Goal: Communication & Community: Share content

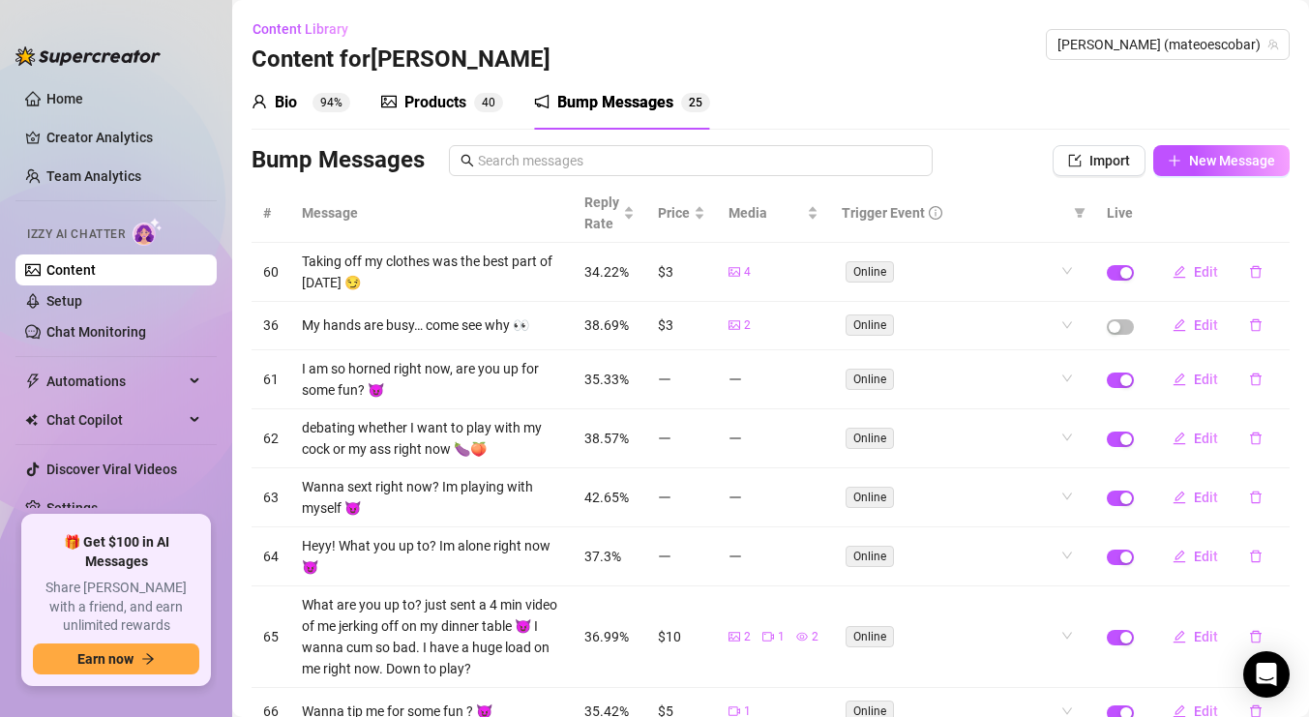
click at [445, 106] on div "Products" at bounding box center [435, 102] width 62 height 23
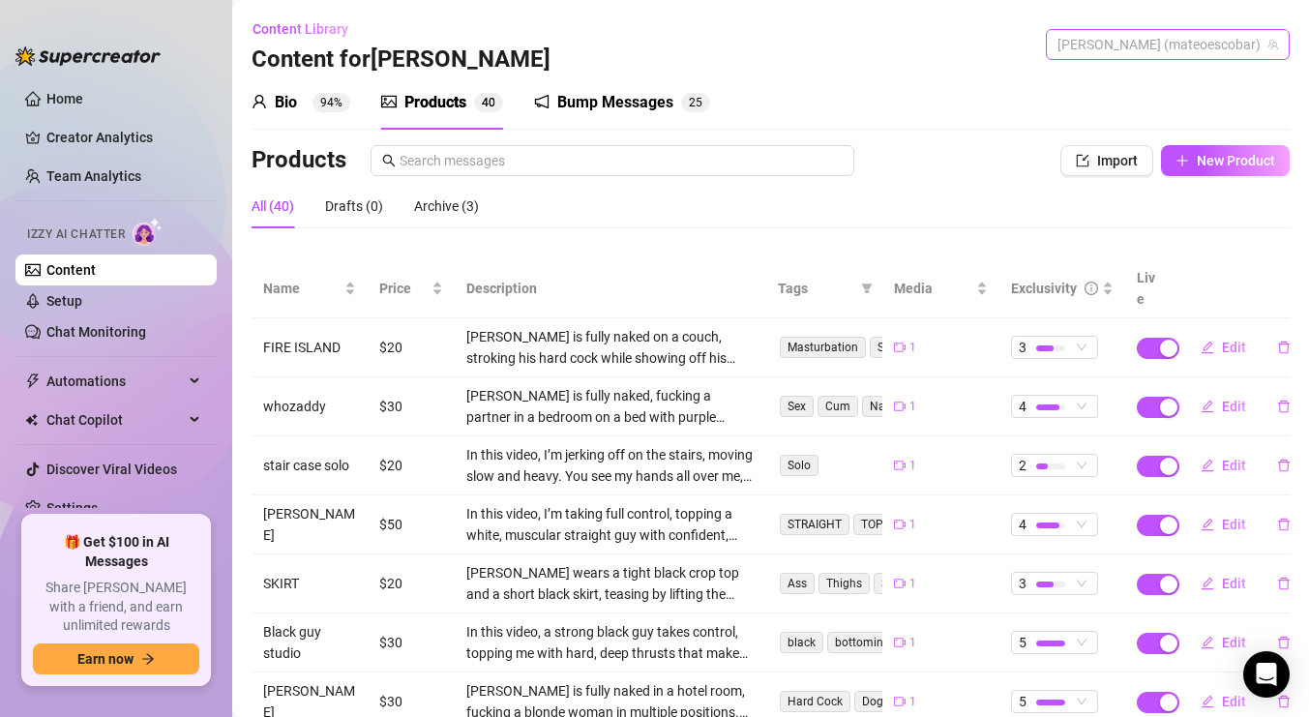
click at [1152, 45] on span "[PERSON_NAME] (mateoescobar)" at bounding box center [1167, 44] width 221 height 29
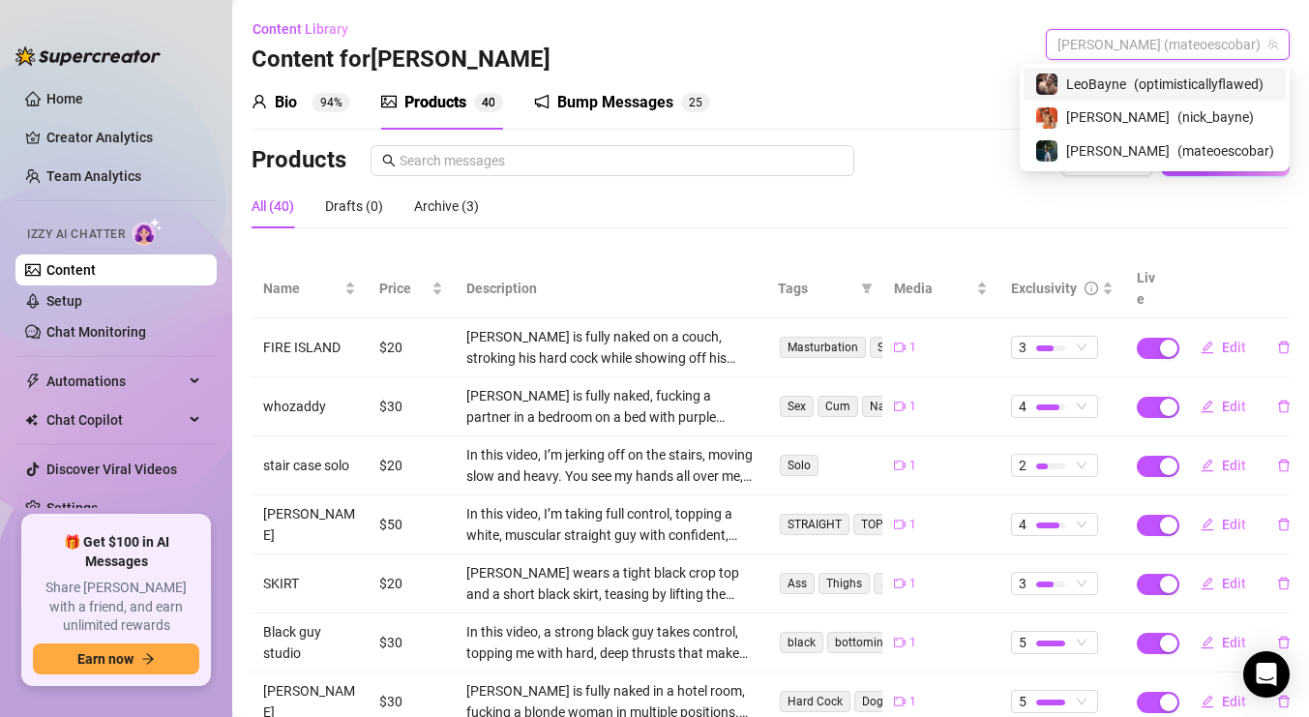
click at [1089, 92] on span "LeoBayne" at bounding box center [1096, 84] width 60 height 21
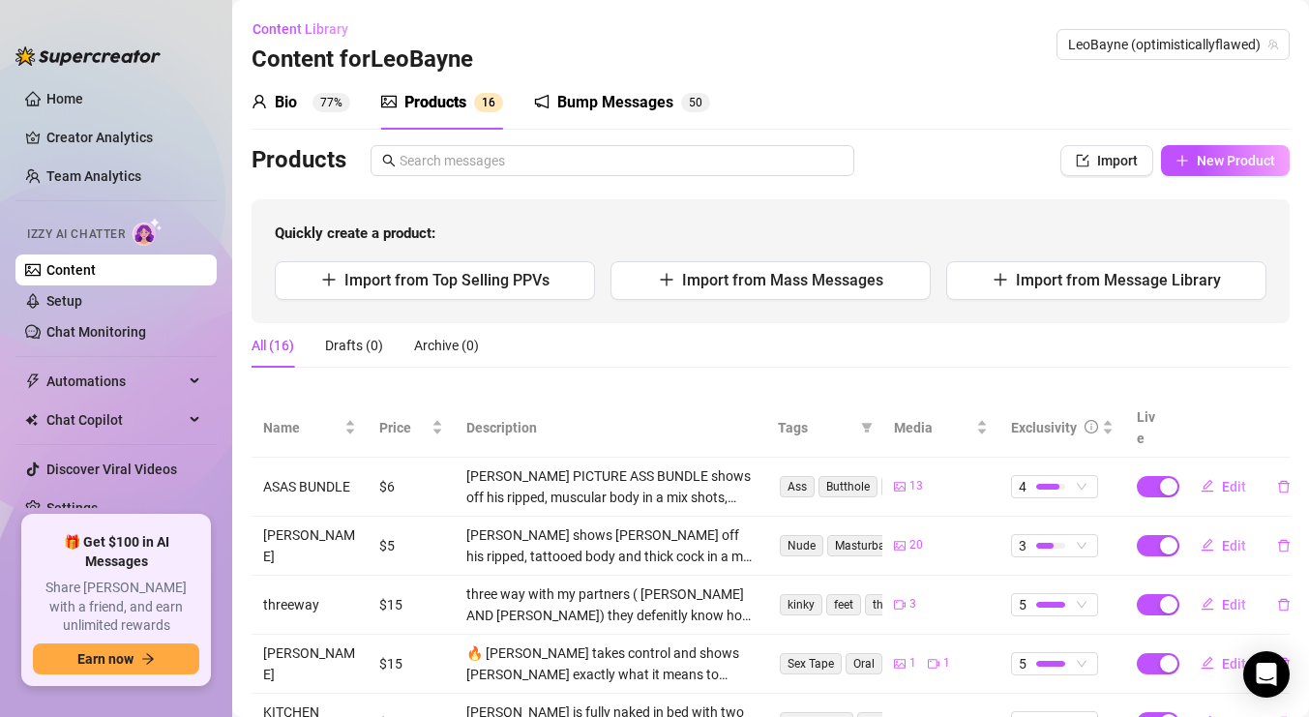
click at [490, 101] on span "6" at bounding box center [491, 103] width 7 height 14
click at [1127, 41] on span "LeoBayne (optimisticallyflawed)" at bounding box center [1173, 44] width 210 height 29
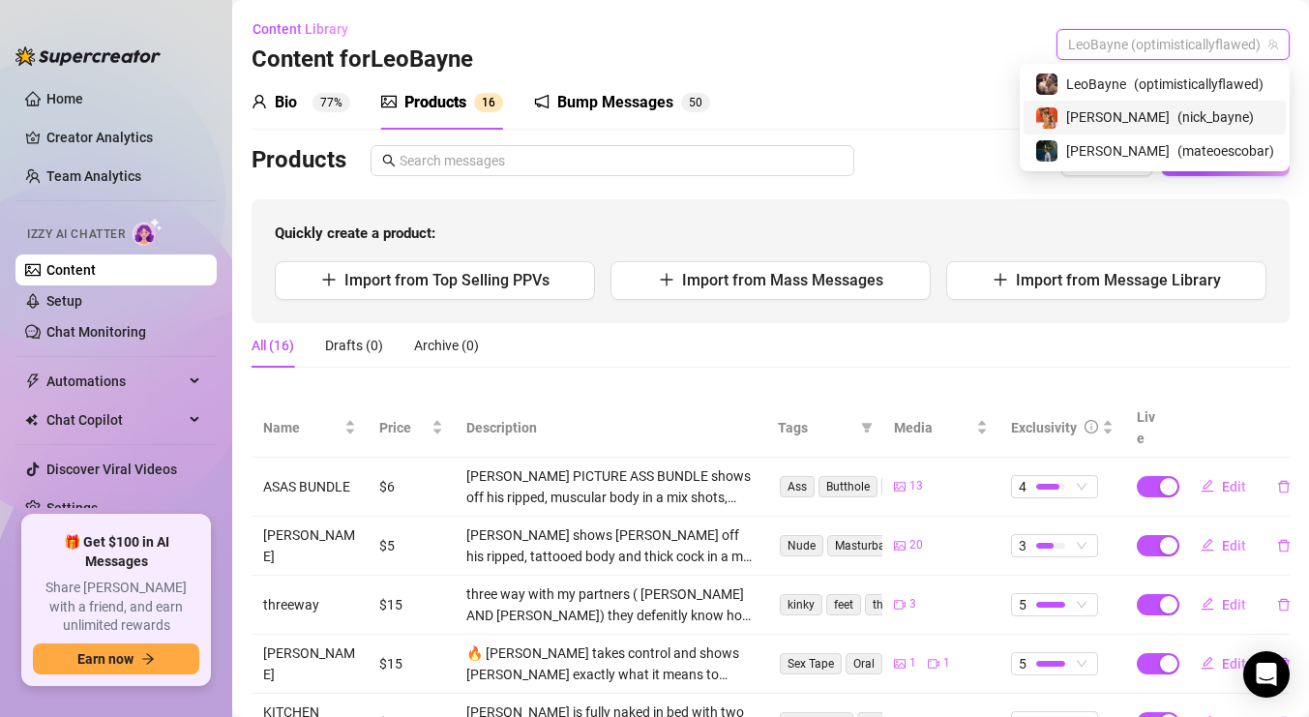
click at [1079, 114] on span "[PERSON_NAME]" at bounding box center [1117, 116] width 103 height 21
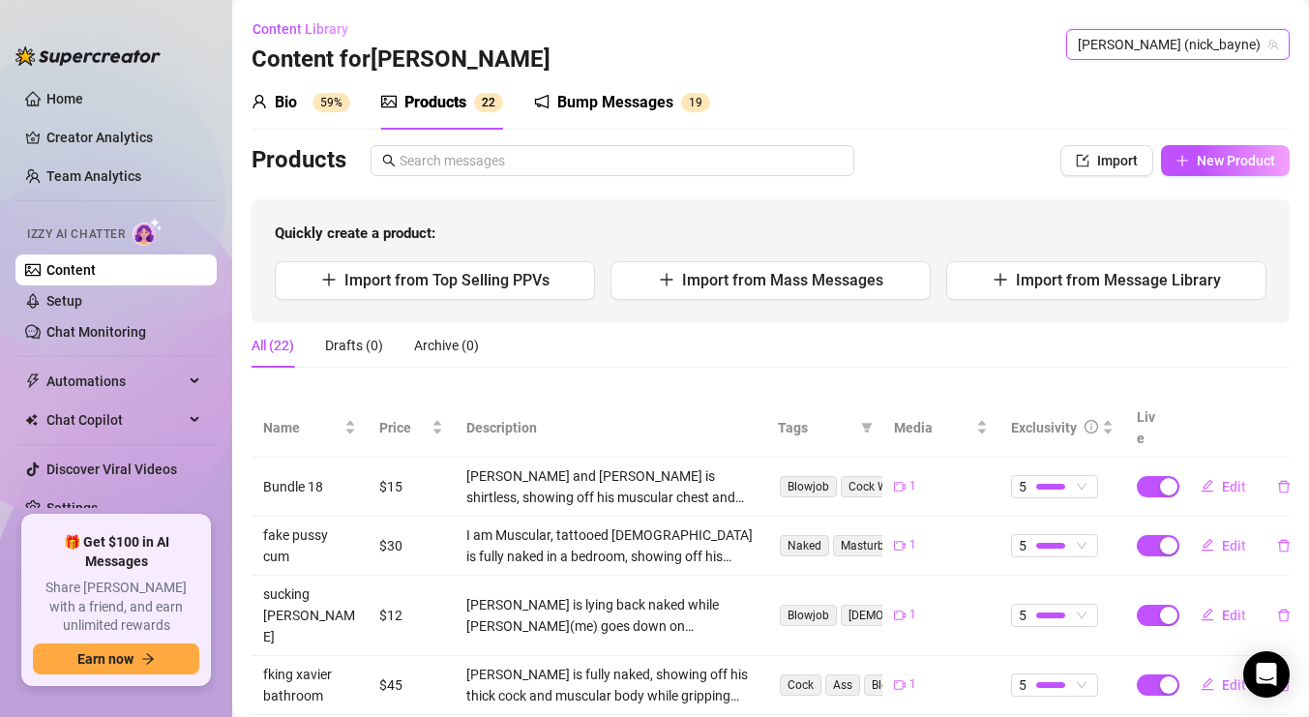
click at [1162, 41] on span "[PERSON_NAME] (nick_bayne)" at bounding box center [1177, 44] width 200 height 29
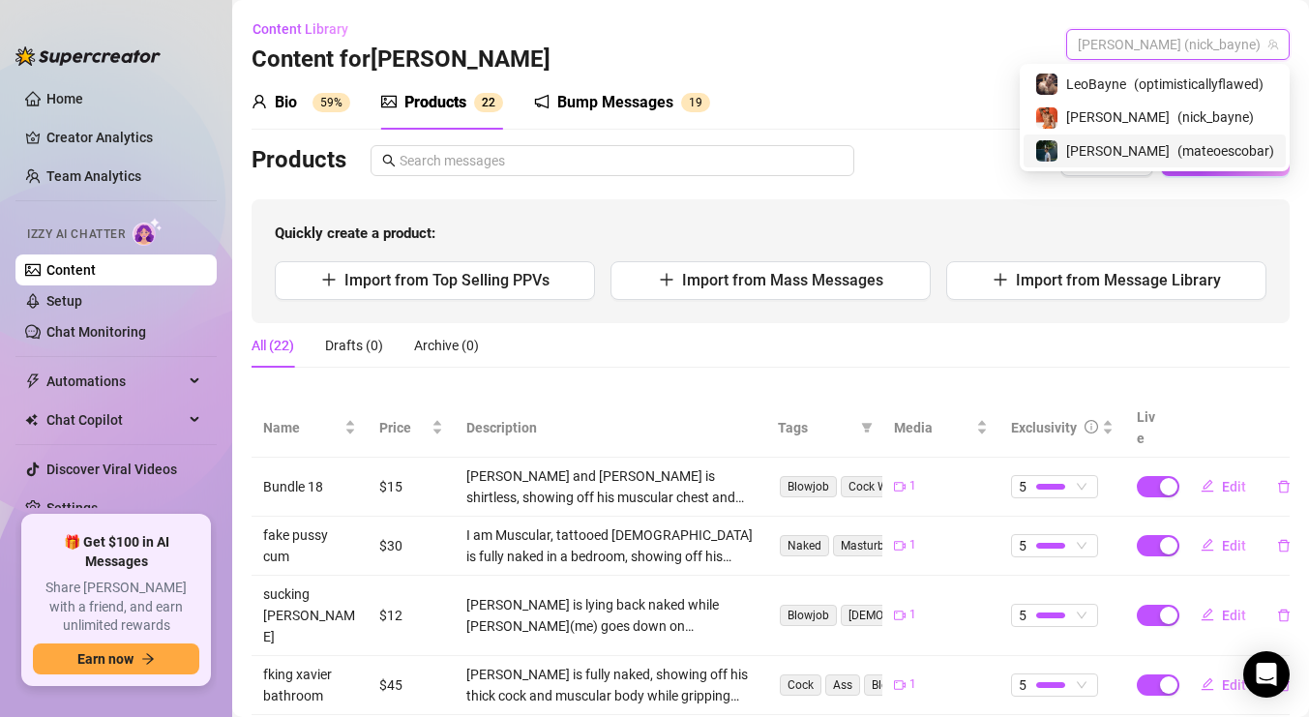
click at [1177, 140] on span "( mateoescobar )" at bounding box center [1225, 150] width 97 height 21
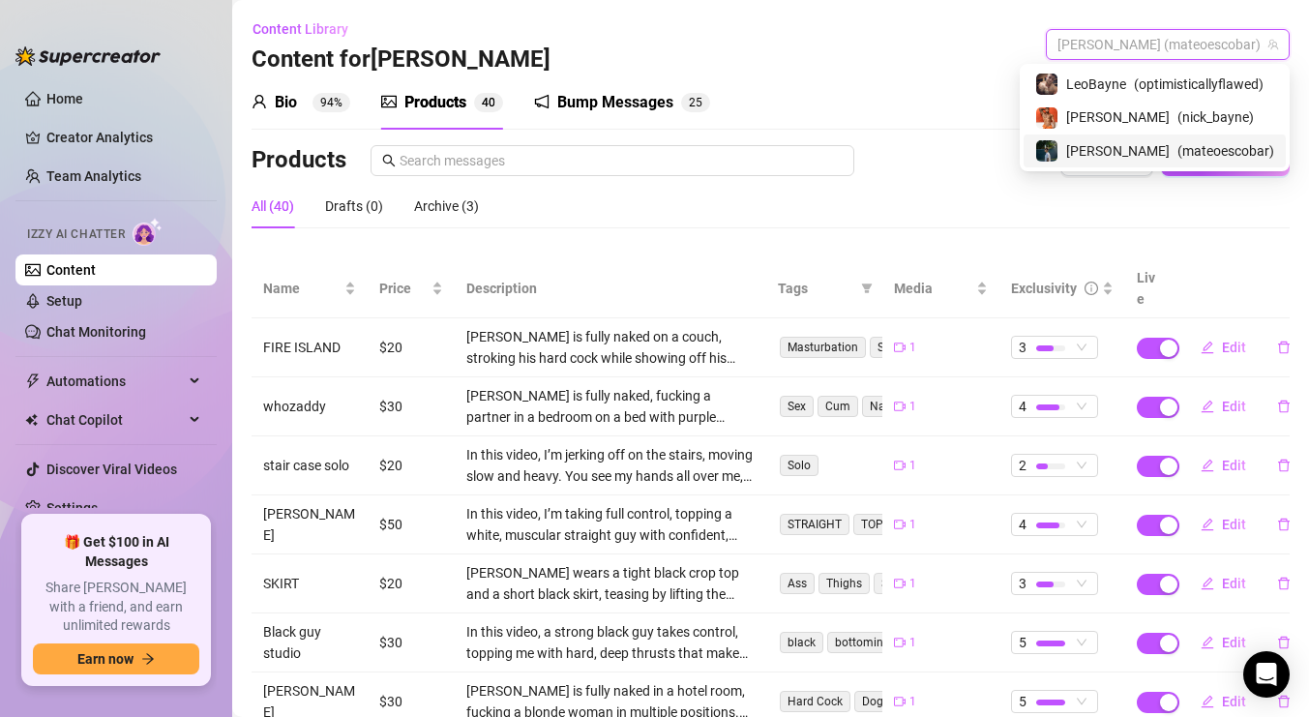
click at [1158, 53] on span "[PERSON_NAME] (mateoescobar)" at bounding box center [1167, 44] width 221 height 29
click at [1177, 114] on span "( nick_bayne )" at bounding box center [1215, 116] width 76 height 21
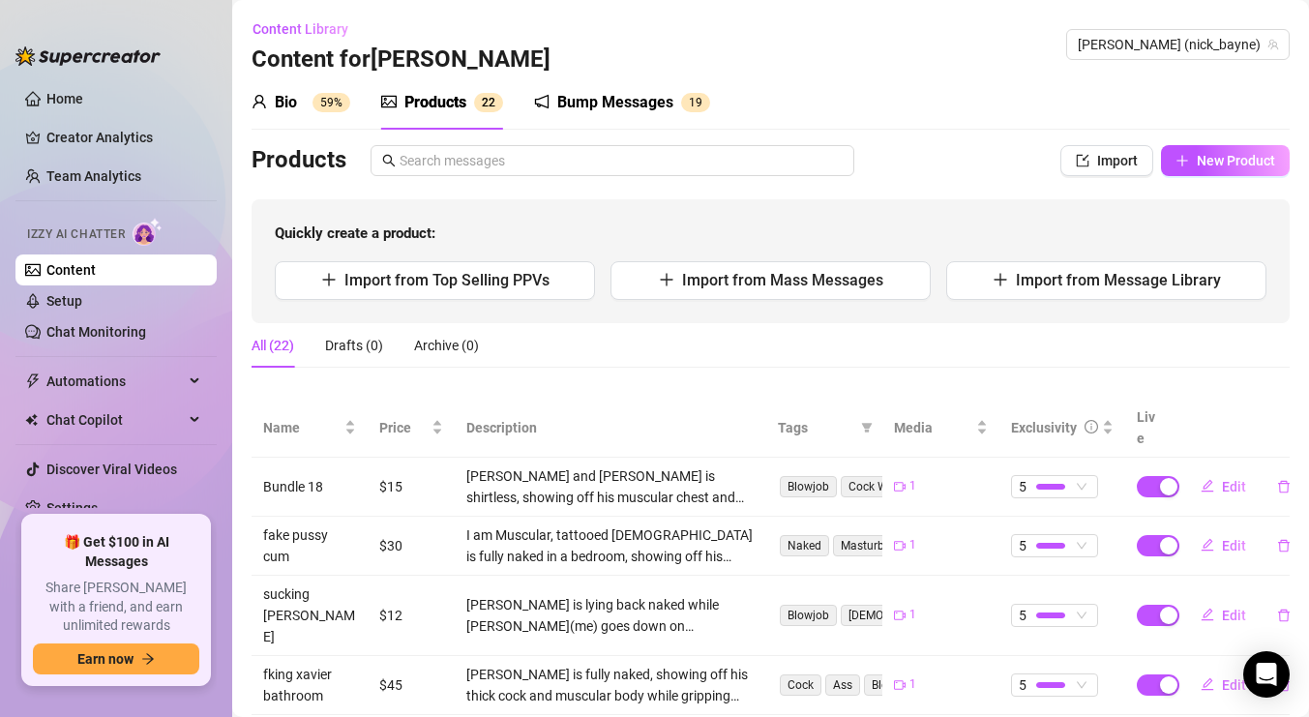
click at [606, 97] on div "Bump Messages" at bounding box center [615, 102] width 116 height 23
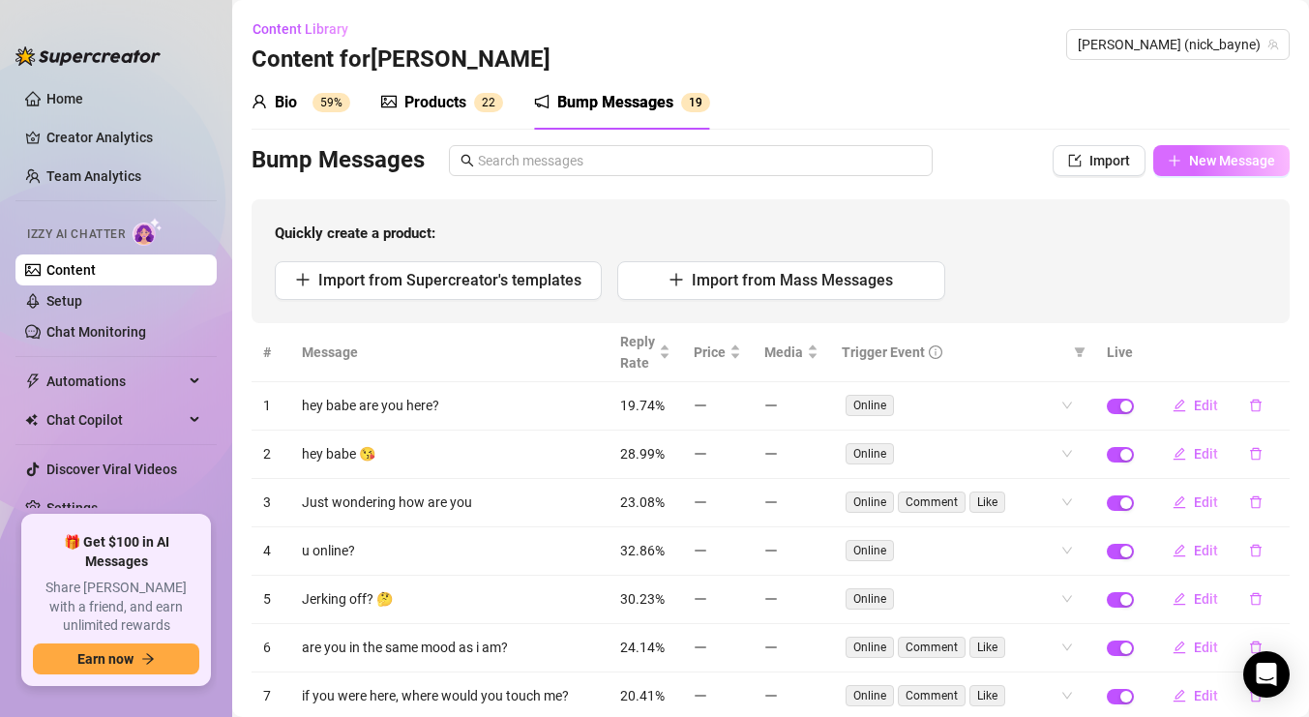
click at [1172, 169] on button "New Message" at bounding box center [1221, 160] width 136 height 31
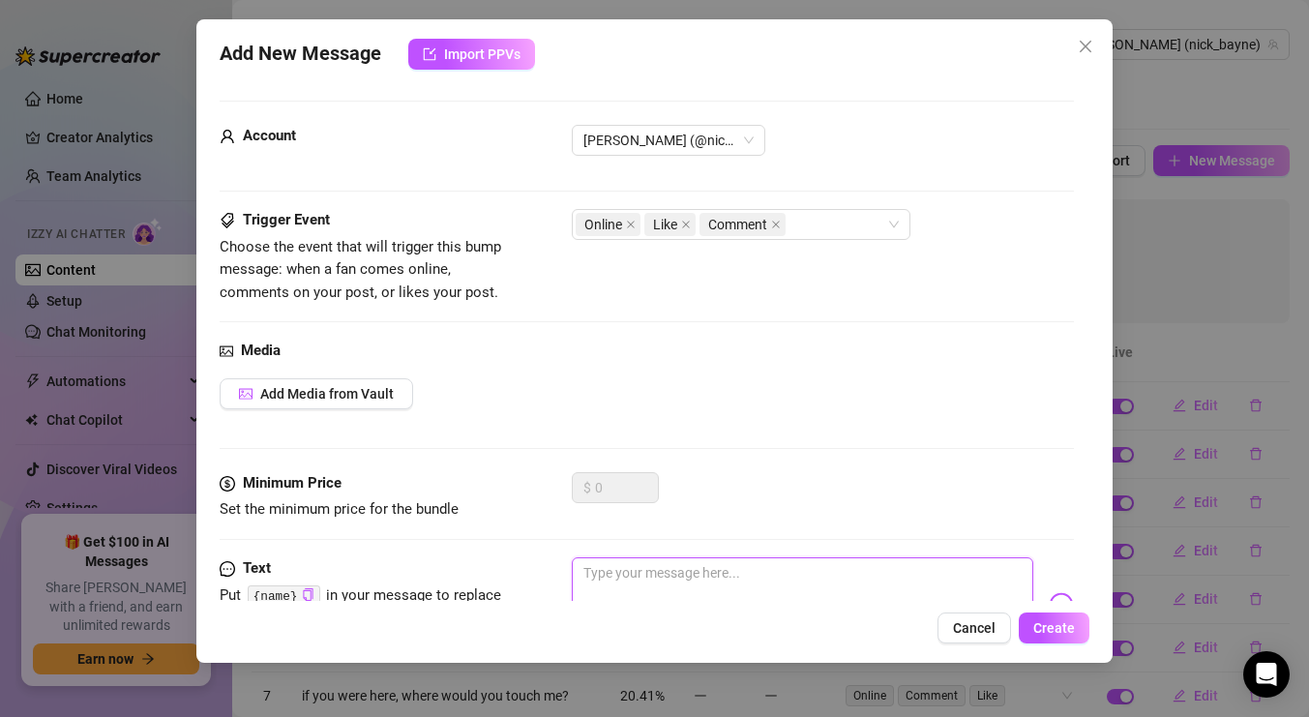
click at [662, 565] on textarea at bounding box center [802, 595] width 461 height 77
paste textarea "Suck my throbbing cock until I cum, then swallow it all… you’d like that, would…"
type textarea "Suck my throbbing cock until I cum, then swallow it all… you’d like that, would…"
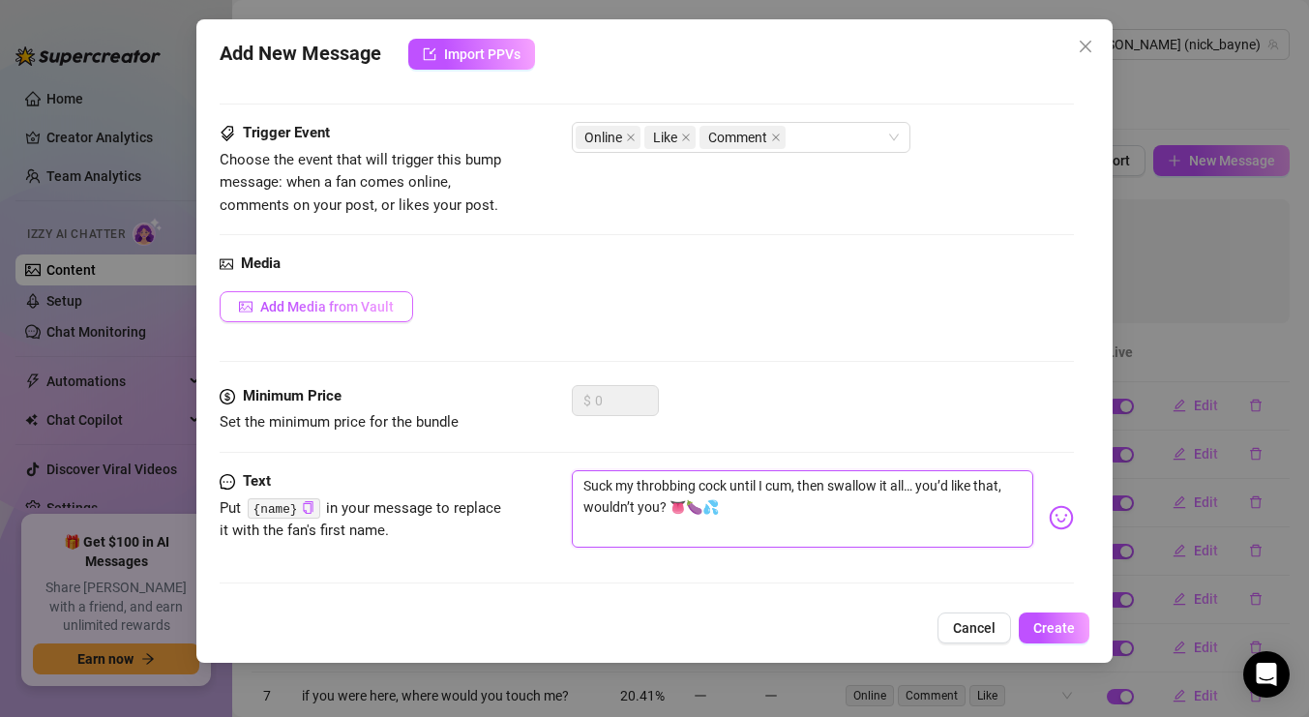
type textarea "Suck my throbbing cock until I cum, then swallow it all… you’d like that, would…"
click at [335, 304] on span "Add Media from Vault" at bounding box center [326, 306] width 133 height 15
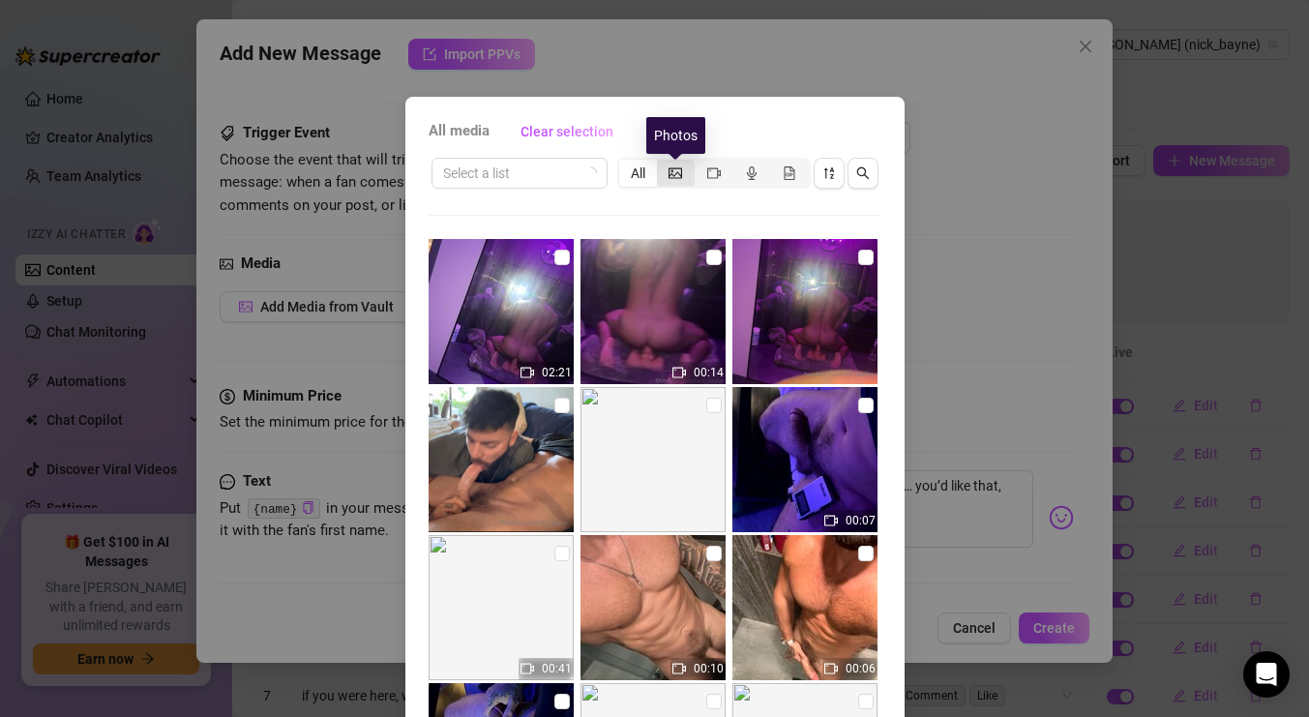
click at [674, 168] on icon "picture" at bounding box center [675, 173] width 14 height 14
click at [662, 162] on input "segmented control" at bounding box center [662, 162] width 0 height 0
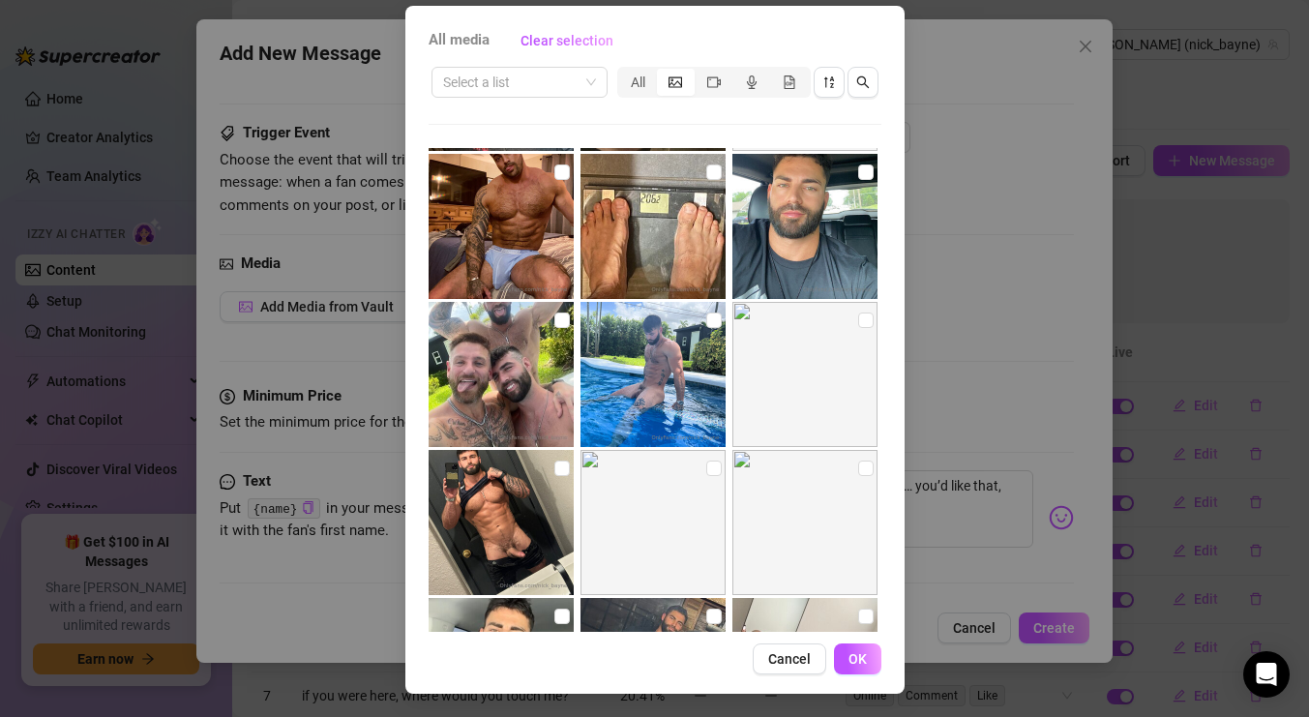
scroll to position [2358, 0]
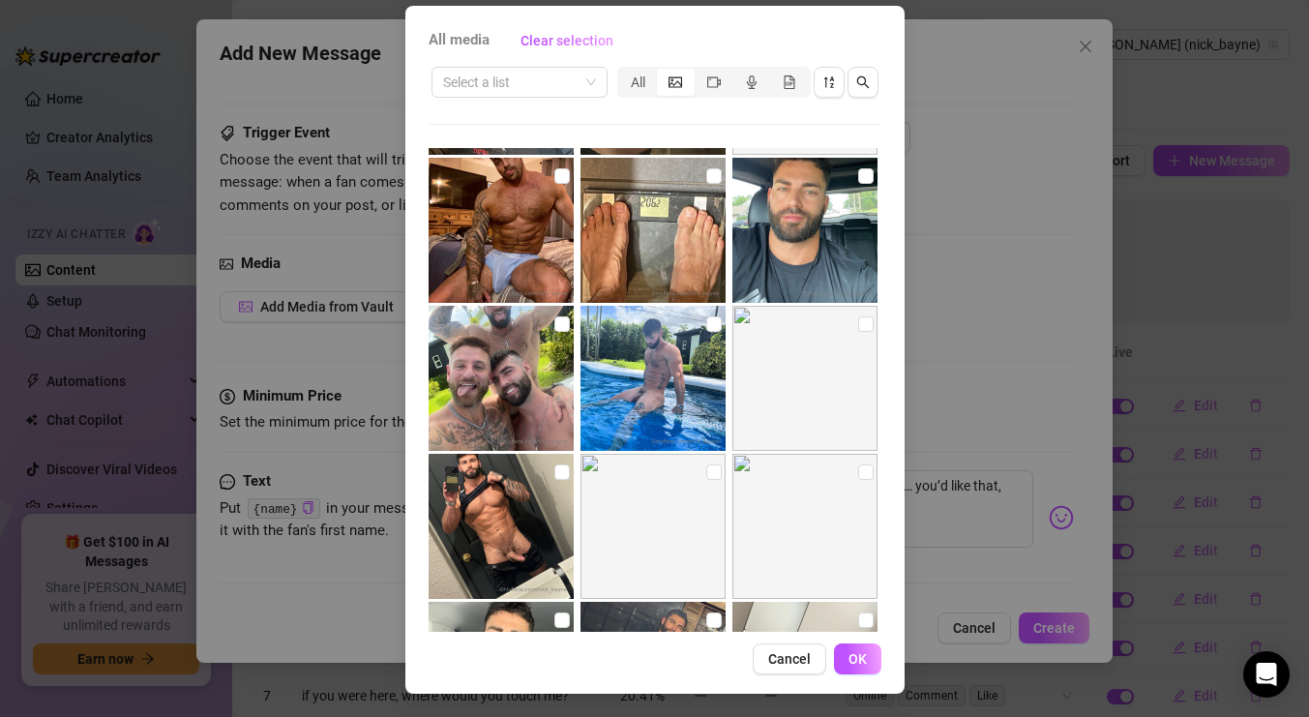
click at [652, 398] on img at bounding box center [652, 378] width 145 height 145
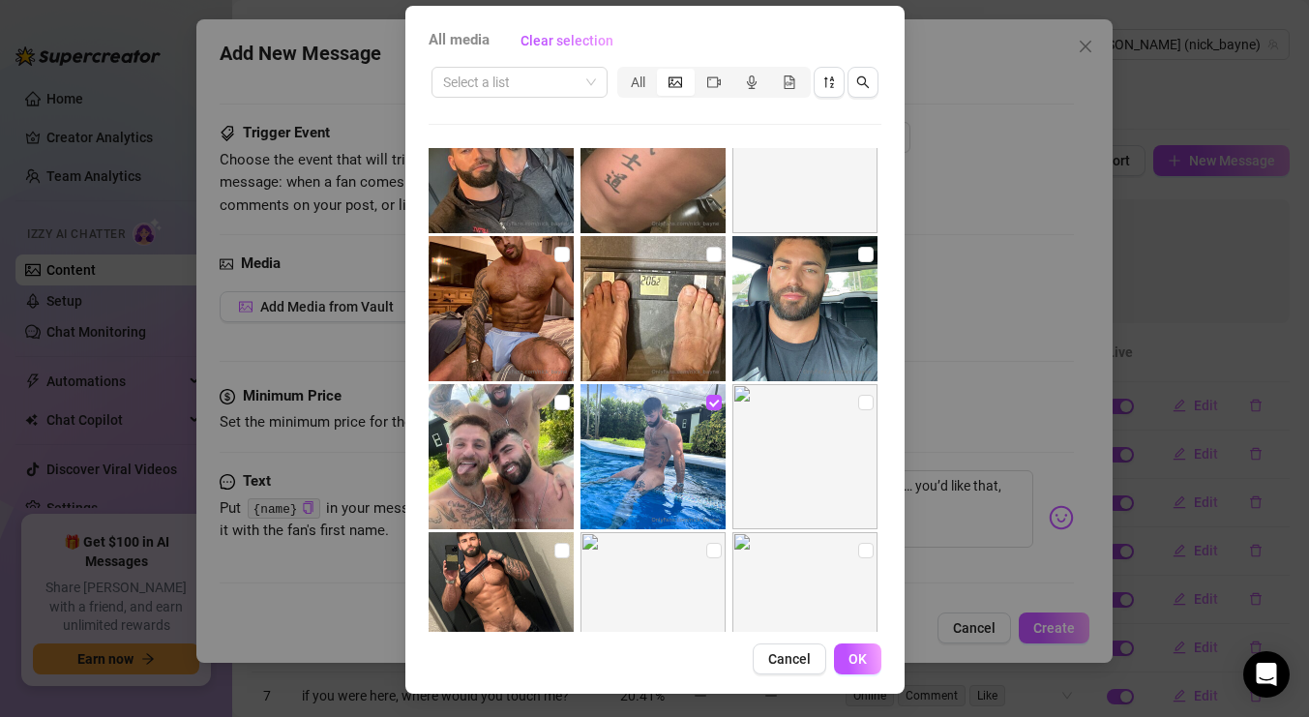
scroll to position [2279, 0]
click at [685, 416] on img at bounding box center [652, 457] width 145 height 145
checkbox input "false"
click at [559, 254] on input "checkbox" at bounding box center [561, 255] width 15 height 15
checkbox input "true"
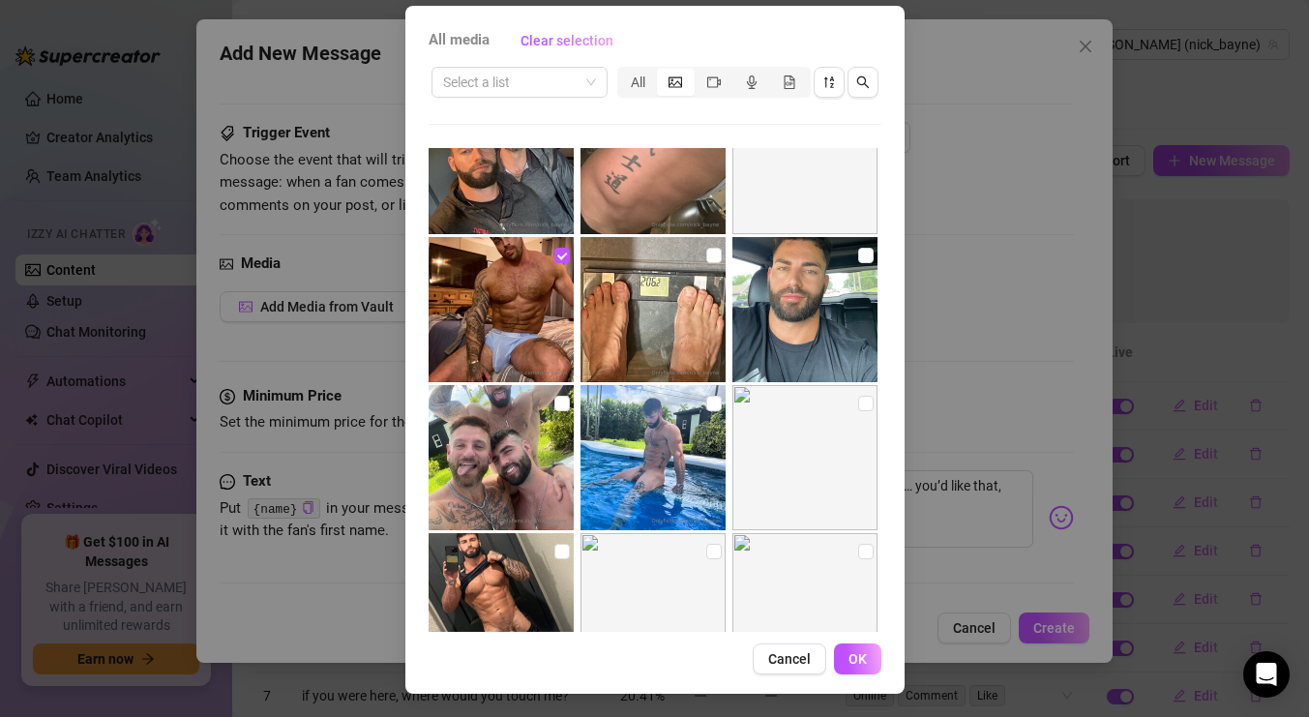
click at [865, 661] on span "OK" at bounding box center [857, 658] width 18 height 15
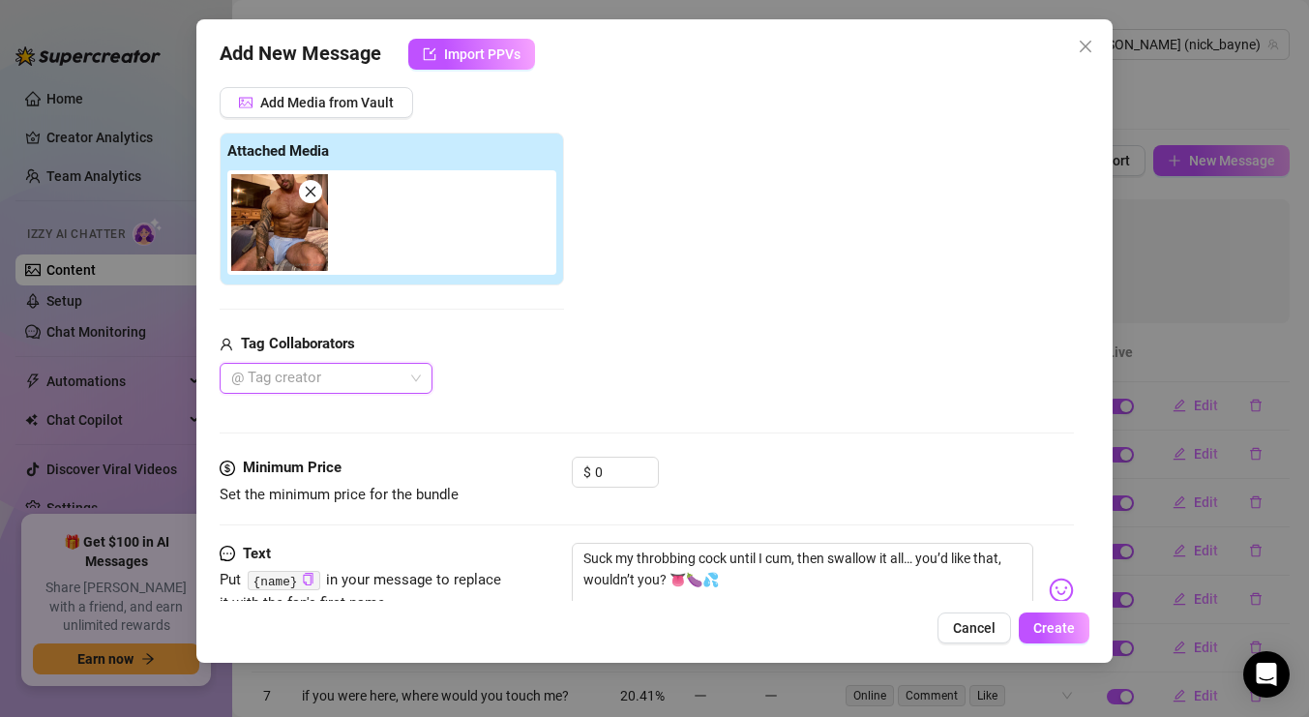
scroll to position [363, 0]
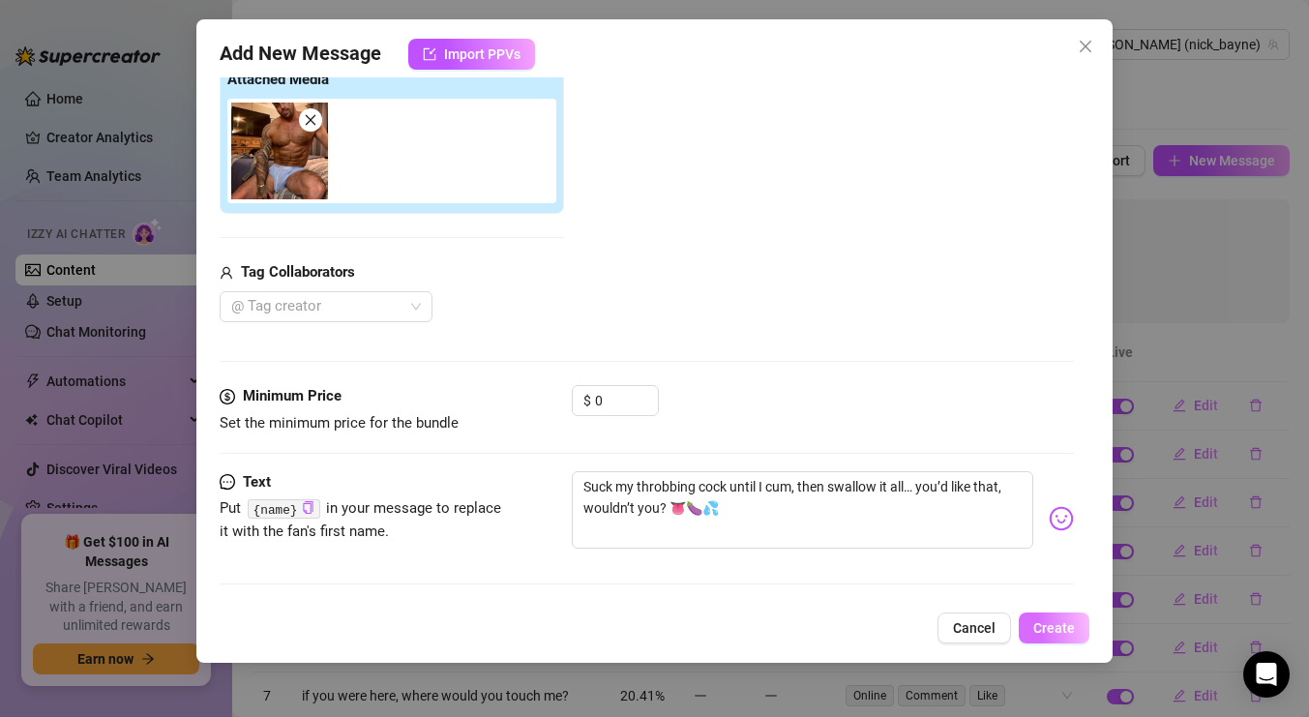
click at [1027, 630] on button "Create" at bounding box center [1053, 627] width 71 height 31
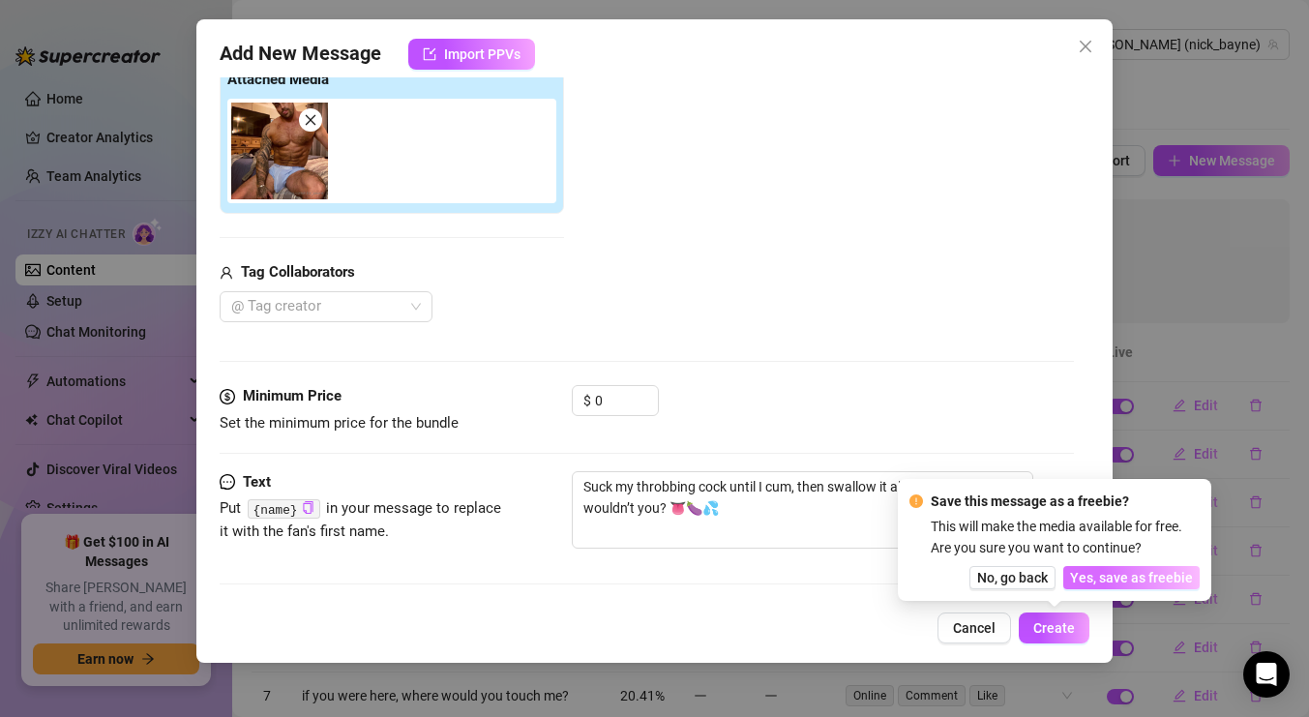
click at [1089, 581] on span "Yes, save as freebie" at bounding box center [1131, 577] width 123 height 15
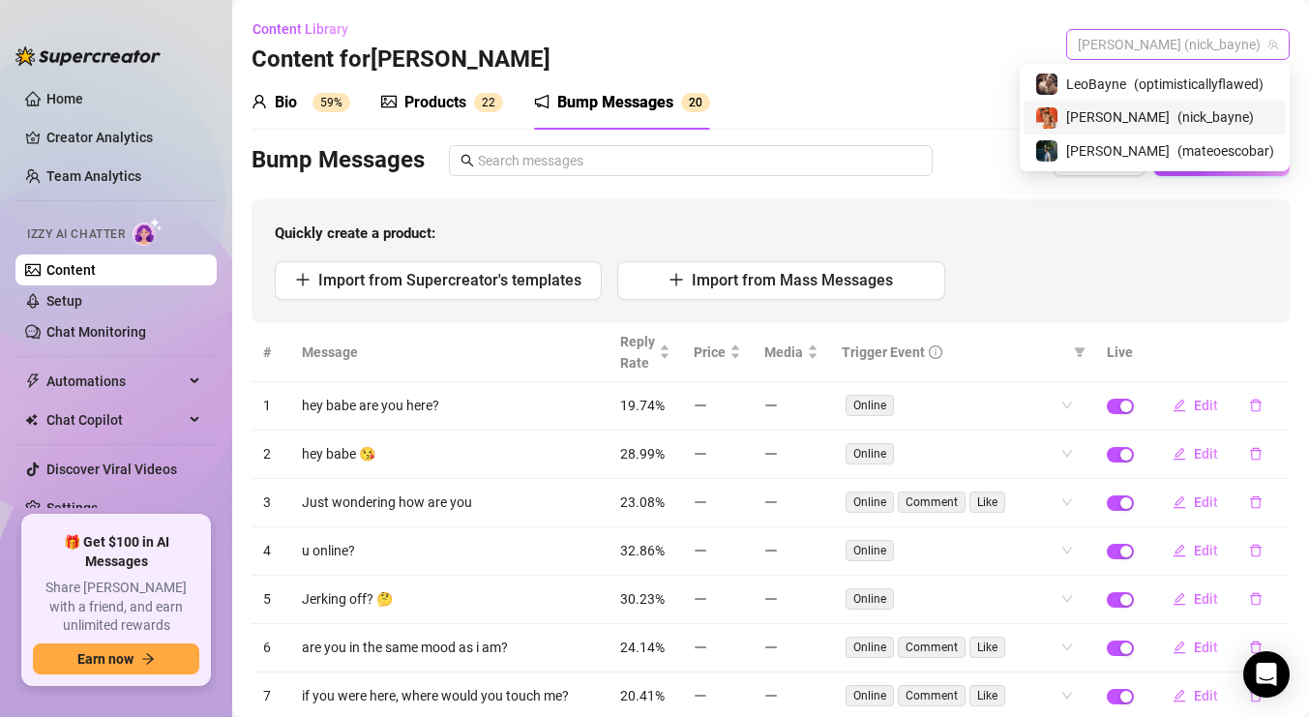
click at [1239, 39] on span "[PERSON_NAME] (nick_bayne)" at bounding box center [1177, 44] width 200 height 29
click at [1126, 76] on span "LeoBayne" at bounding box center [1096, 84] width 60 height 21
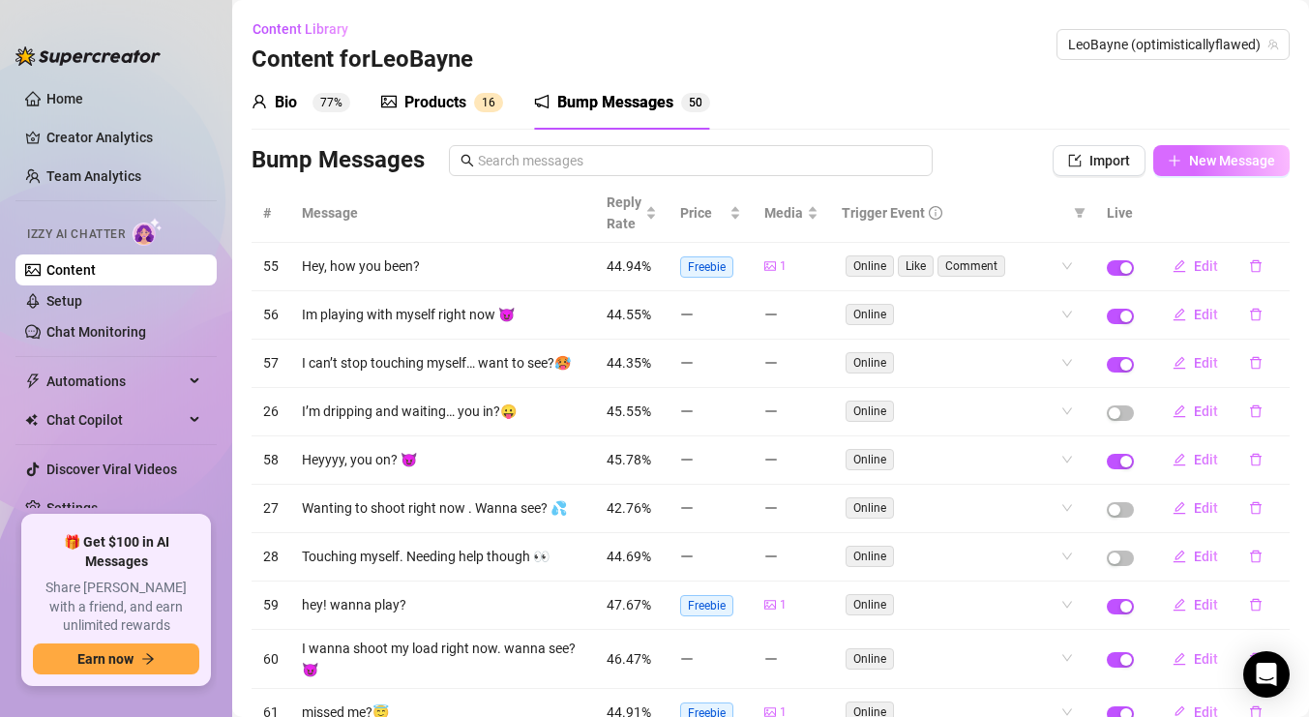
click at [1216, 169] on button "New Message" at bounding box center [1221, 160] width 136 height 31
type textarea "Type your message here..."
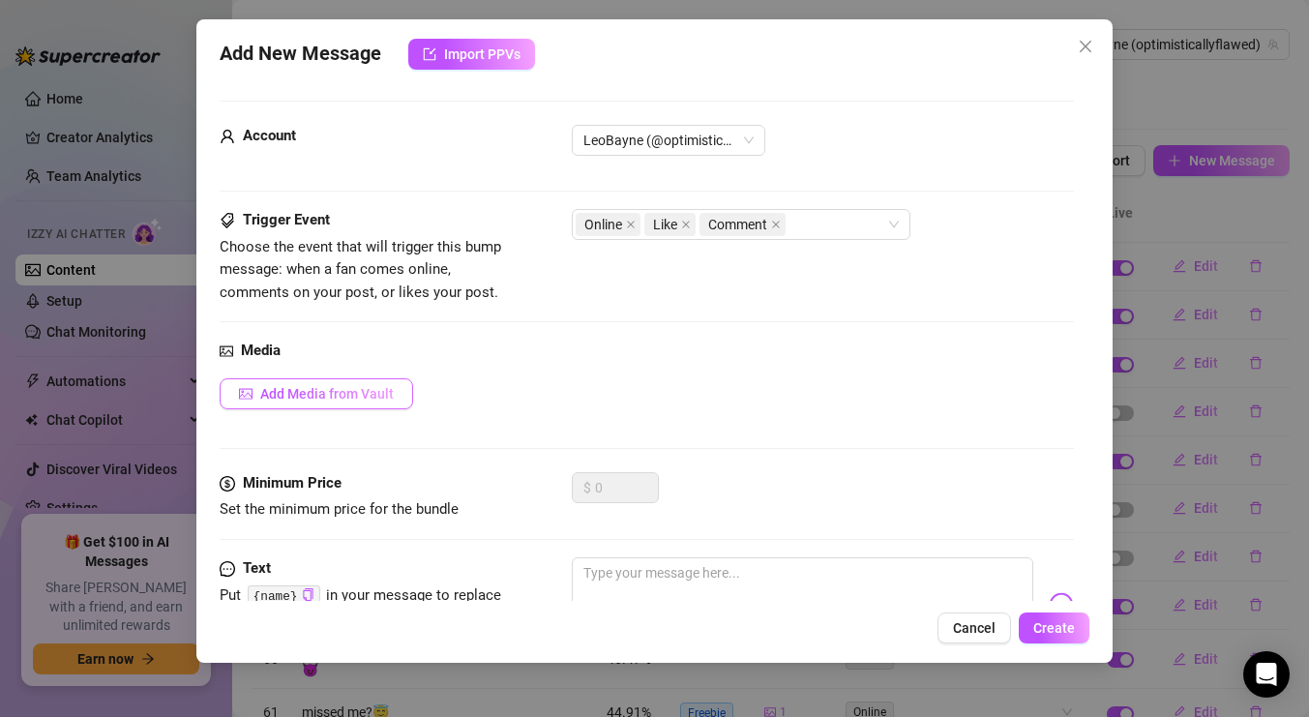
click at [397, 383] on button "Add Media from Vault" at bounding box center [316, 393] width 193 height 31
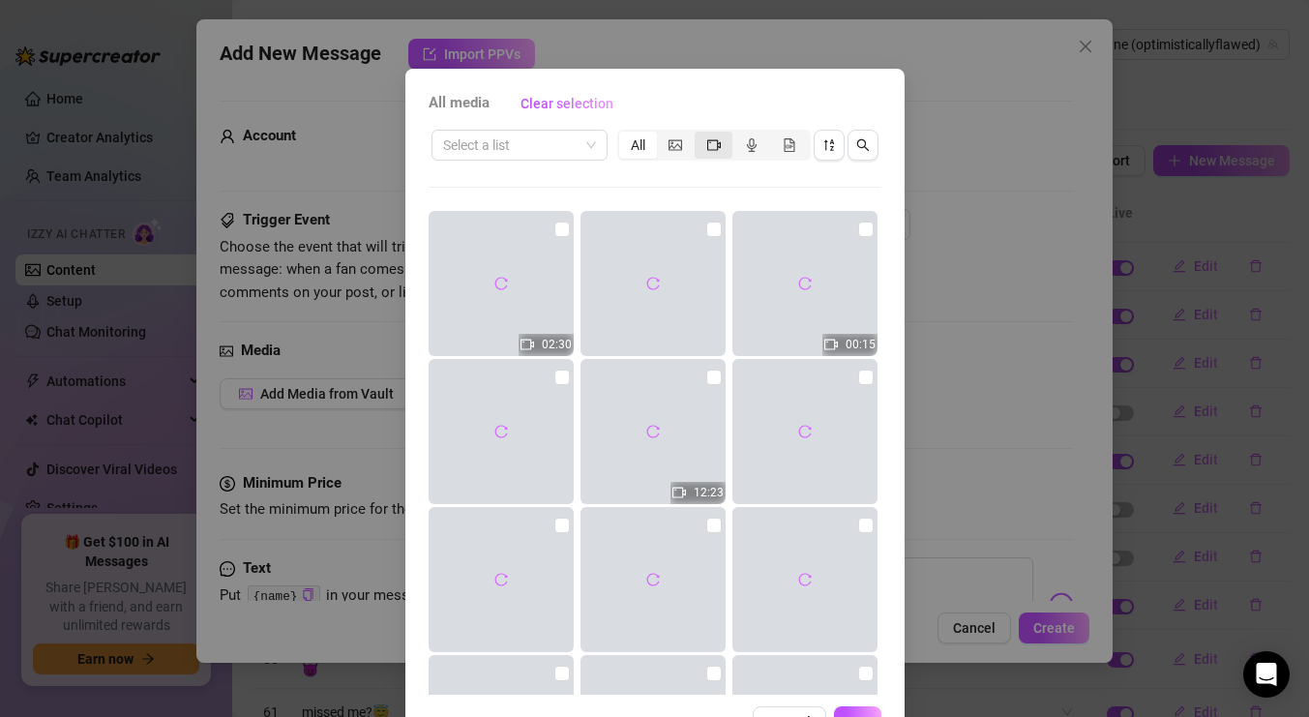
scroll to position [24, 0]
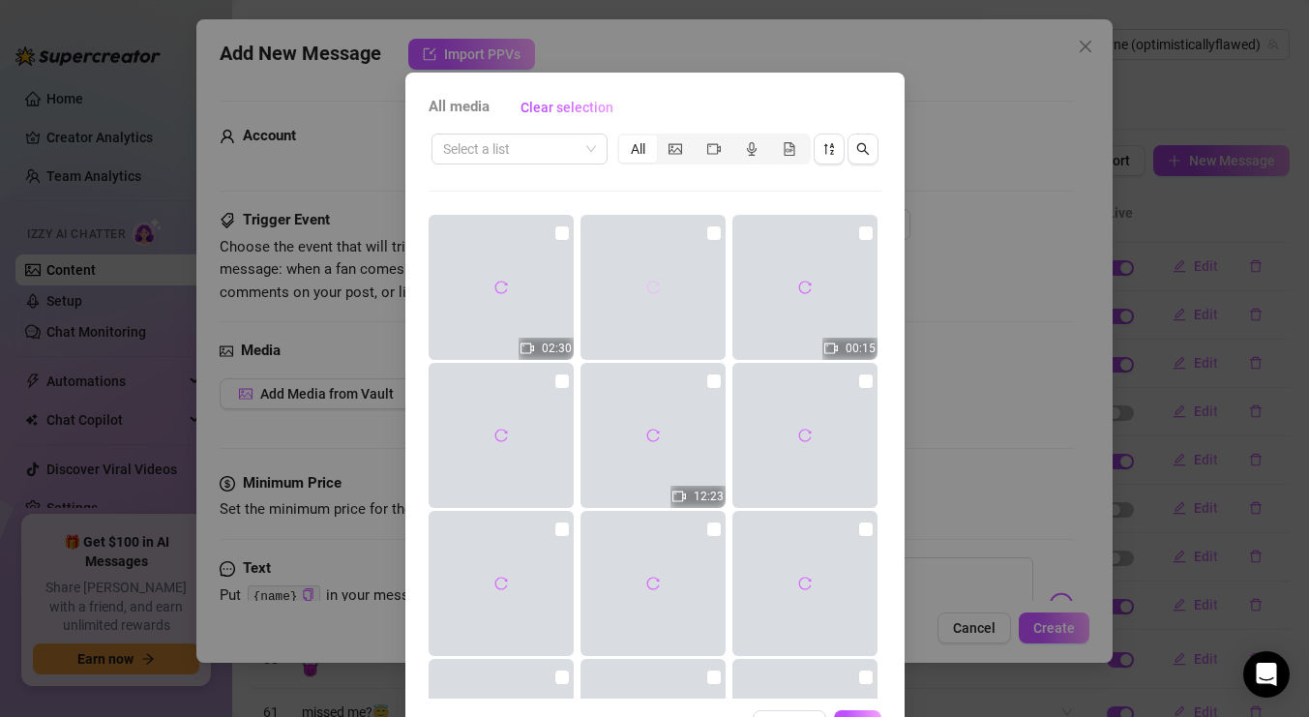
click at [644, 285] on button "button" at bounding box center [652, 287] width 31 height 31
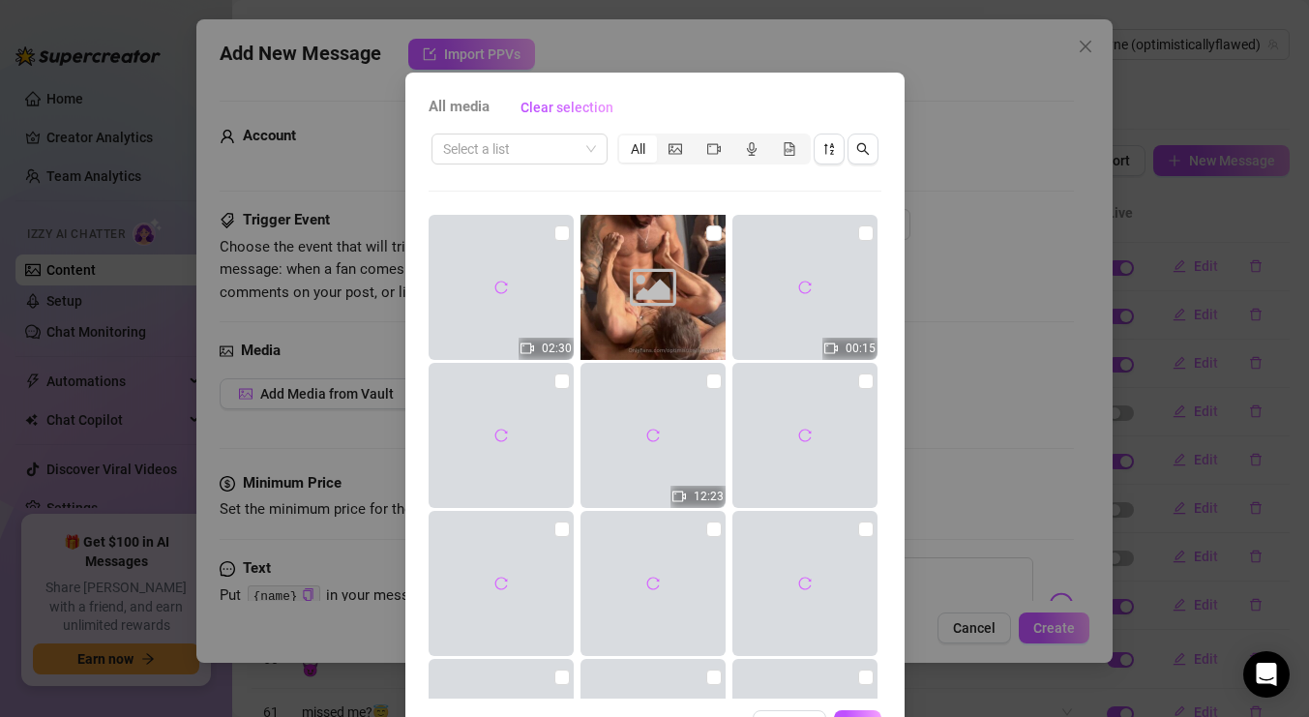
scroll to position [127, 0]
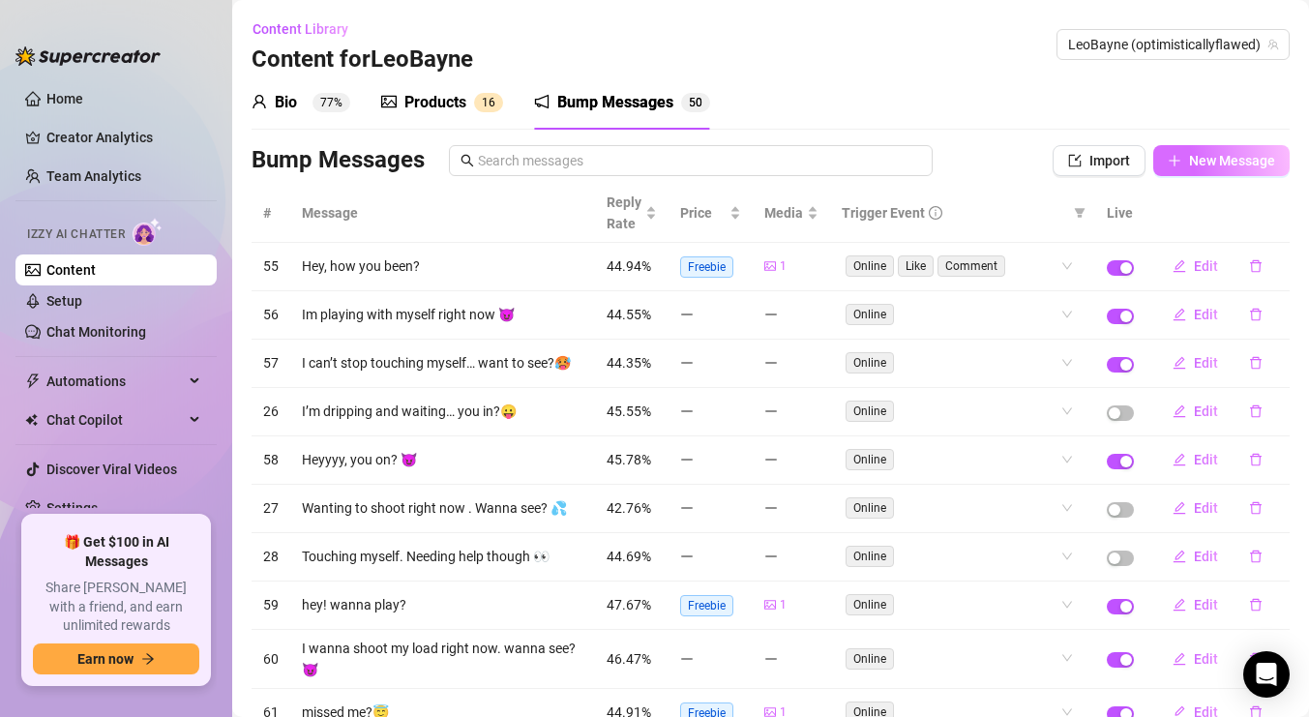
click at [1195, 154] on span "New Message" at bounding box center [1232, 160] width 86 height 15
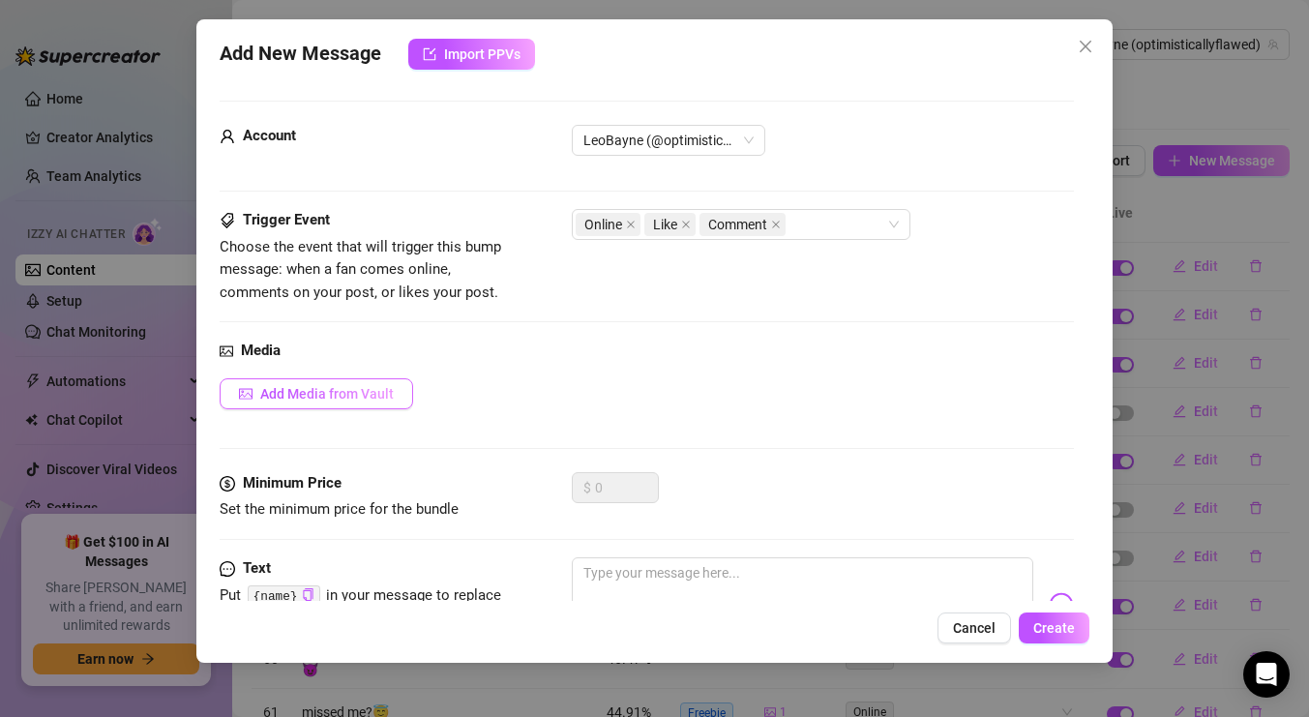
click at [338, 398] on span "Add Media from Vault" at bounding box center [326, 393] width 133 height 15
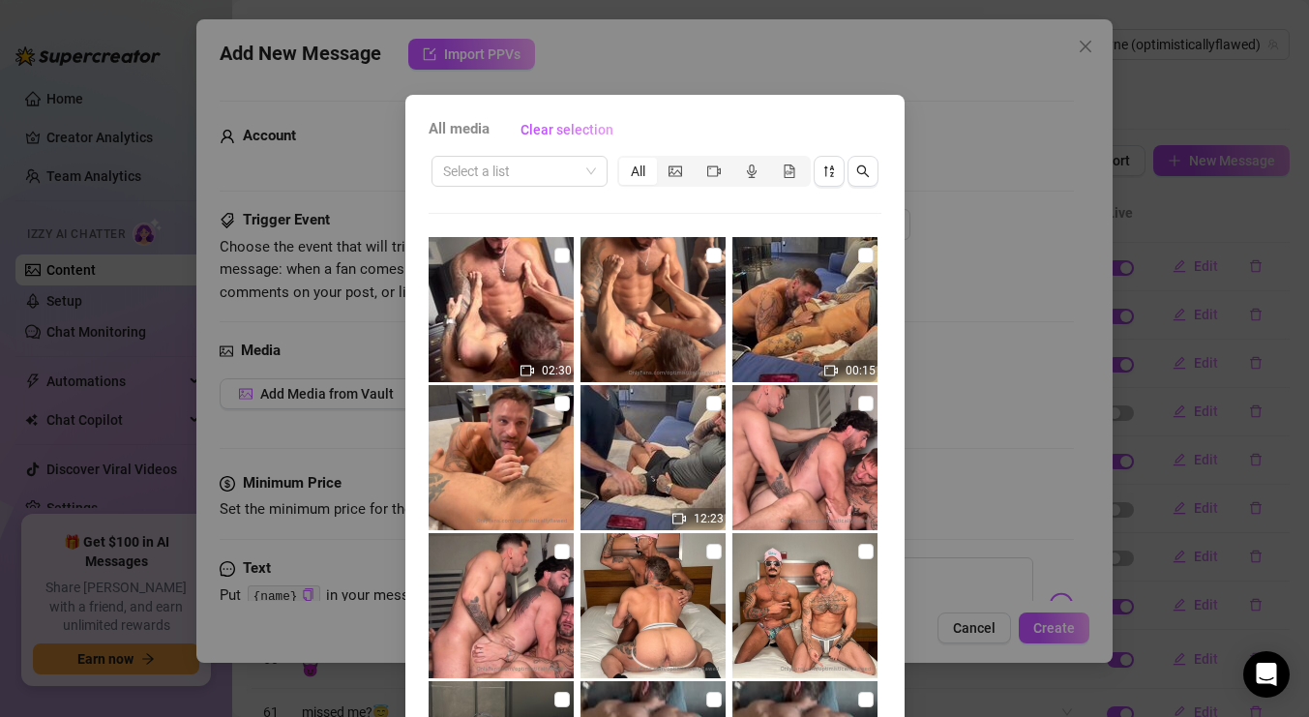
scroll to position [729, 0]
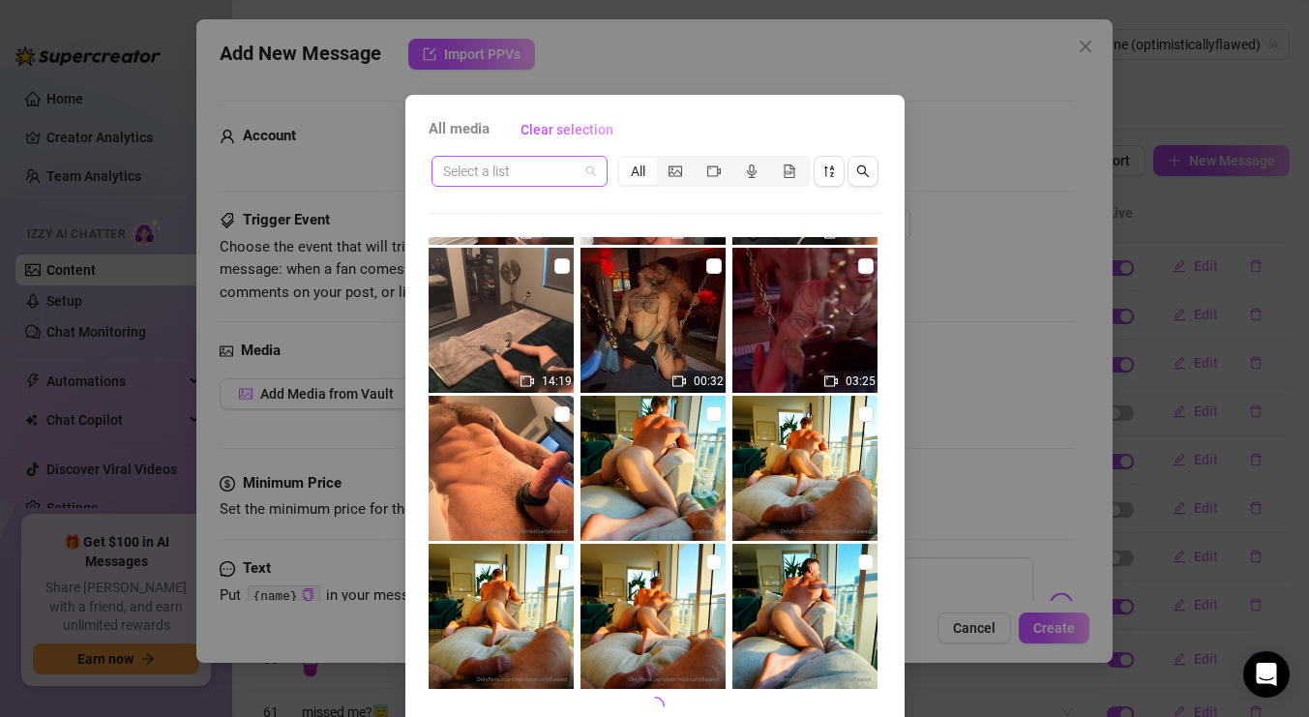
click at [593, 172] on span at bounding box center [519, 171] width 153 height 29
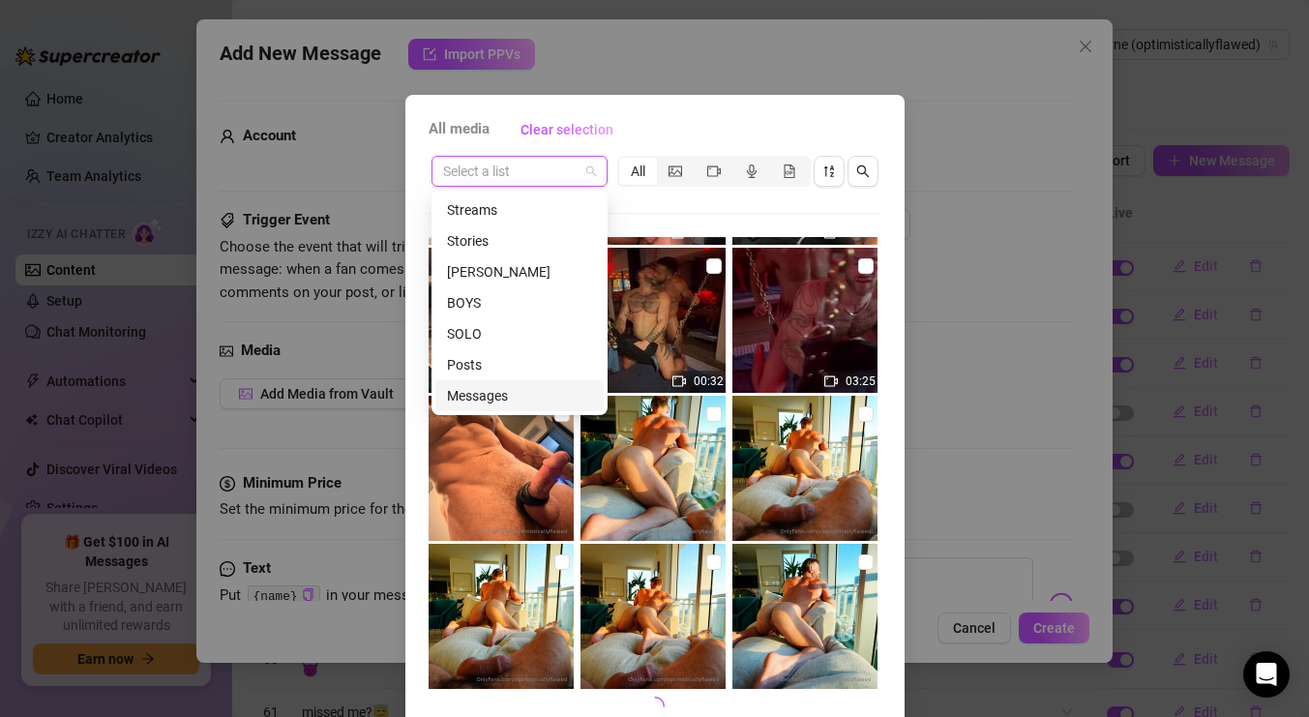
click at [467, 402] on div "Messages" at bounding box center [519, 395] width 145 height 21
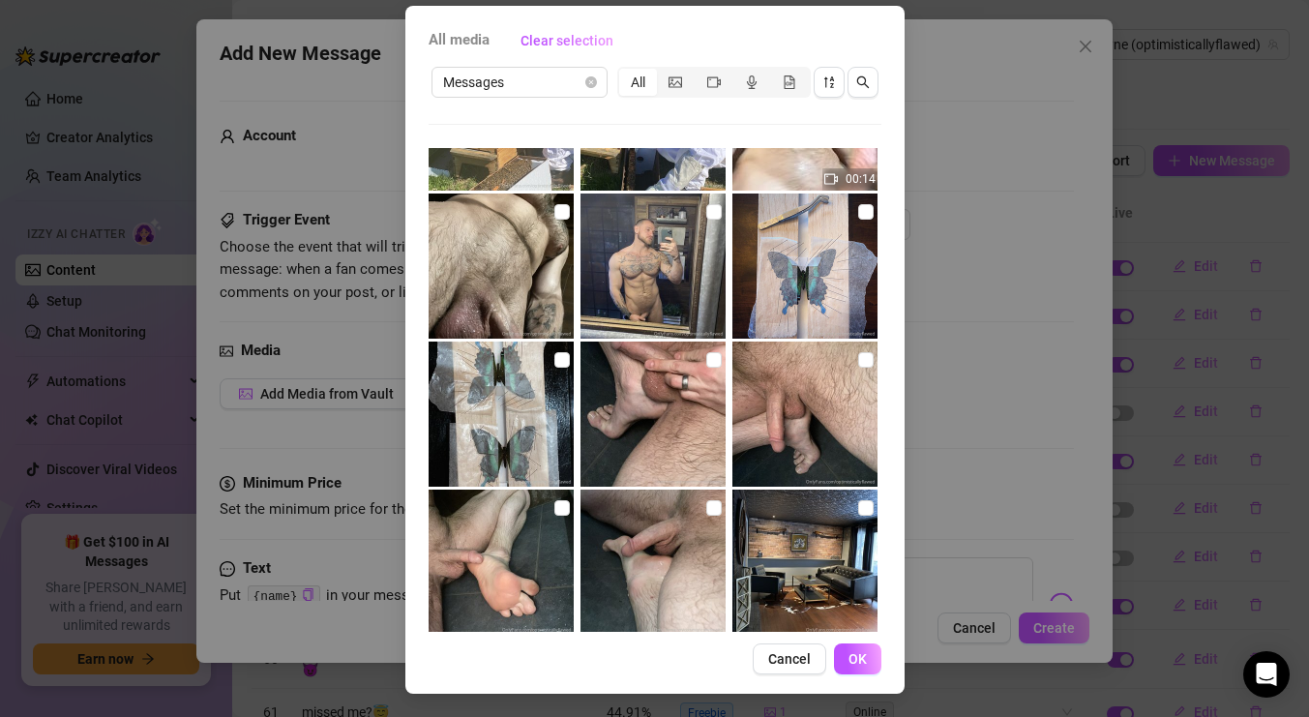
scroll to position [4693, 0]
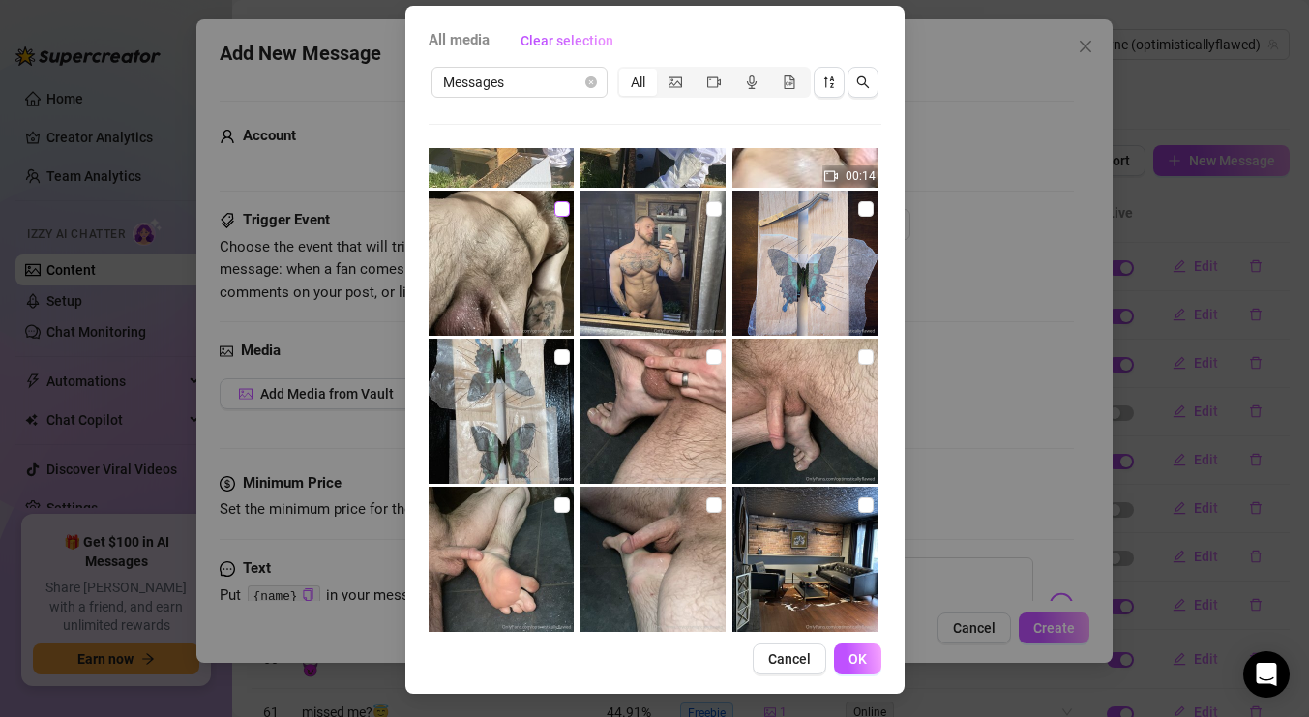
click at [563, 212] on input "checkbox" at bounding box center [561, 208] width 15 height 15
checkbox input "true"
click at [845, 657] on button "OK" at bounding box center [857, 658] width 47 height 31
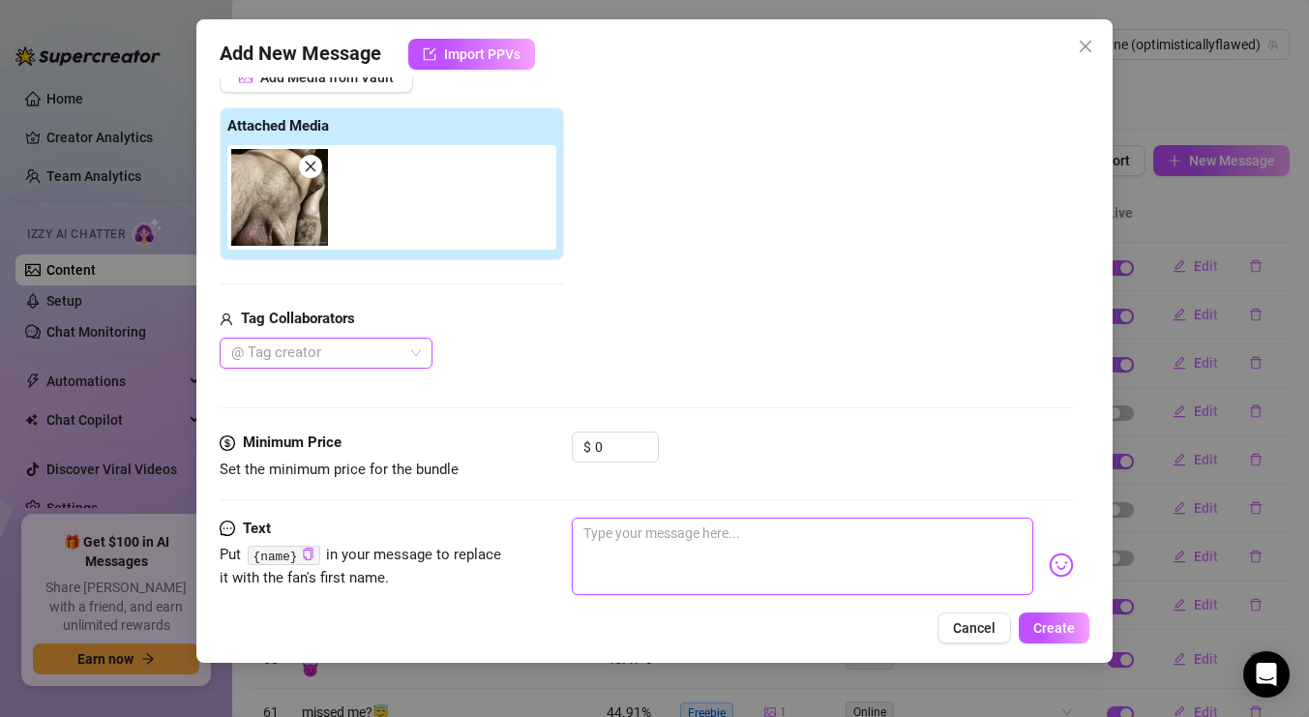
click at [752, 574] on textarea at bounding box center [802, 555] width 461 height 77
paste textarea "Suck my throbbing cock until I cum, then swallow it all… you’d like that, would…"
type textarea "Suck my throbbing cock until I cum, then swallow it all… you’d like that, would…"
drag, startPoint x: 702, startPoint y: 531, endPoint x: 582, endPoint y: 520, distance: 120.4
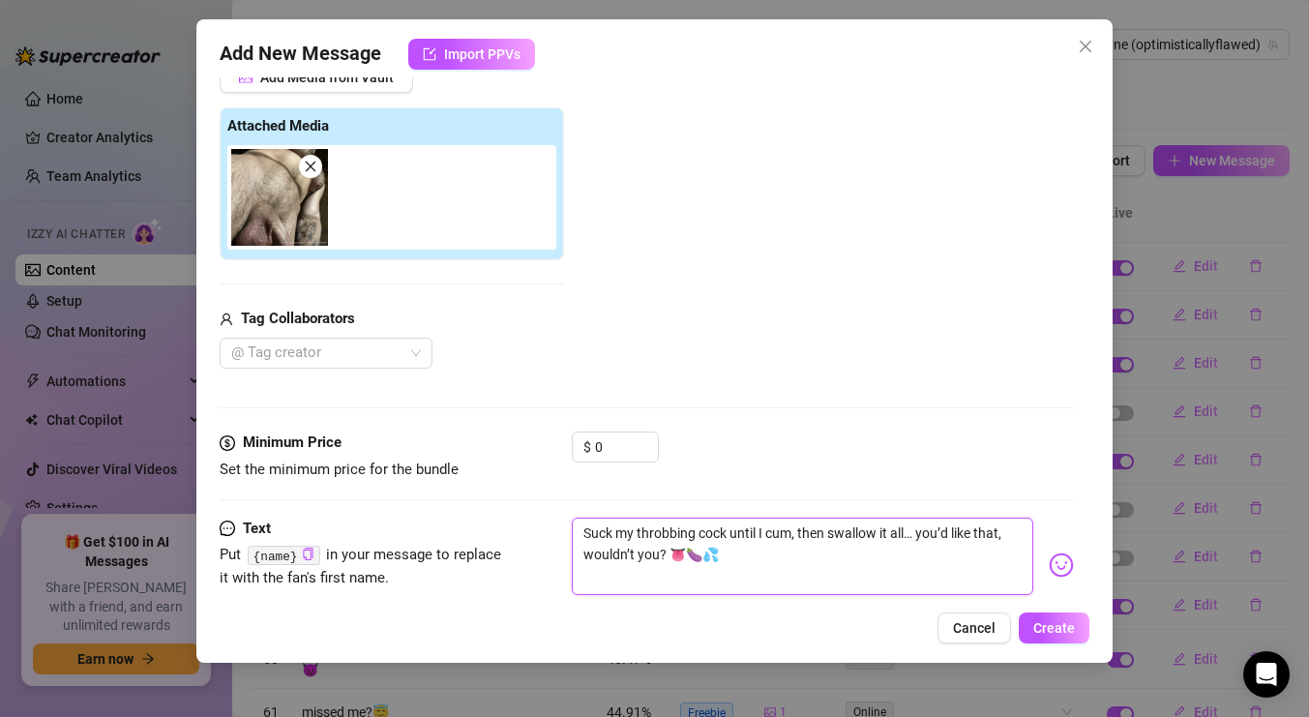
click at [582, 519] on textarea "Suck my throbbing cock until I cum, then swallow it all… you’d like that, would…" at bounding box center [802, 555] width 461 height 77
type textarea "pock until I cum, then swallow it all… you’d like that, wouldn’t you? 👅🍆💦"
type textarea "puock until I cum, then swallow it all… you’d like that, wouldn’t you? 👅🍆💦"
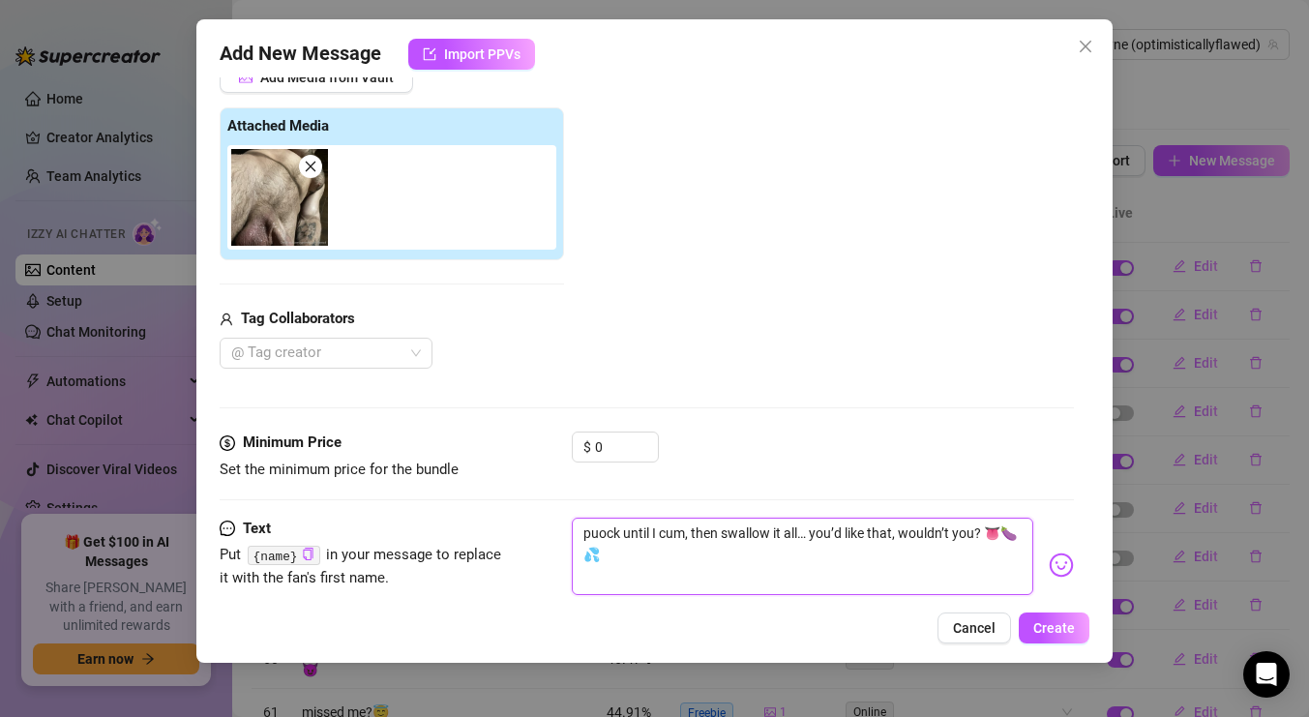
type textarea "pu ock until I cum, then swallow it all… you’d like that, wouldn’t you? 👅🍆💦"
type textarea "puock until I cum, then swallow it all… you’d like that, wouldn’t you? 👅🍆💦"
type textarea "pock until I cum, then swallow it all… you’d like that, wouldn’t you? 👅🍆💦"
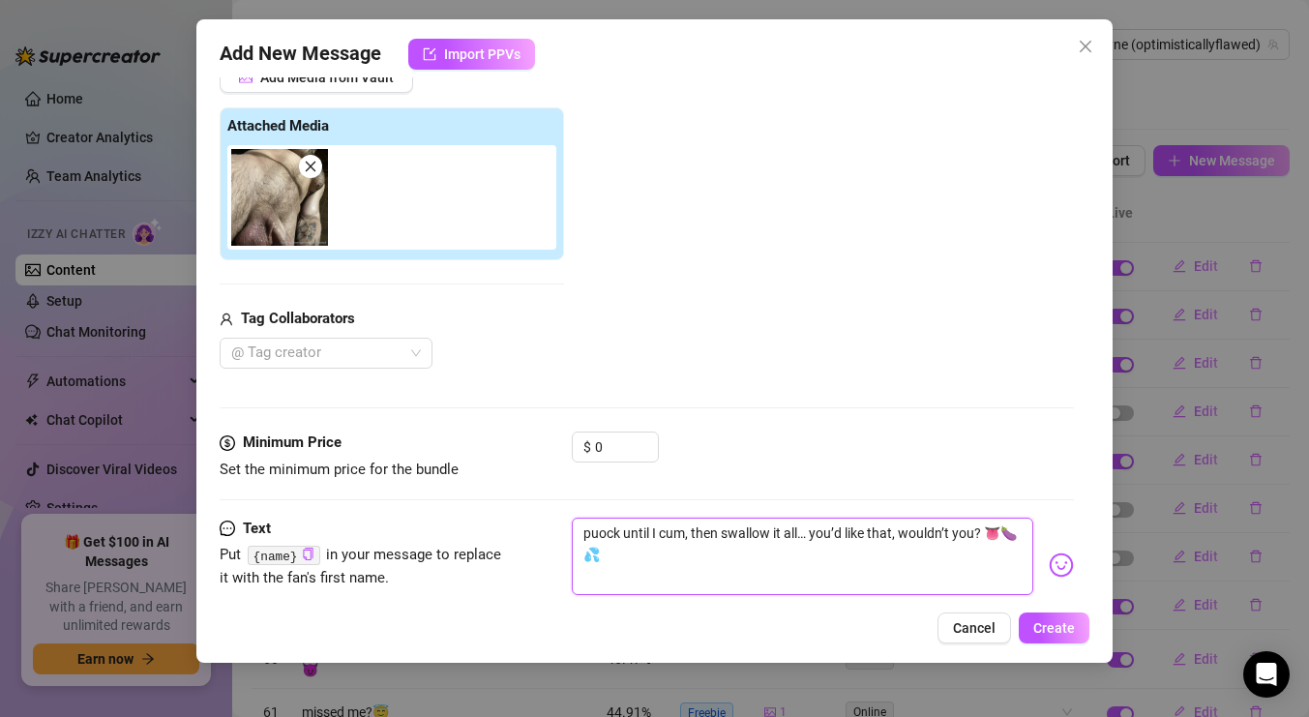
type textarea "pock until I cum, then swallow it all… you’d like that, wouldn’t you? 👅🍆💦"
type textarea "ock until I cum, then swallow it all… you’d like that, wouldn’t you? 👅🍆💦"
type textarea "Oock until I cum, then swallow it all… you’d like that, wouldn’t you? 👅🍆💦"
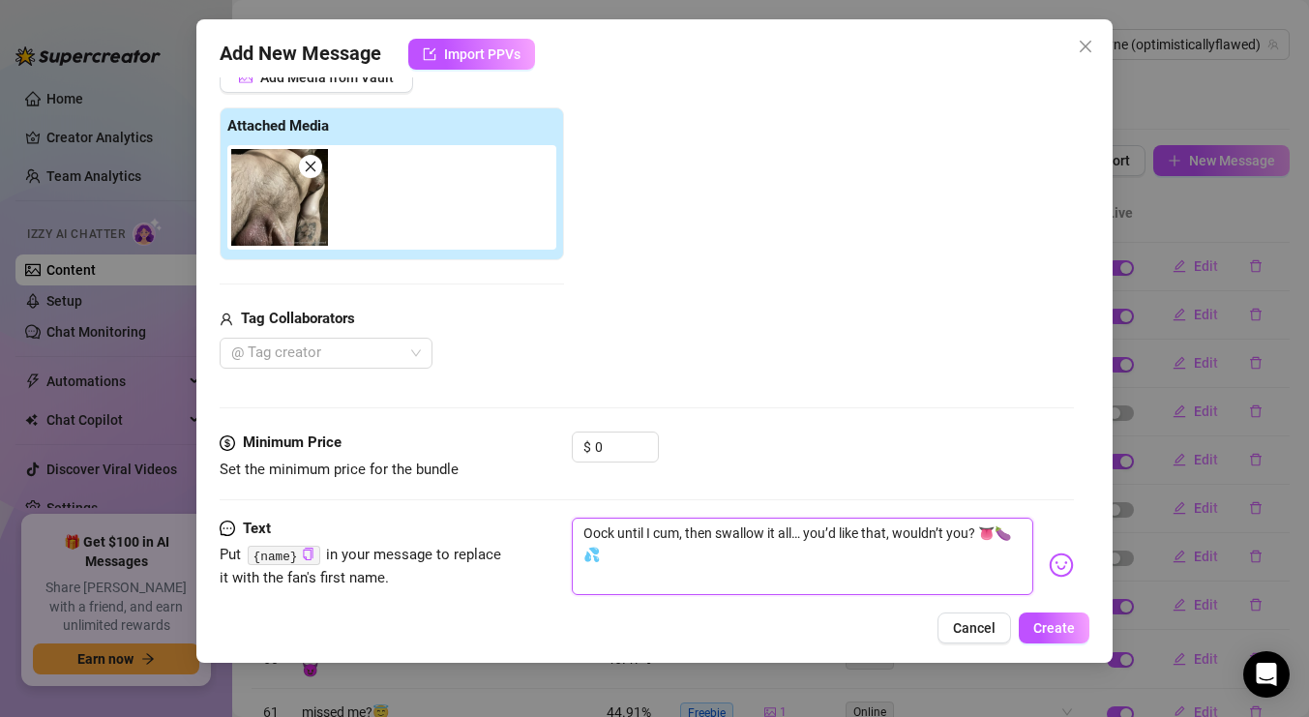
type textarea "Opock until I cum, then swallow it all… you’d like that, wouldn’t you? 👅🍆💦"
type textarea "Opeock until I cum, then swallow it all… you’d like that, wouldn’t you? 👅🍆💦"
type textarea "Openock until I cum, then swallow it all… you’d like that, wouldn’t you? 👅🍆💦"
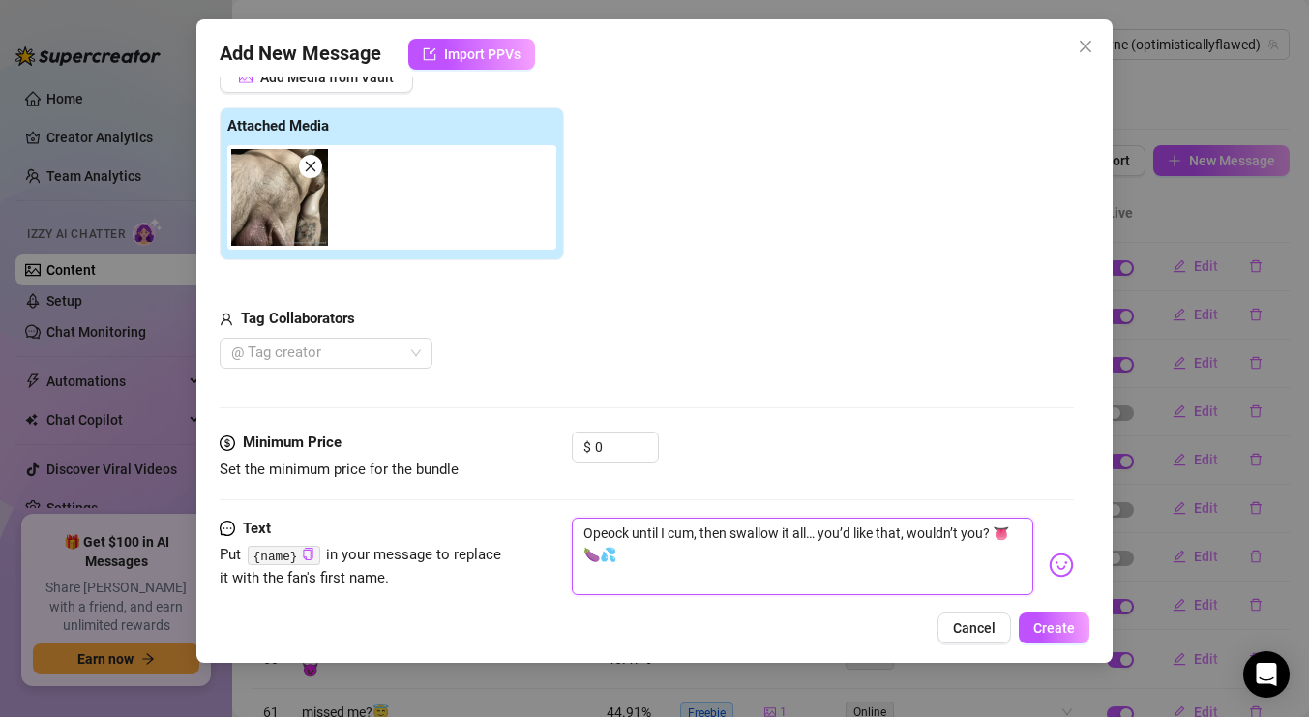
type textarea "Openock until I cum, then swallow it all… you’d like that, wouldn’t you? 👅🍆💦"
type textarea "Open ock until I cum, then swallow it all… you’d like that, wouldn’t you? 👅🍆💦"
type textarea "Open mock until I cum, then swallow it all… you’d like that, wouldn’t you? 👅🍆💦"
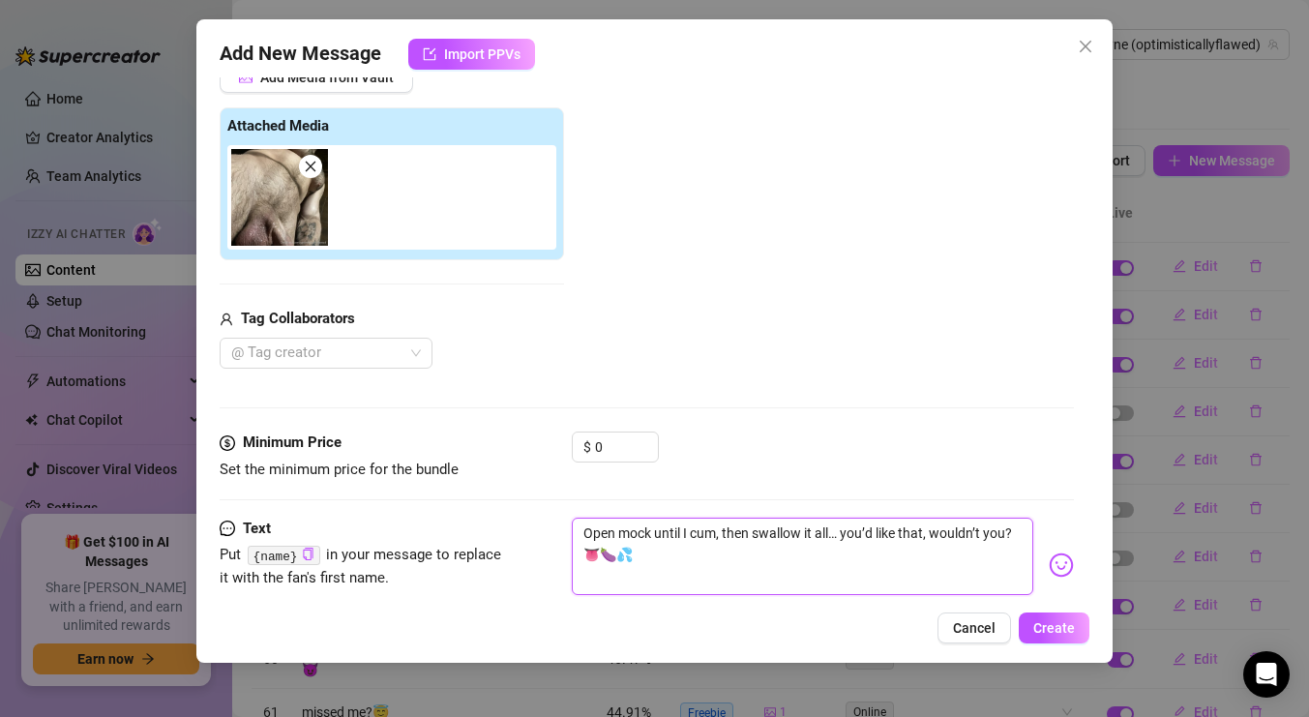
type textarea "Open ock until I cum, then swallow it all… you’d like that, wouldn’t you? 👅🍆💦"
type textarea "Open [PERSON_NAME] until I cum, then swallow it all… you’d like that, wouldn’t …"
type textarea "Open yoock until I cum, then swallow it all… you’d like that, wouldn’t you? 👅🍆💦"
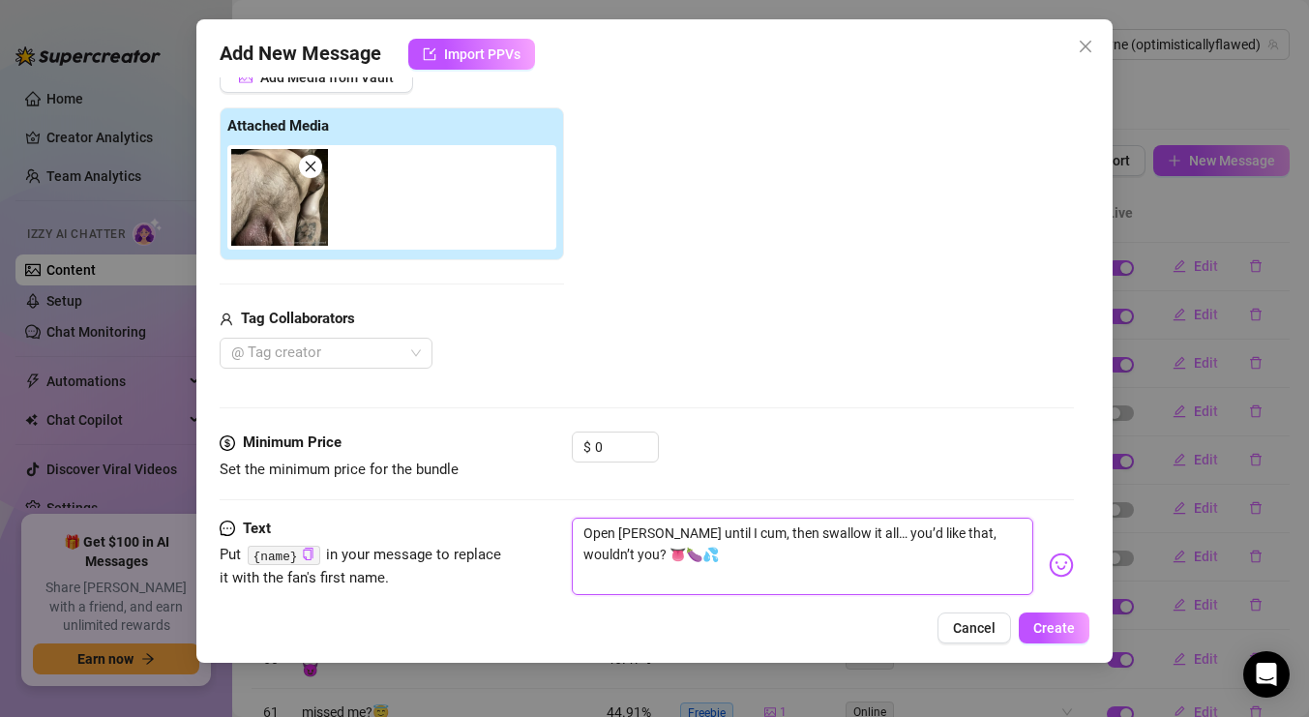
type textarea "Open yoock until I cum, then swallow it all… you’d like that, wouldn’t you? 👅🍆💦"
type textarea "Open youock until I cum, then swallow it all… you’d like that, wouldn’t you? 👅🍆💦"
type textarea "Open yourock until I cum, then swallow it all… you’d like that, wouldn’t you? 👅…"
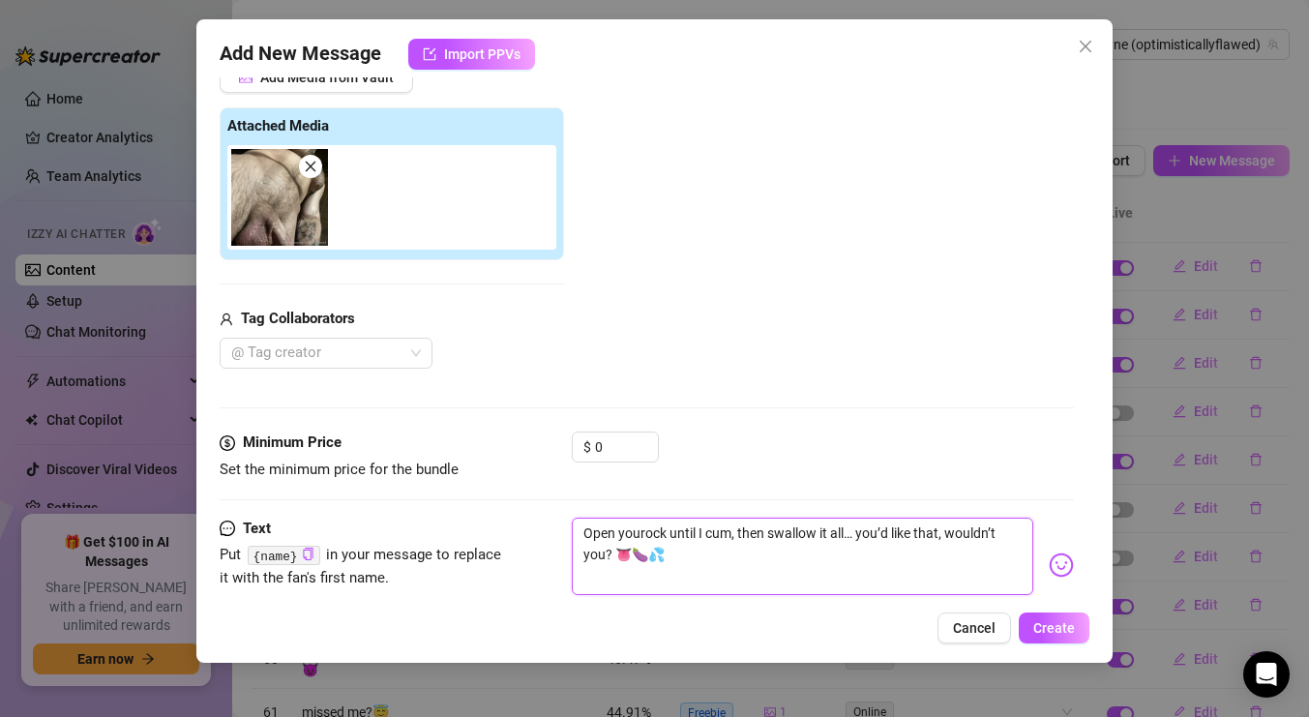
type textarea "Open your ock until I cum, then swallow it all… you’d like that, wouldn’t you? …"
type textarea "Open your mock until I cum, then swallow it all… you’d like that, wouldn’t you?…"
type textarea "Open your [PERSON_NAME] until I cum, then swallow it all… you’d like that, woul…"
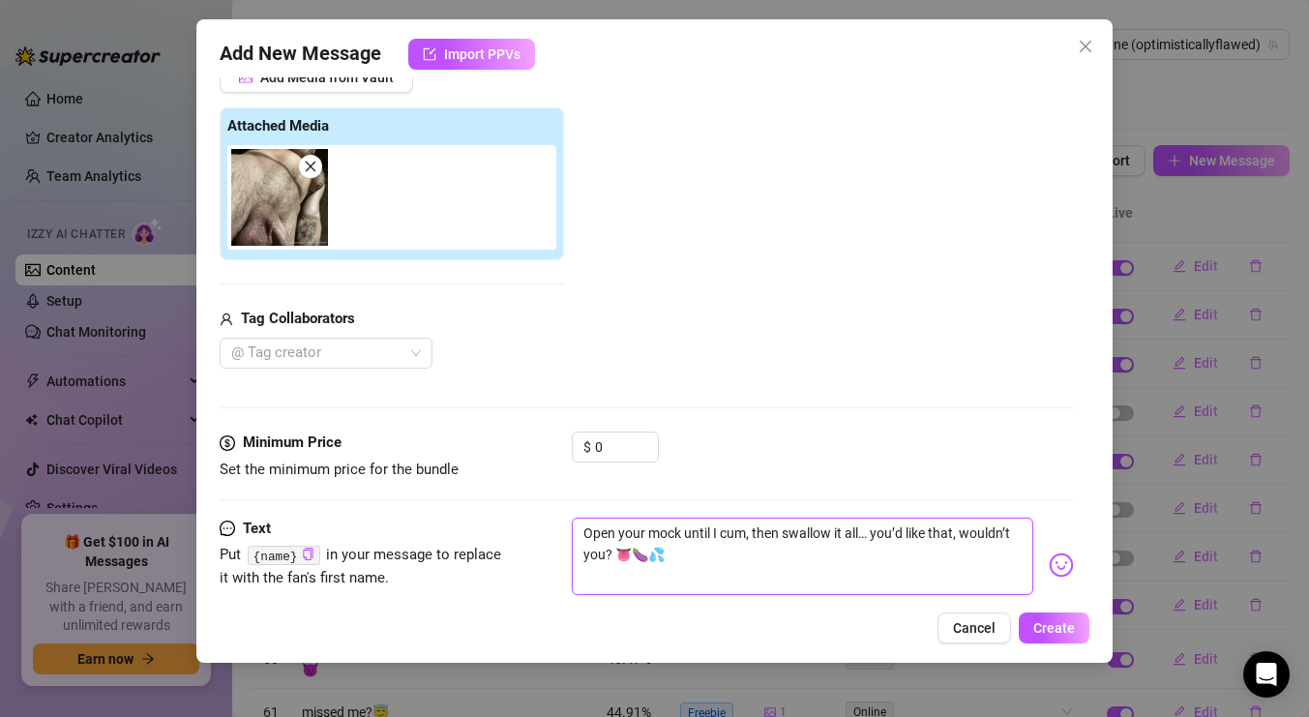
type textarea "Open your [PERSON_NAME] until I cum, then swallow it all… you’d like that, woul…"
type textarea "Open your mouock until I cum, then swallow it all… you’d like that, wouldn’t yo…"
type textarea "Open your moutock until I cum, then swallow it all… you’d like that, wouldn’t y…"
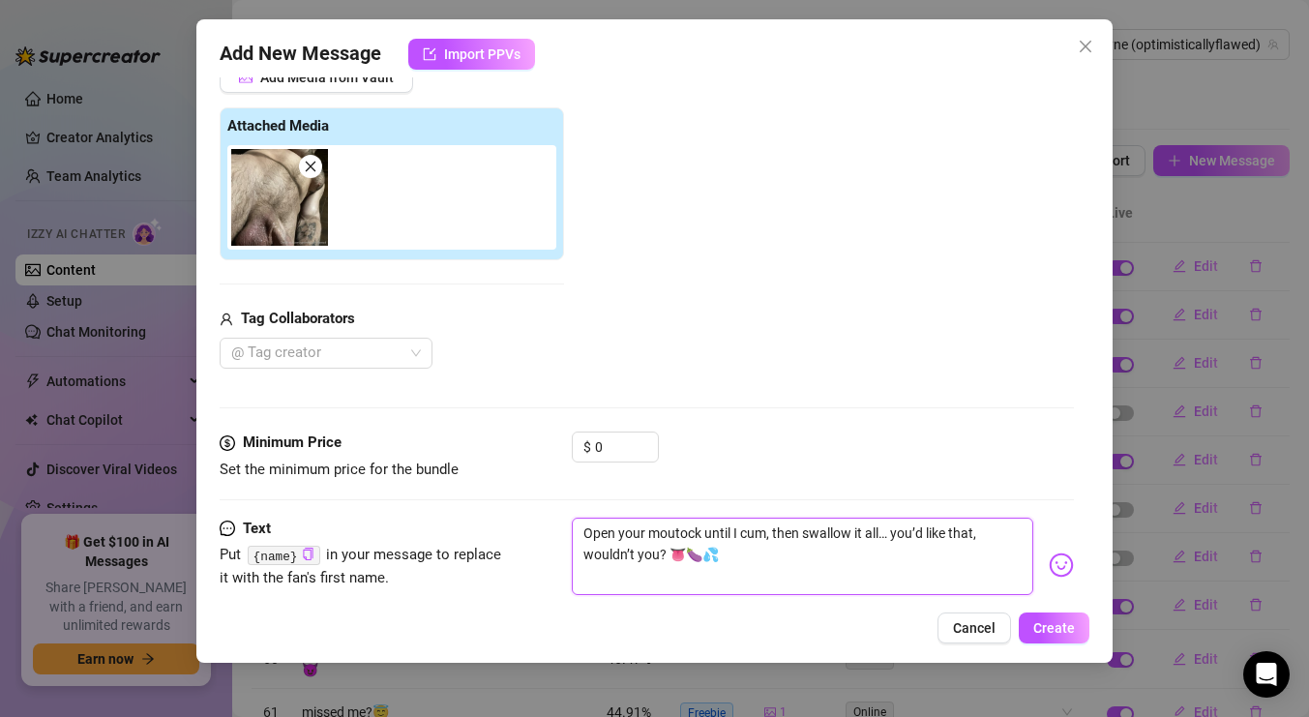
type textarea "Open your mouthock until I cum, then swallow it all… you’d like that, wouldn’t …"
type textarea "Open your mouth ock until I cum, then swallow it all… you’d like that, wouldn’t…"
type textarea "Open your mouth aock until I cum, then swallow it all… you’d like that, wouldn’…"
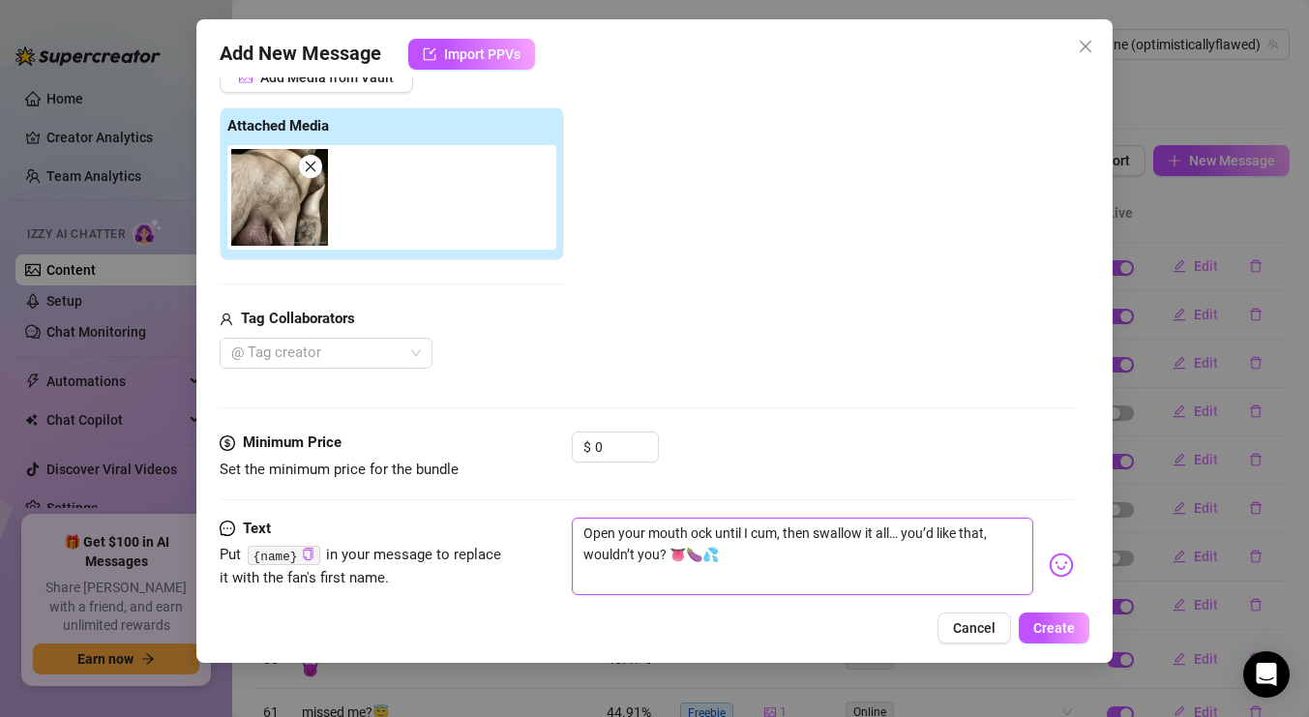
type textarea "Open your mouth aock until I cum, then swallow it all… you’d like that, wouldn’…"
type textarea "Open your mouth adock until I cum, then swallow it all… you’d like that, wouldn…"
type textarea "Open your mouth aock until I cum, then swallow it all… you’d like that, wouldn’…"
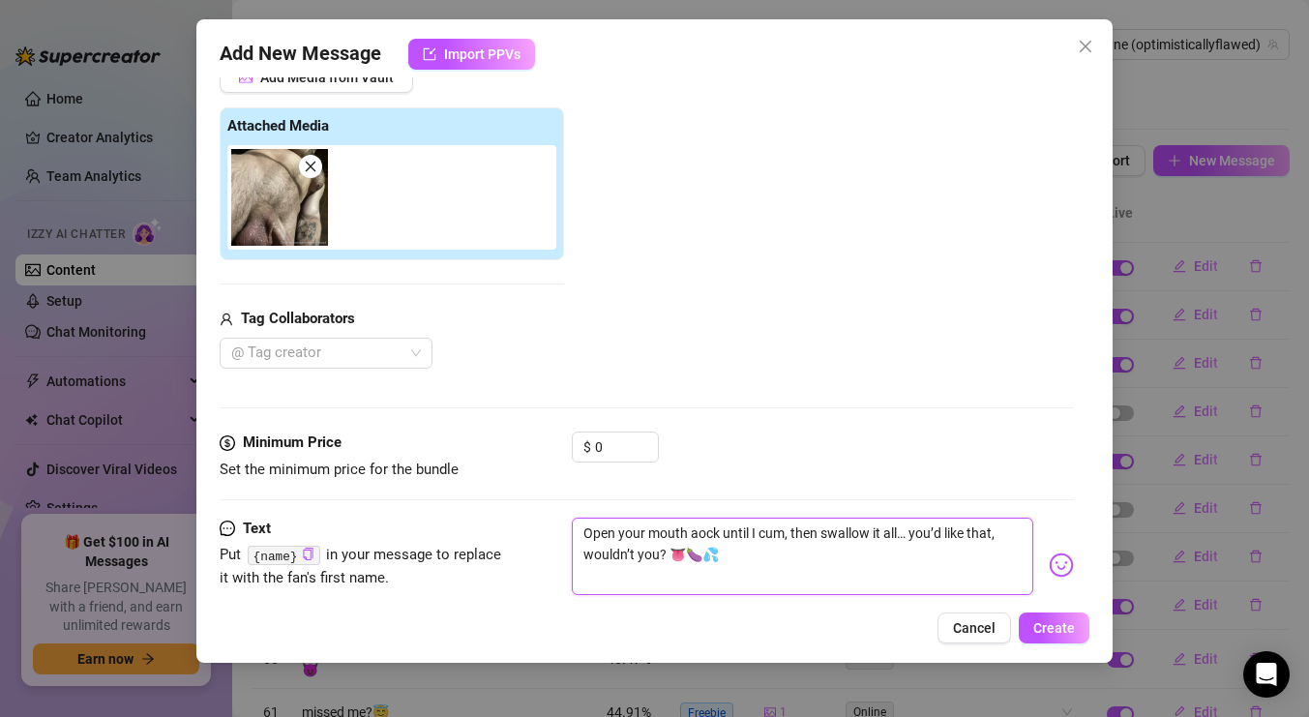
type textarea "Open your mouth anock until I cum, then swallow it all… you’d like that, wouldn…"
type textarea "Open your mouth andock until I cum, then swallow it all… you’d like that, would…"
type textarea "Open your mouth and ock until I cum, then swallow it all… you’d like that, woul…"
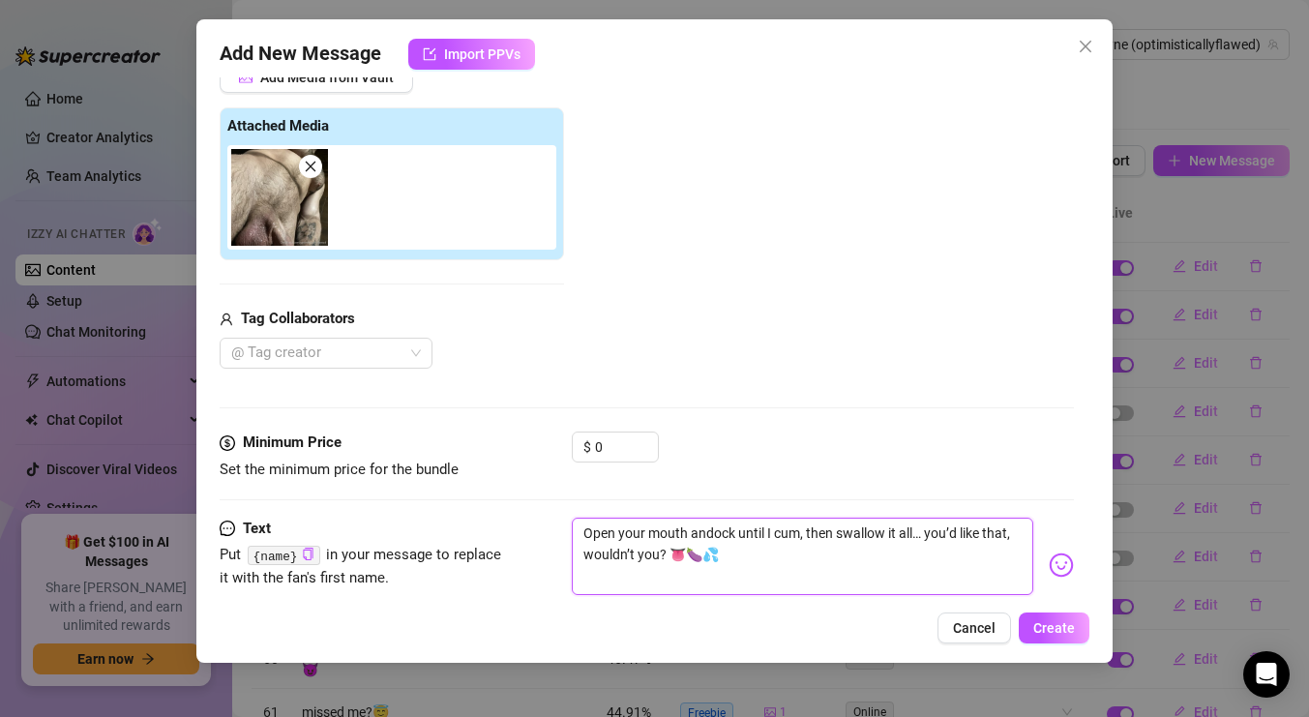
type textarea "Open your mouth and ock until I cum, then swallow it all… you’d like that, woul…"
type textarea "Open your mouth and sock until I cum, then swallow it all… you’d like that, wou…"
type textarea "Open your mouth and suock until I cum, then swallow it all… you’d like that, wo…"
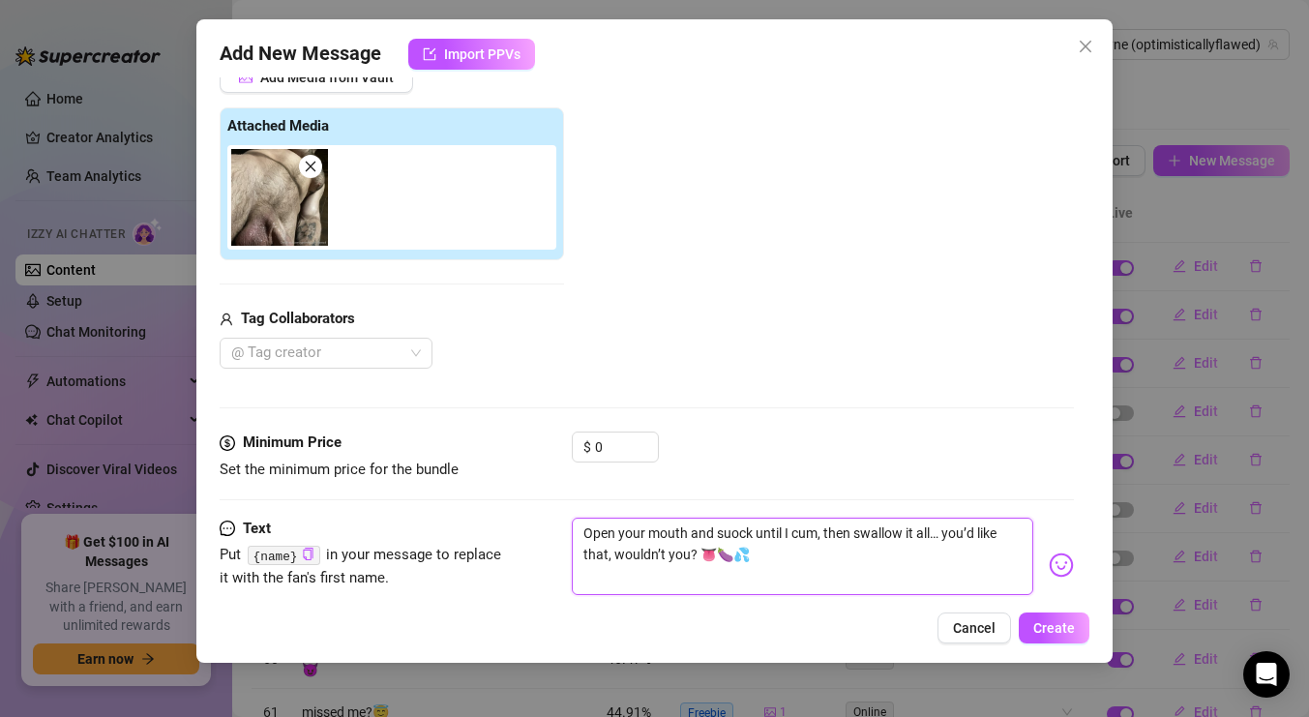
type textarea "Open your mouth and sucock until I cum, then swallow it all… you’d like that, w…"
type textarea "Open your mouth and suckock until I cum, then swallow it all… you’d like that, …"
type textarea "Open your mouth and suck ock until I cum, then swallow it all… you’d like that,…"
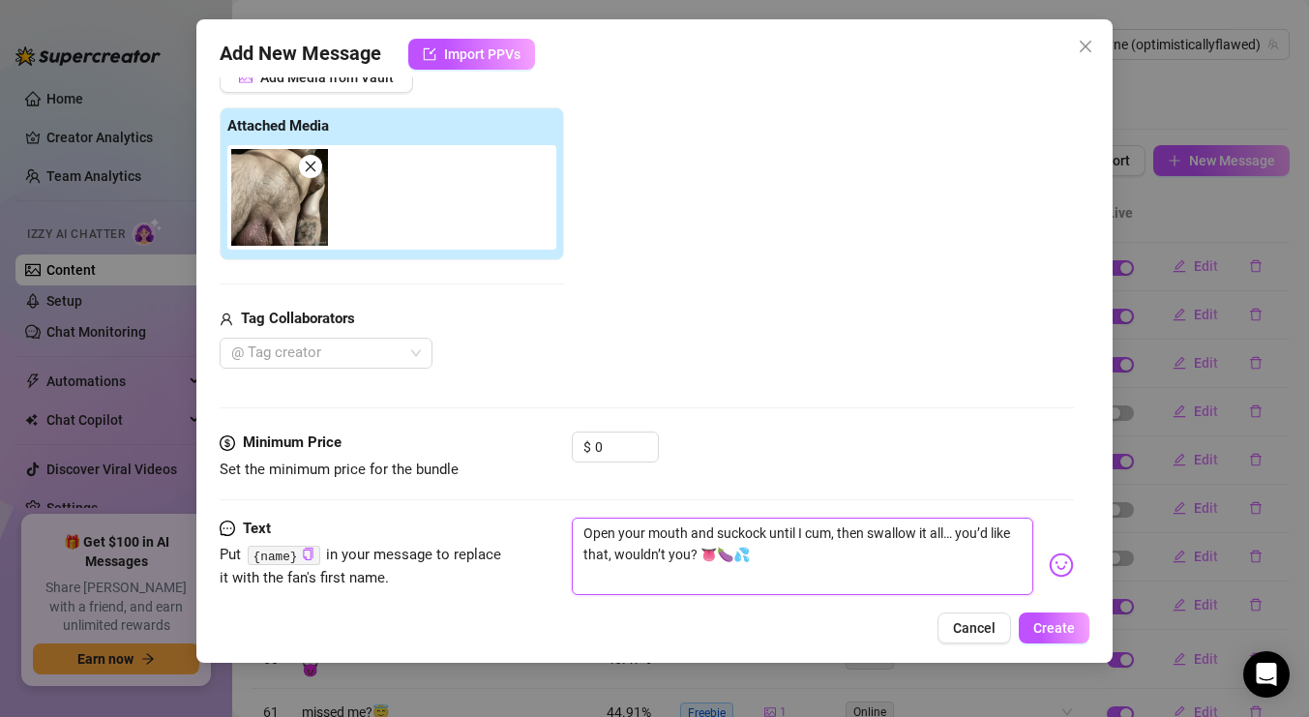
type textarea "Open your mouth and suck ock until I cum, then swallow it all… you’d like that,…"
drag, startPoint x: 835, startPoint y: 534, endPoint x: 715, endPoint y: 531, distance: 120.0
click at [715, 531] on textarea "Open your mouth and suck ock until I cum, then swallow it all… you’d like that,…" at bounding box center [802, 555] width 461 height 77
type textarea "Open your mouth and p, then swallow it all… you’d like that, wouldn’t you? 👅🍆💦"
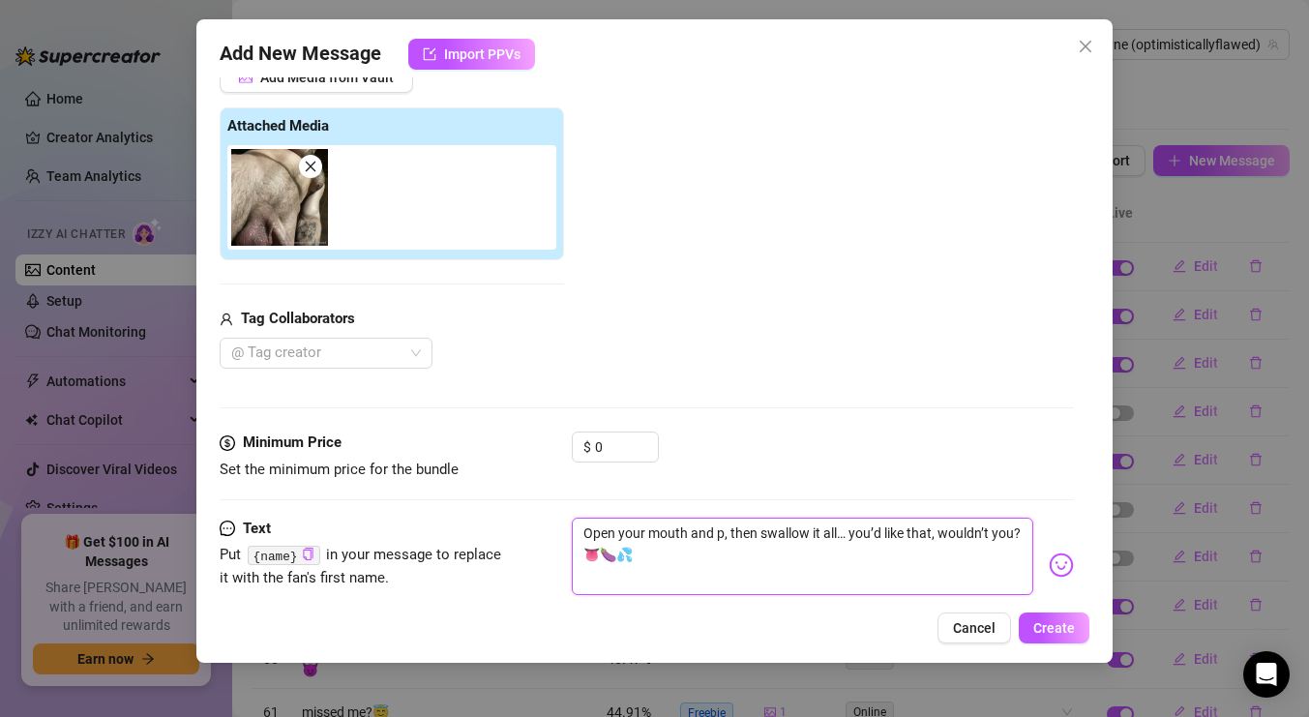
type textarea "Open your mouth and pu, then swallow it all… you’d like that, wouldn’t you? 👅🍆💦"
type textarea "Open your mouth and put, then swallow it all… you’d like that, wouldn’t you? 👅🍆💦"
type textarea "Open your mouth and put , then swallow it all… you’d like that, wouldn’t you? 👅…"
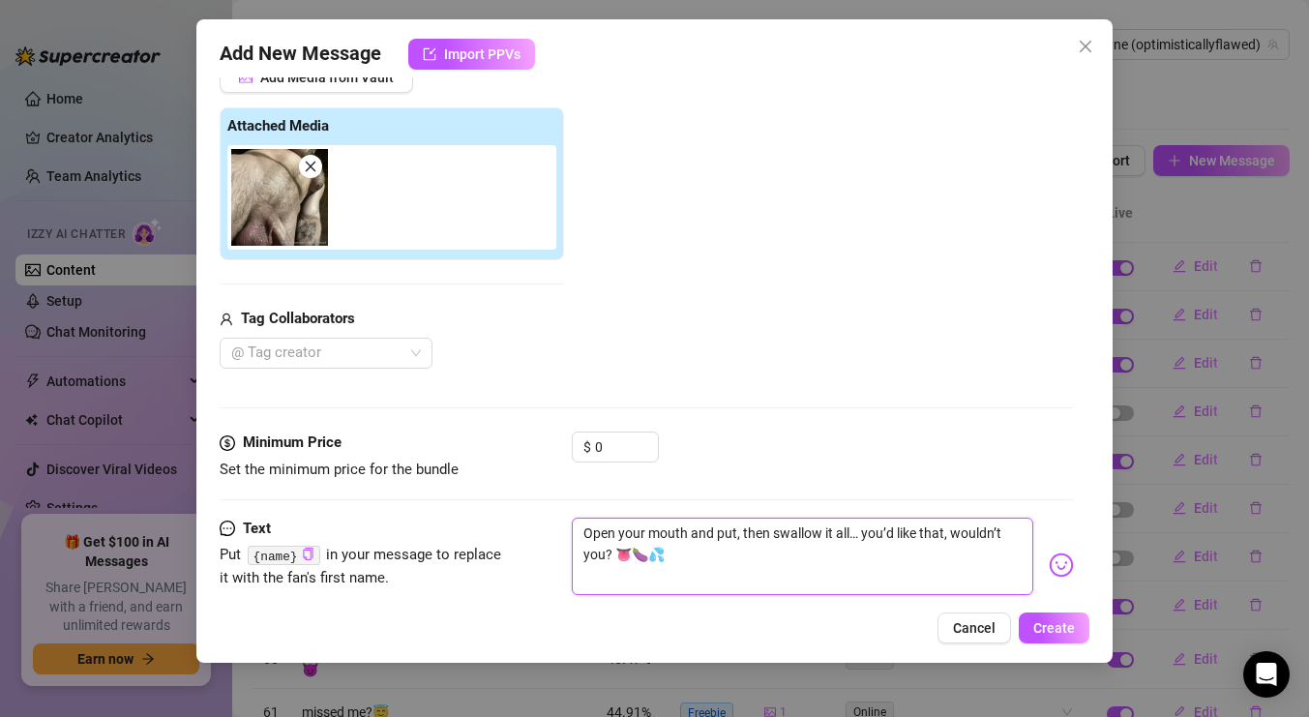
type textarea "Open your mouth and put , then swallow it all… you’d like that, wouldn’t you? 👅…"
type textarea "Open your mouth and put i, then swallow it all… you’d like that, wouldn’t you? …"
type textarea "Open your mouth and put it, then swallow it all… you’d like that, wouldn’t you?…"
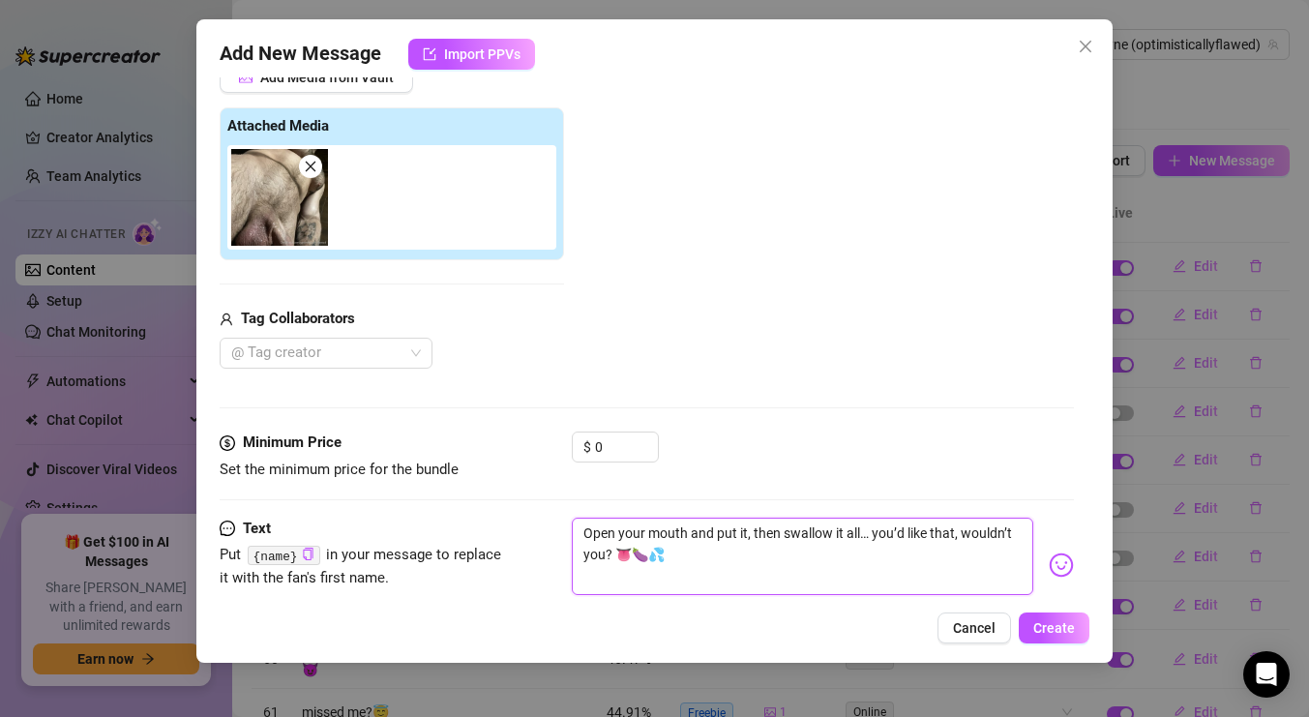
type textarea "Open your mouth and put it , then swallow it all… you’d like that, wouldn’t you…"
type textarea "Open your mouth and put it, then swallow it all… you’d like that, wouldn’t you?…"
type textarea "Open your mouth and put i, then swallow it all… you’d like that, wouldn’t you? …"
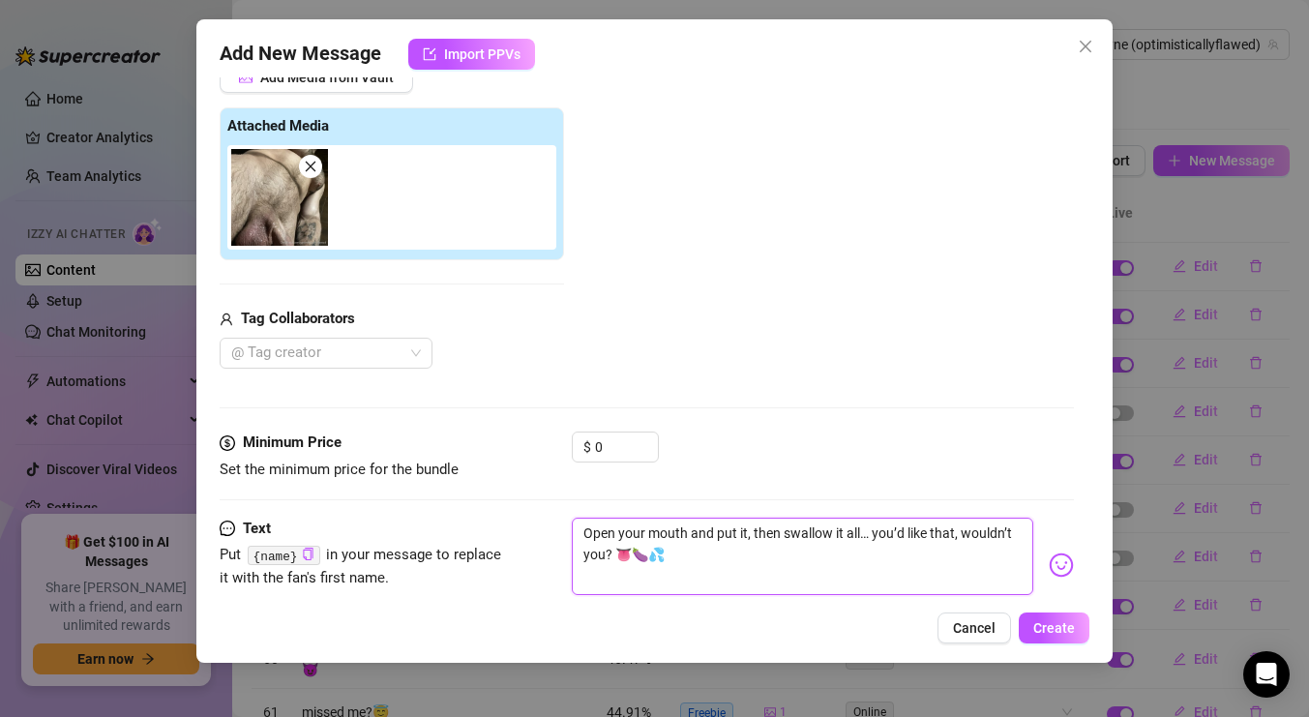
type textarea "Open your mouth and put i, then swallow it all… you’d like that, wouldn’t you? …"
type textarea "Open your mouth and put , then swallow it all… you’d like that, wouldn’t you? 👅…"
type textarea "Open your mouth and put, then swallow it all… you’d like that, wouldn’t you? 👅🍆💦"
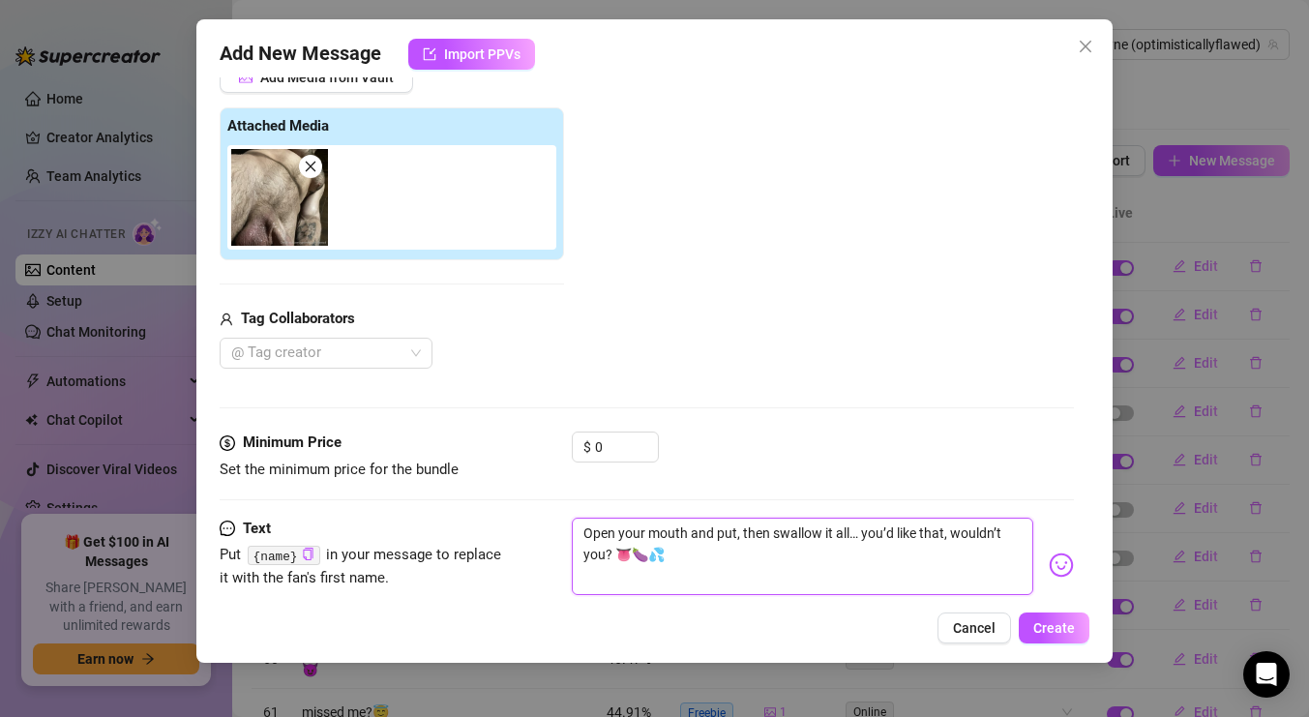
type textarea "Open your mouth and put , then swallow it all… you’d like that, wouldn’t you? 👅…"
type textarea "Open your mouth and put m, then swallow it all… you’d like that, wouldn’t you? …"
type textarea "Open your mouth and put my, then swallow it all… you’d like that, wouldn’t you?…"
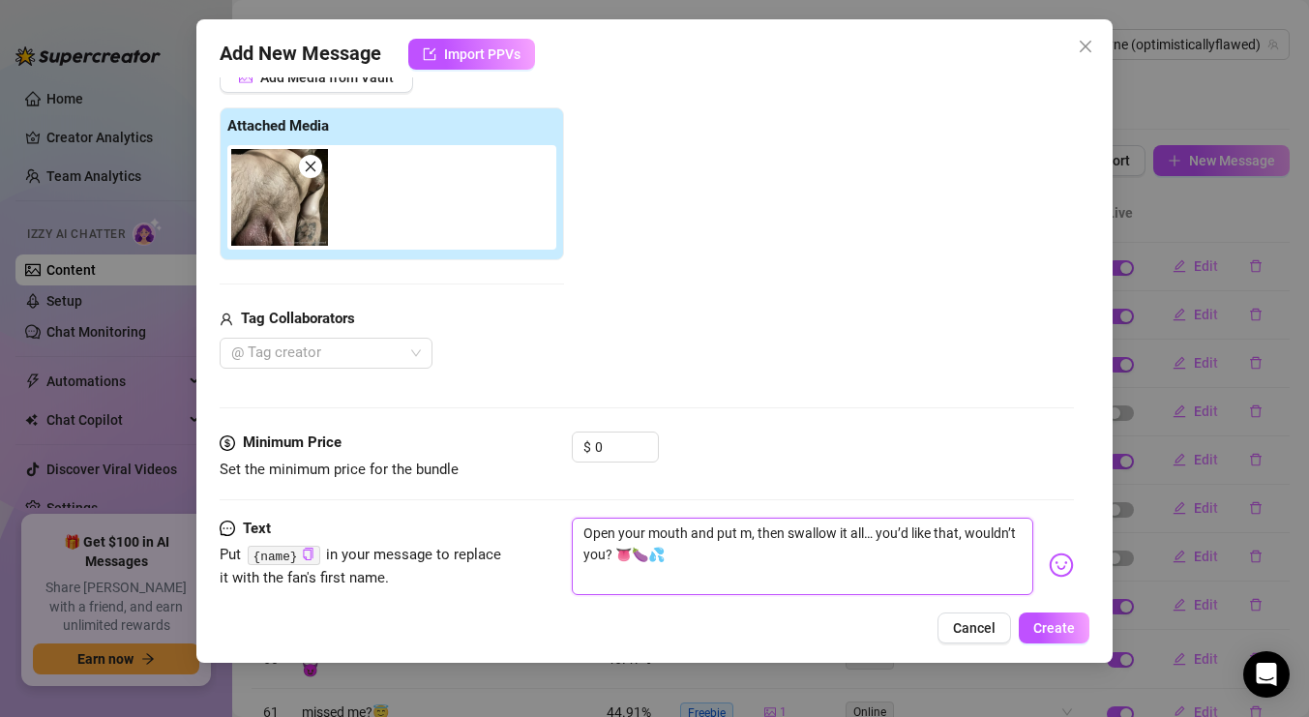
type textarea "Open your mouth and put my, then swallow it all… you’d like that, wouldn’t you?…"
type textarea "Open your mouth and put my , then swallow it all… you’d like that, wouldn’t you…"
type textarea "Open your mouth and put my o, then swallow it all… you’d like that, wouldn’t yo…"
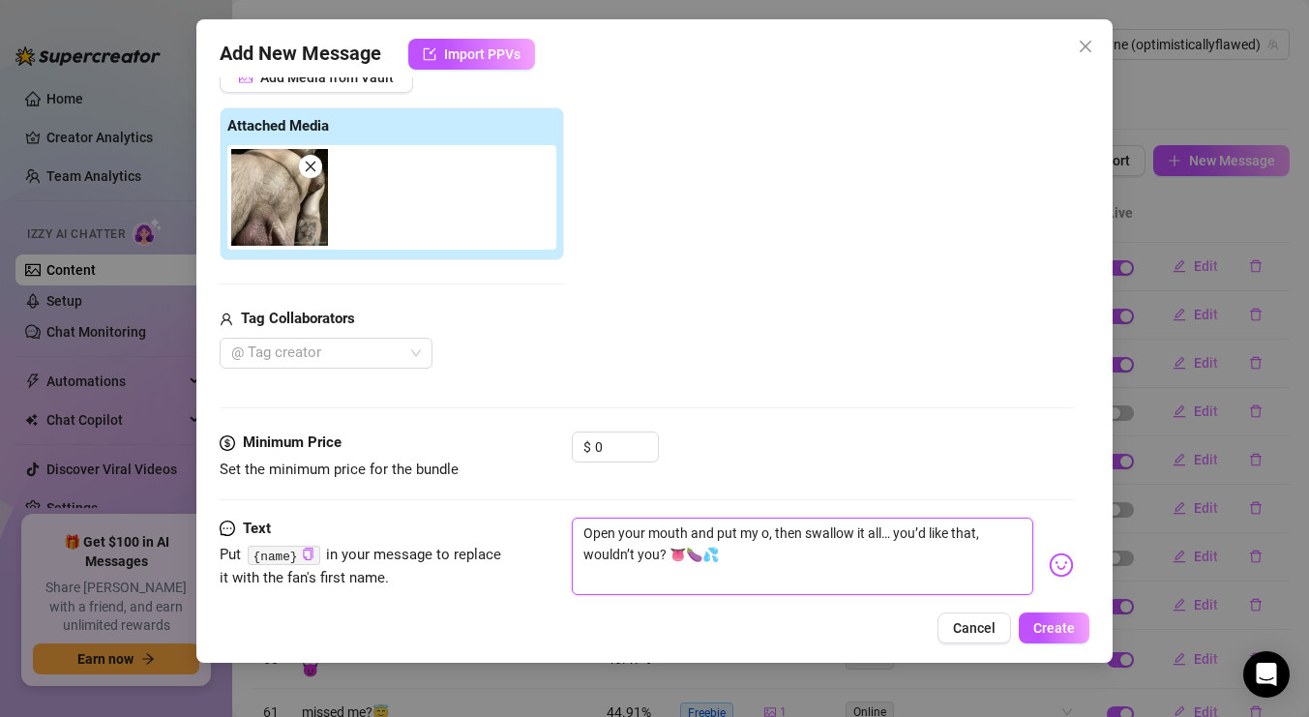
type textarea "Open your mouth and put my , then swallow it all… you’d like that, wouldn’t you…"
type textarea "Open your mouth and put my, then swallow it all… you’d like that, wouldn’t you?…"
type textarea "Open your mouth and put m, then swallow it all… you’d like that, wouldn’t you? …"
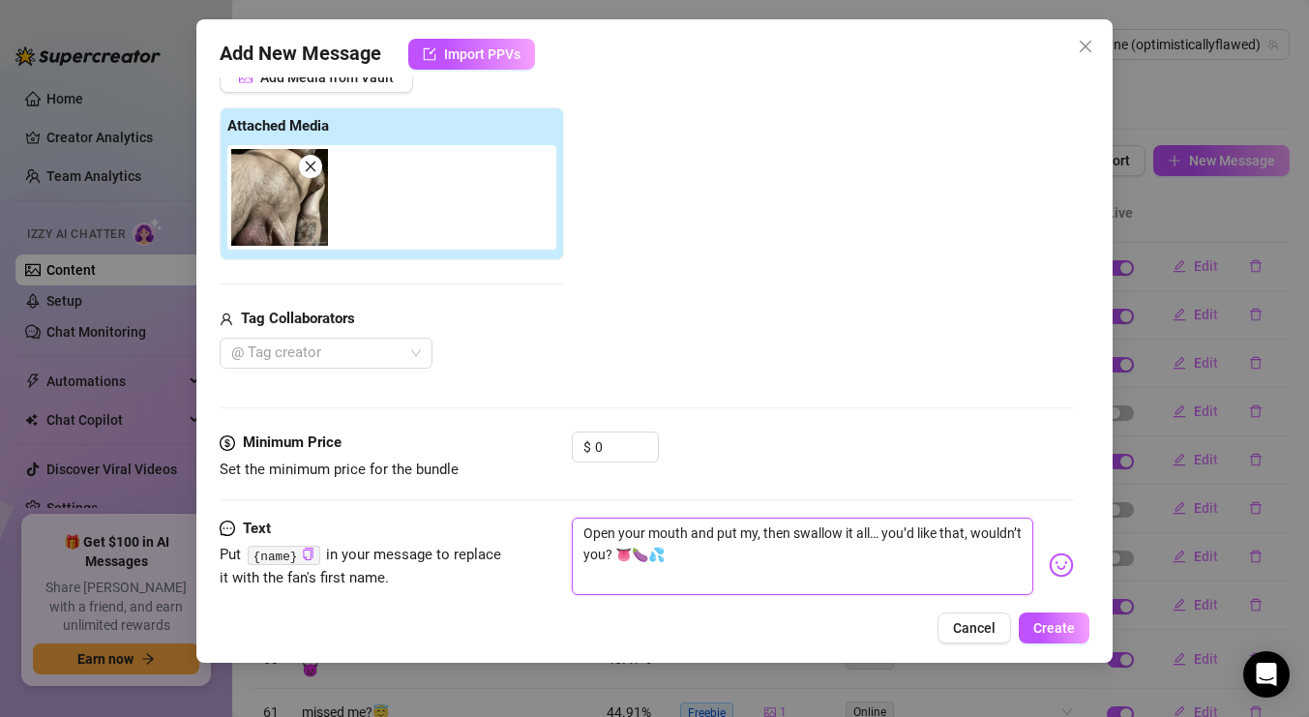
type textarea "Open your mouth and put m, then swallow it all… you’d like that, wouldn’t you? …"
type textarea "Open your mouth and put , then swallow it all… you’d like that, wouldn’t you? 👅…"
type textarea "Open your mouth and put, then swallow it all… you’d like that, wouldn’t you? 👅🍆💦"
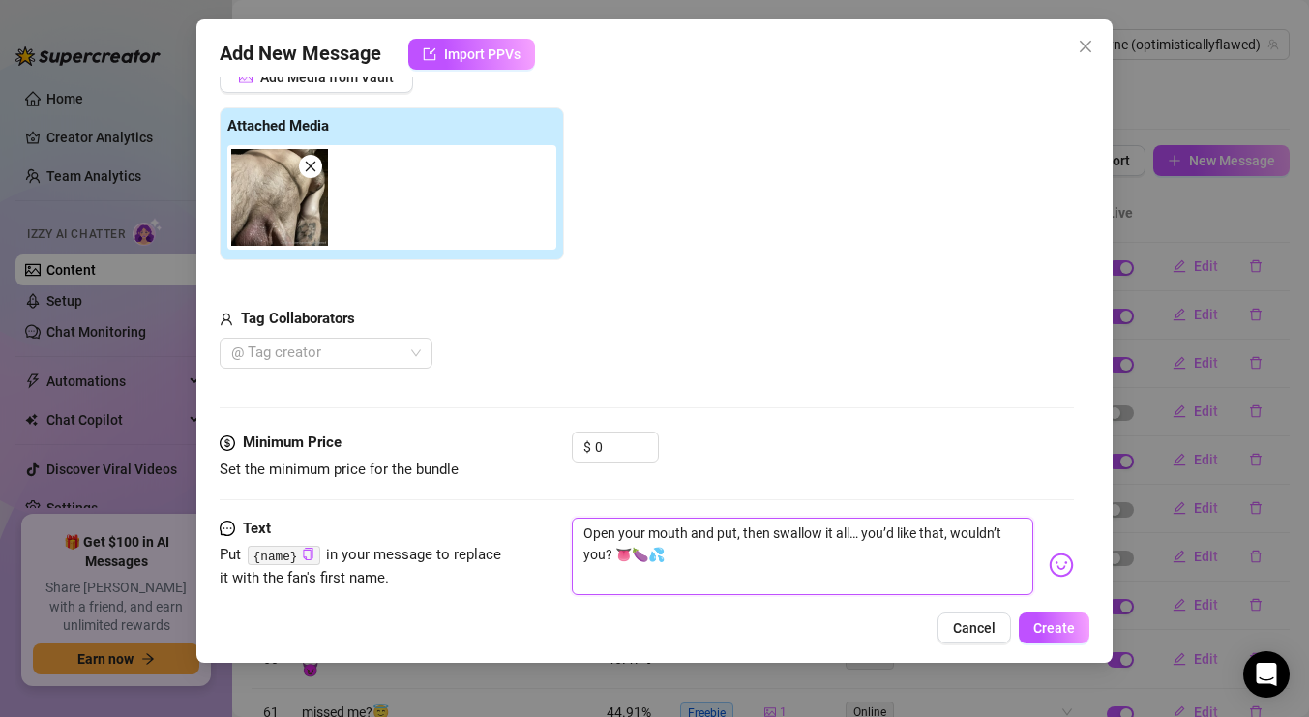
type textarea "Open your mouth and pu, then swallow it all… you’d like that, wouldn’t you? 👅🍆💦"
type textarea "Open your mouth and p, then swallow it all… you’d like that, wouldn’t you? 👅🍆💦"
type textarea "Open your mouth and , then swallow it all… you’d like that, wouldn’t you? 👅🍆💦"
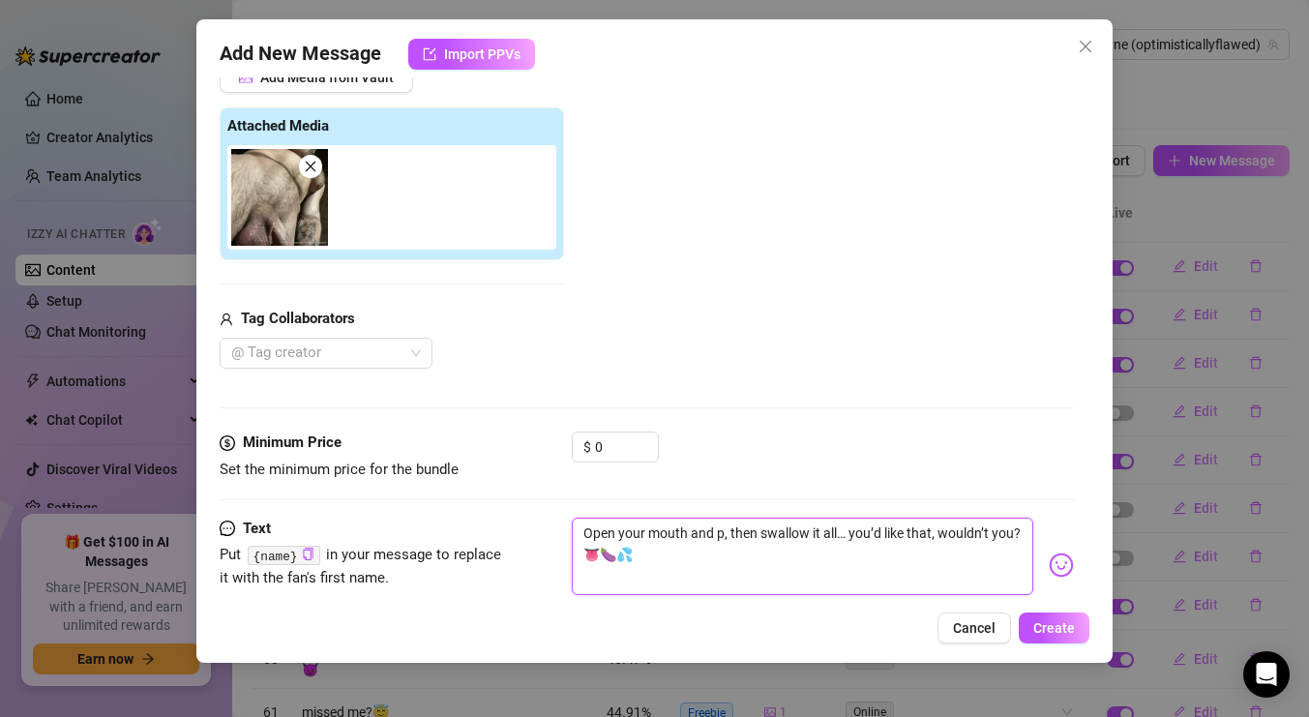
type textarea "Open your mouth and , then swallow it all… you’d like that, wouldn’t you? 👅🍆💦"
type textarea "Open your mouth and t, then swallow it all… you’d like that, wouldn’t you? 👅🍆💦"
type textarea "Open your mouth and ta, then swallow it all… you’d like that, wouldn’t you? 👅🍆💦"
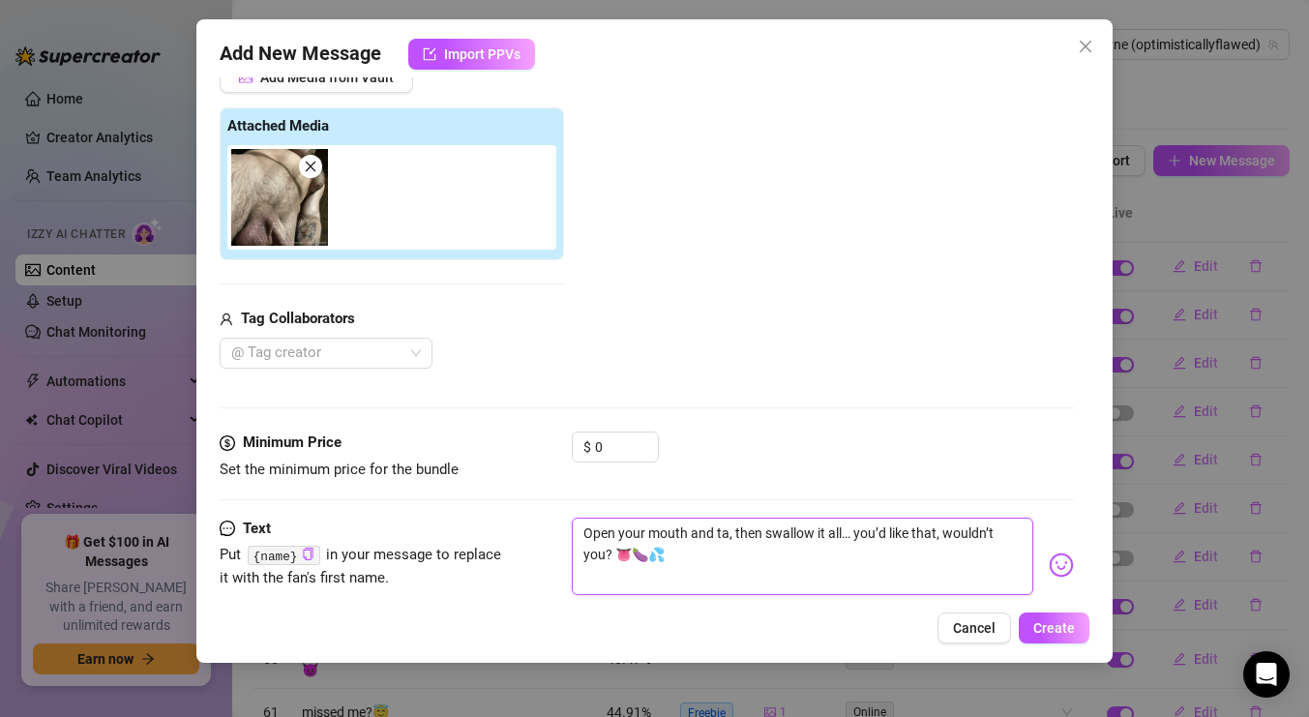
type textarea "Open your mouth and tas, then swallow it all… you’d like that, wouldn’t you? 👅🍆💦"
type textarea "Open your mouth and taste, then swallow it all… you’d like that, wouldn’t you? …"
type textarea "Open your mouth and taste , then swallow it all… you’d like that, wouldn’t you?…"
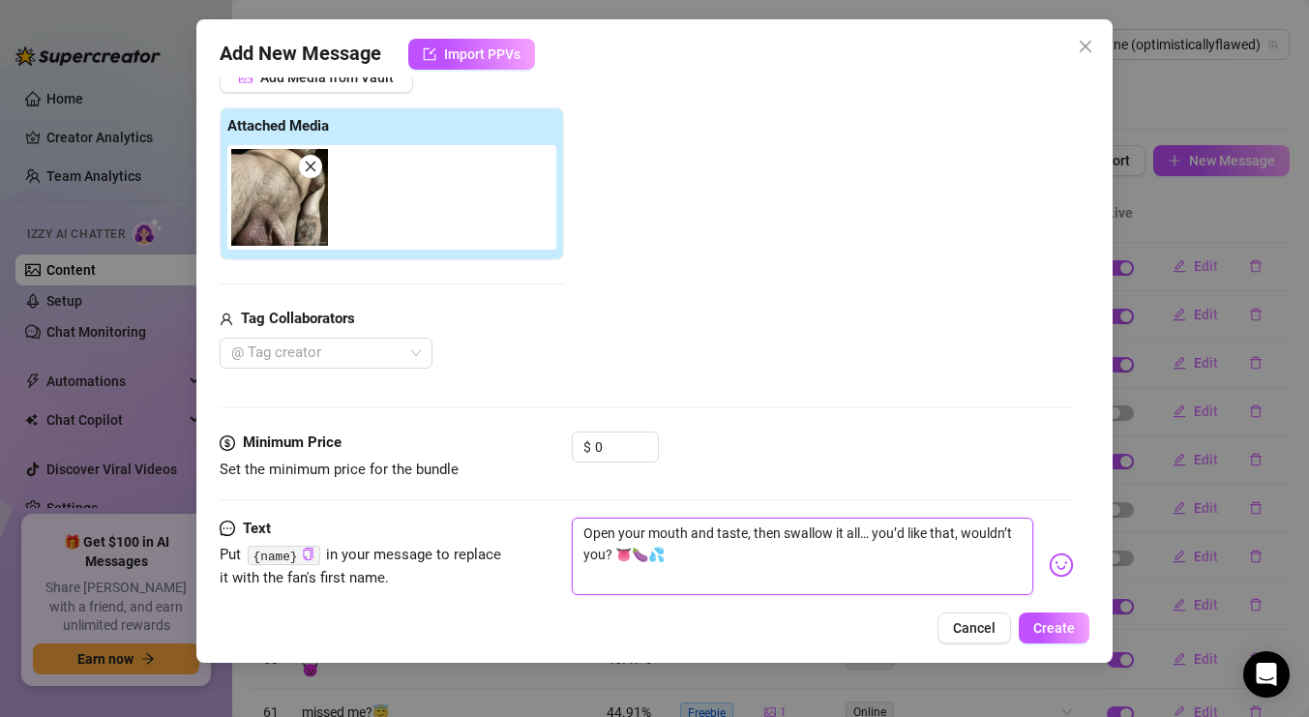
type textarea "Open your mouth and taste , then swallow it all… you’d like that, wouldn’t you?…"
type textarea "Open your mouth and taste m, then swallow it all… you’d like that, wouldn’t you…"
type textarea "Open your mouth and taste my, then swallow it all… you’d like that, wouldn’t yo…"
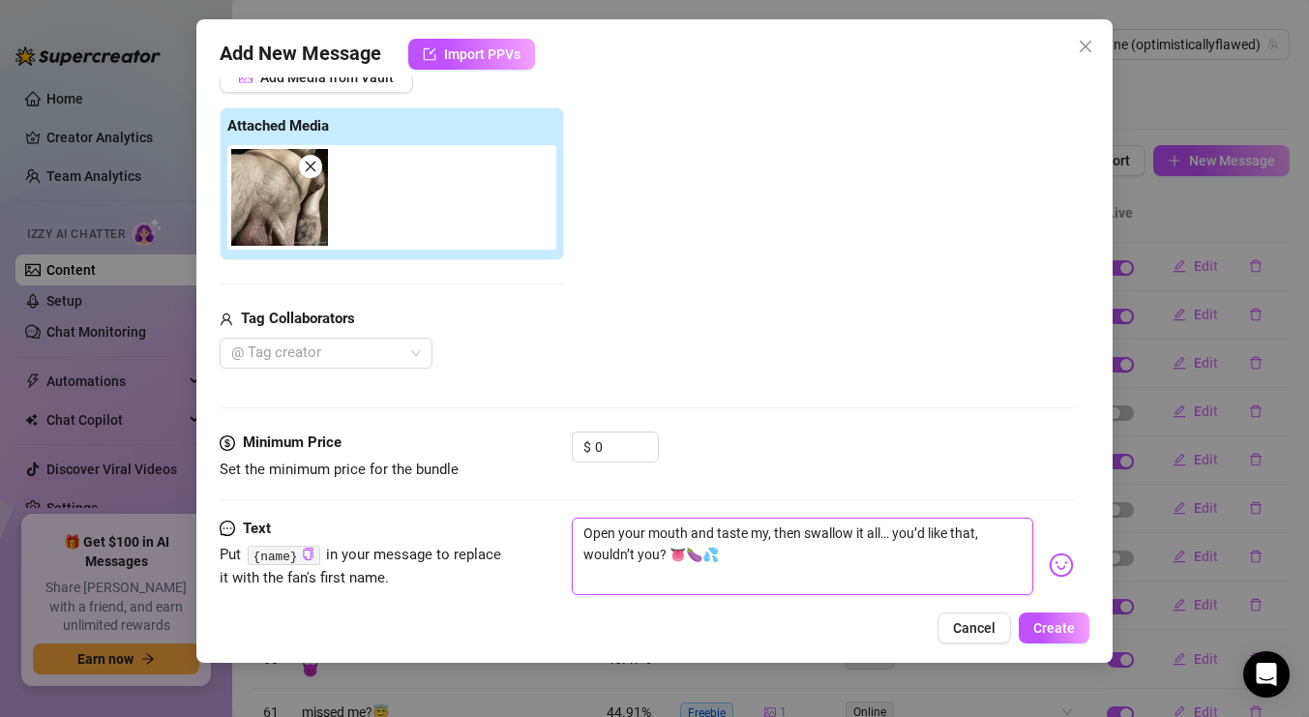
type textarea "Open your mouth and taste my , then swallow it all… you’d like that, wouldn’t y…"
type textarea "Open your mouth and taste my c, then swallow it all… you’d like that, wouldn’t …"
type textarea "Open your mouth and taste my co, then swallow it all… you’d like that, wouldn’t…"
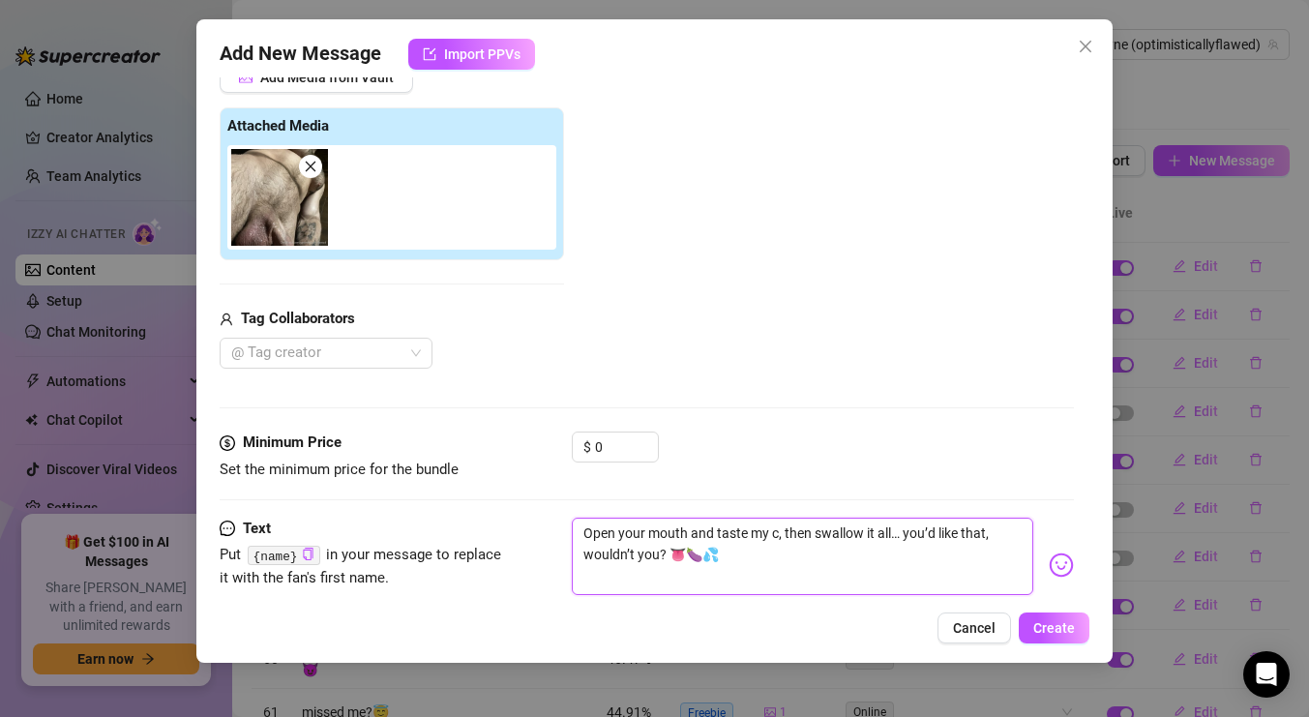
type textarea "Open your mouth and taste my co, then swallow it all… you’d like that, wouldn’t…"
type textarea "Open your mouth and taste my coc, then swallow it all… you’d like that, wouldn’…"
type textarea "Open your mouth and taste my cock, then swallow it all… you’d like that, wouldn…"
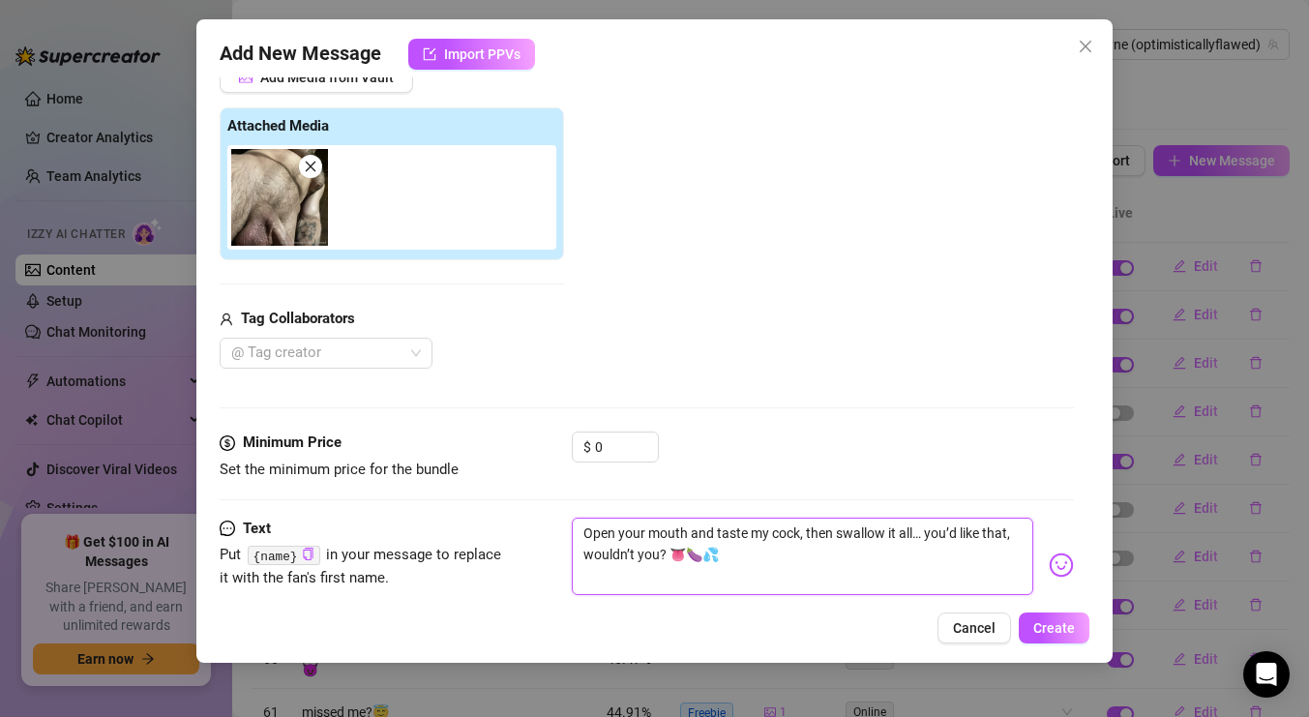
type textarea "Open your mouth and taste my cock , then swallow it all… you’d like that, would…"
type textarea "Open your mouth and taste my cock, then swallow it all… you’d like that, wouldn…"
drag, startPoint x: 914, startPoint y: 533, endPoint x: 836, endPoint y: 535, distance: 78.4
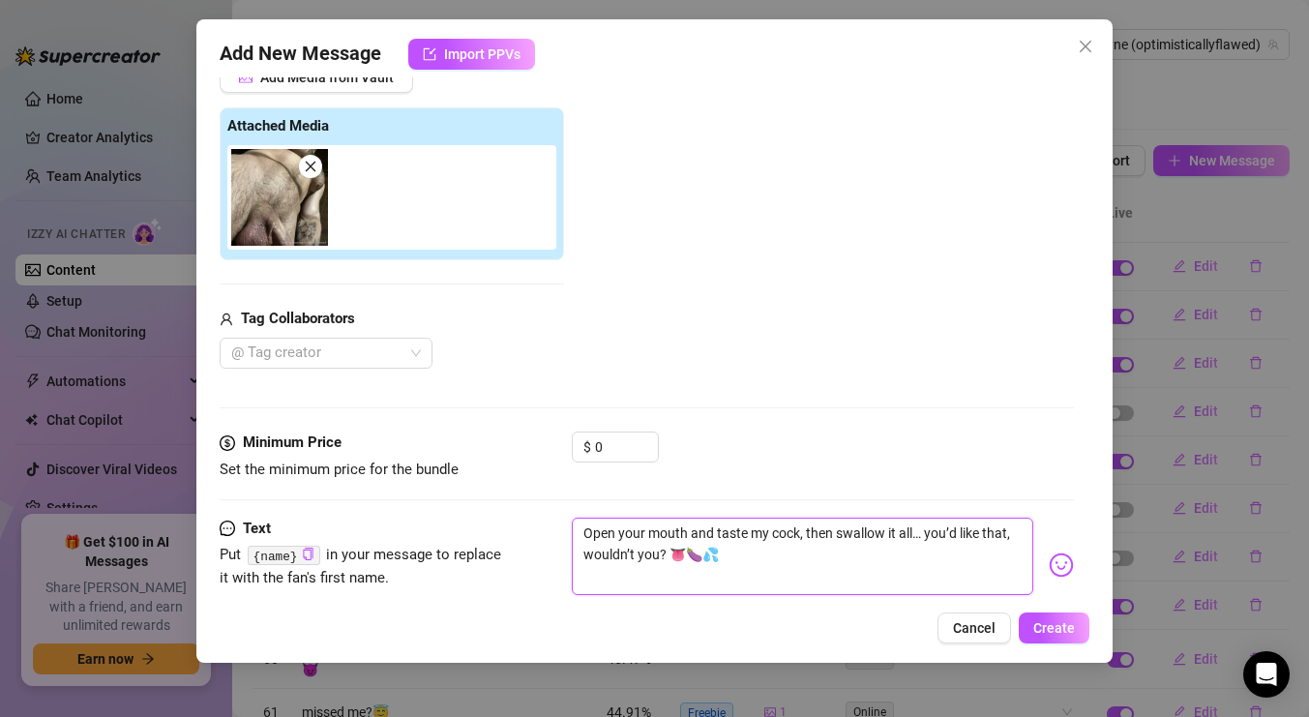
click at [836, 535] on textarea "Open your mouth and taste my cock, then swallow it all… you’d like that, wouldn…" at bounding box center [802, 555] width 461 height 77
type textarea "Open your mouth and taste my cock, then s… you’d like that, wouldn’t you? 👅🍆💦"
type textarea "Open your mouth and taste my cock, then su… you’d like that, wouldn’t you? 👅🍆💦"
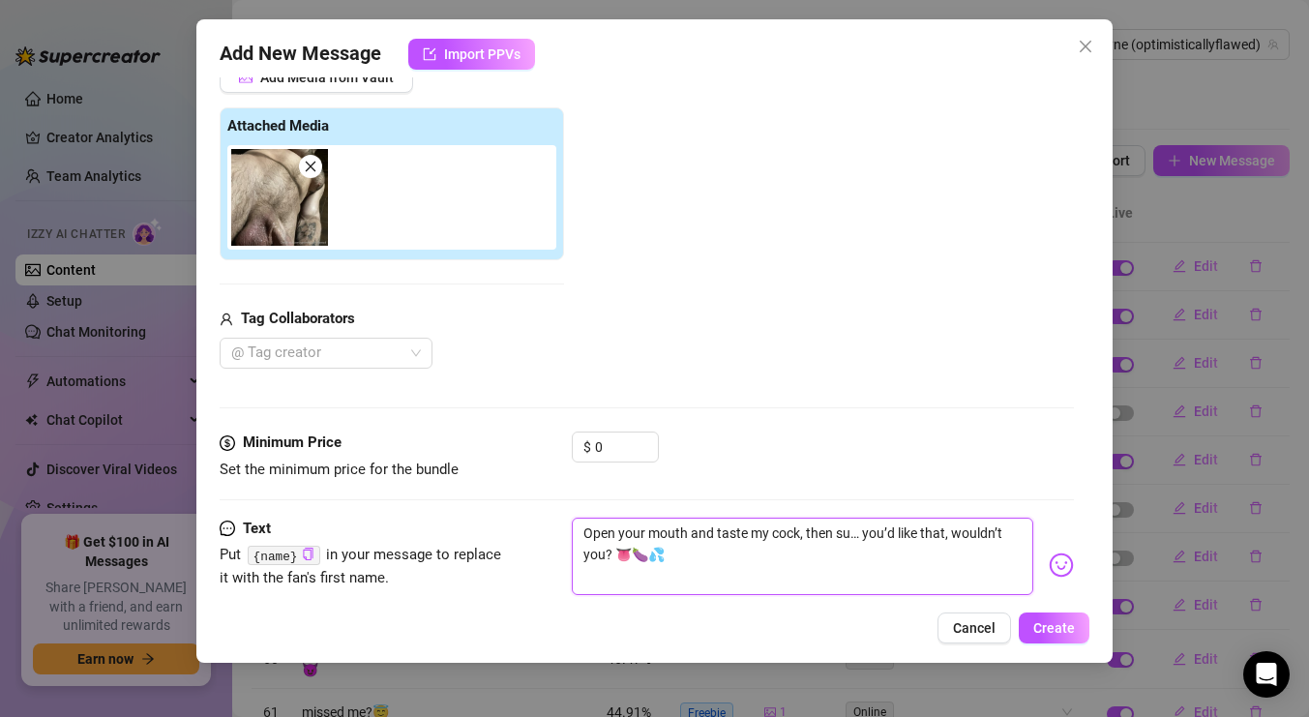
type textarea "Open your mouth and taste my cock, then suc… you’d like that, wouldn’t you? 👅🍆💦"
type textarea "Open your mouth and taste my cock, then suck… you’d like that, wouldn’t you? 👅🍆💦"
type textarea "Open your mouth and taste my cock, then suck … you’d like that, wouldn’t you? 👅…"
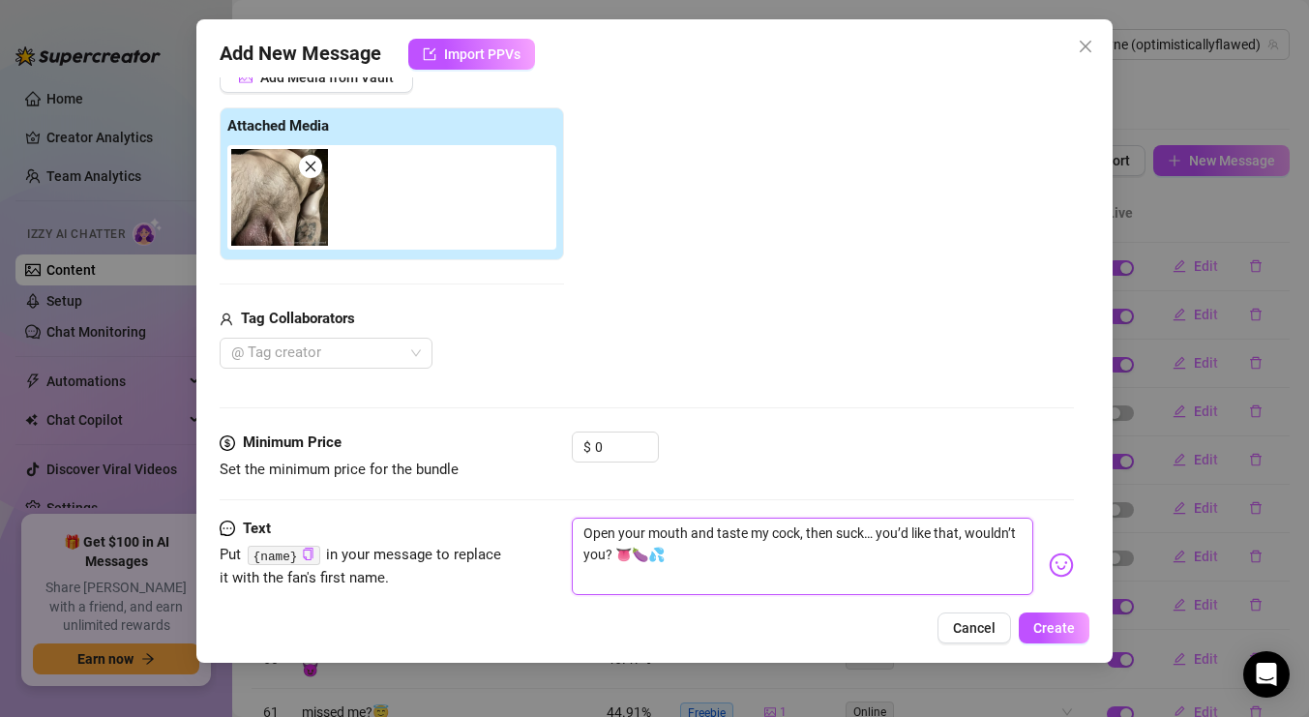
type textarea "Open your mouth and taste my cock, then suck … you’d like that, wouldn’t you? 👅…"
type textarea "Open your mouth and taste my cock, then suck i… you’d like that, wouldn’t you? …"
type textarea "Open your mouth and taste my cock, then suck it… you’d like that, wouldn’t you?…"
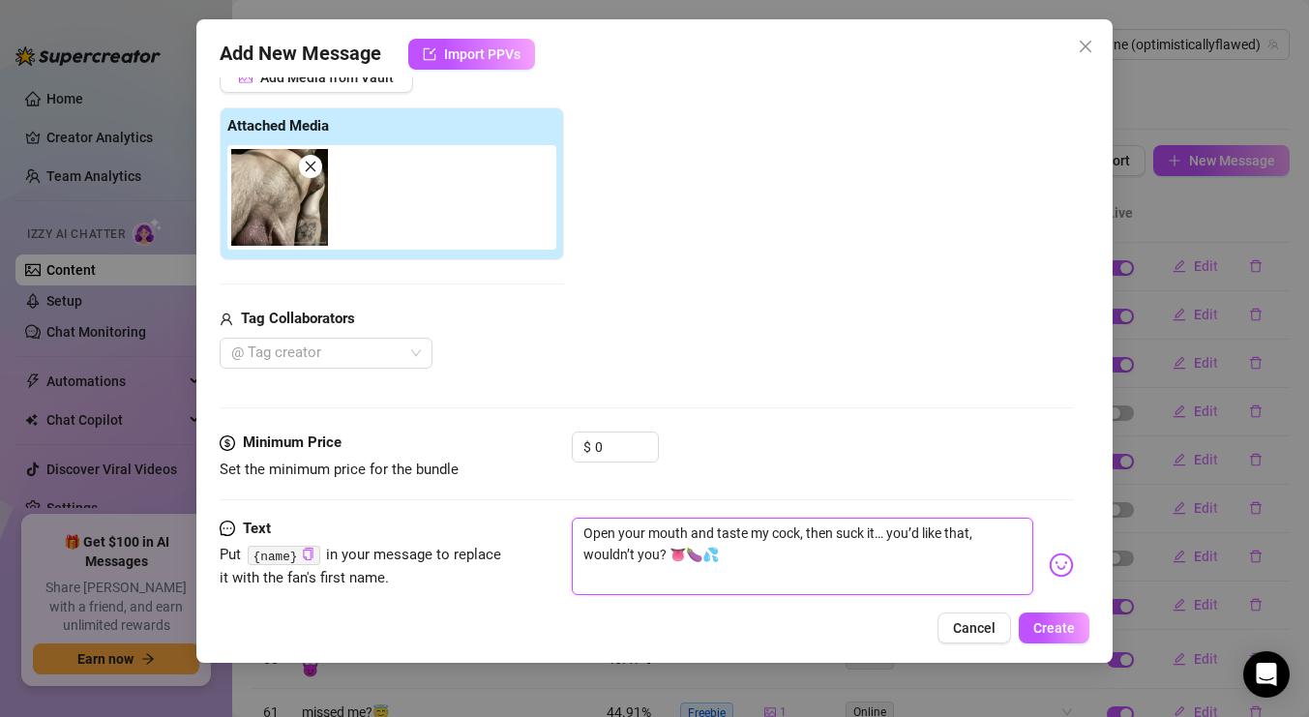
type textarea "Open your mouth and taste my cock, then suck it … you’d like that, wouldn’t you…"
type textarea "Open your mouth and taste my cock, then suck it a… you’d like that, wouldn’t yo…"
type textarea "Open your mouth and taste my cock, then suck it al… you’d like that, wouldn’t y…"
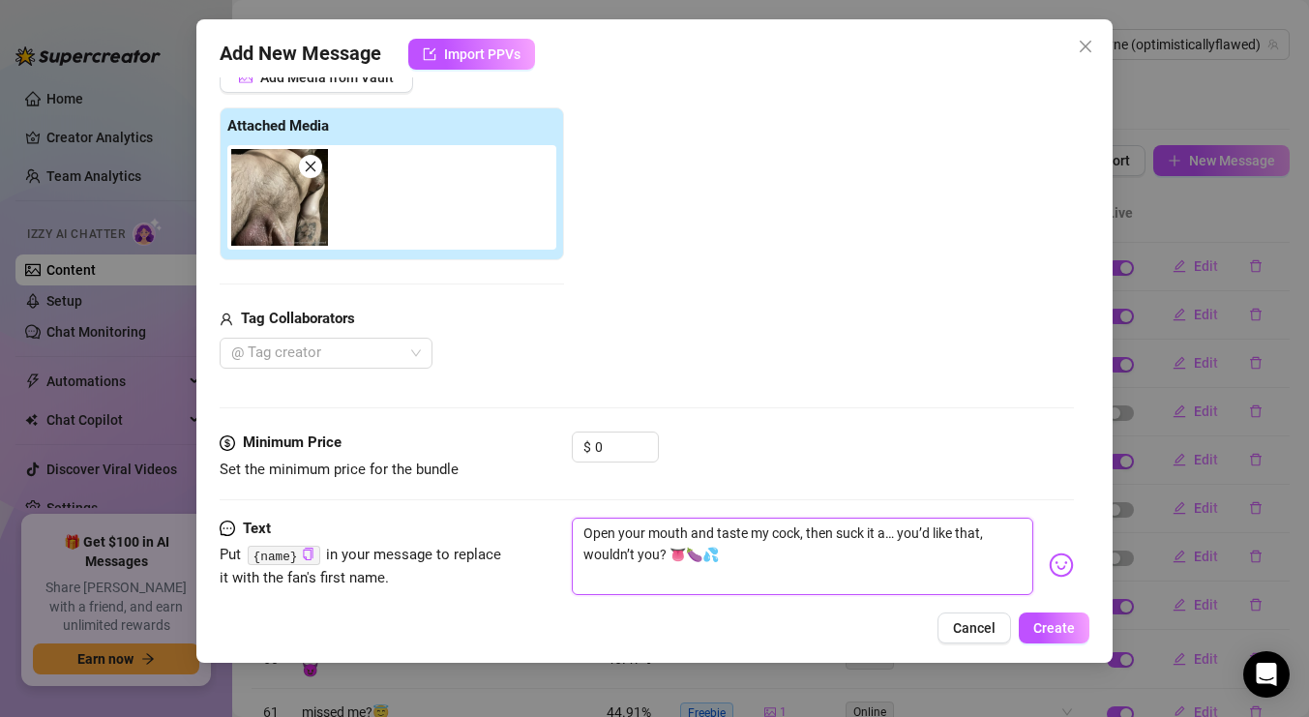
type textarea "Open your mouth and taste my cock, then suck it al… you’d like that, wouldn’t y…"
type textarea "Open your mouth and taste my cock, then suck it all… you’d like that, wouldn’t …"
type textarea "Open your mouth and taste my cock, then suck it all … you’d like that, wouldn’t…"
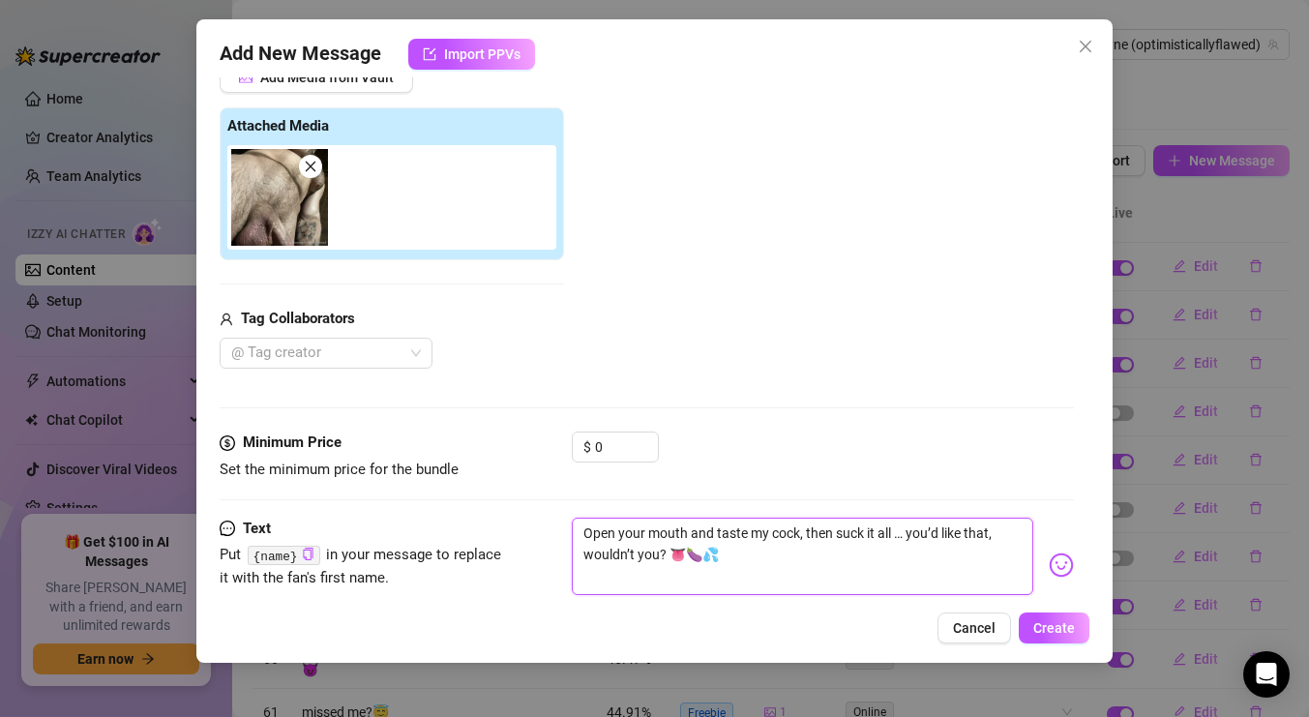
type textarea "Open your mouth and taste my cock, then suck it all t… you’d like that, wouldn’…"
type textarea "Open your mouth and taste my cock, then suck it all th… you’d like that, wouldn…"
type textarea "Open your mouth and taste my cock, then suck it all the… you’d like that, would…"
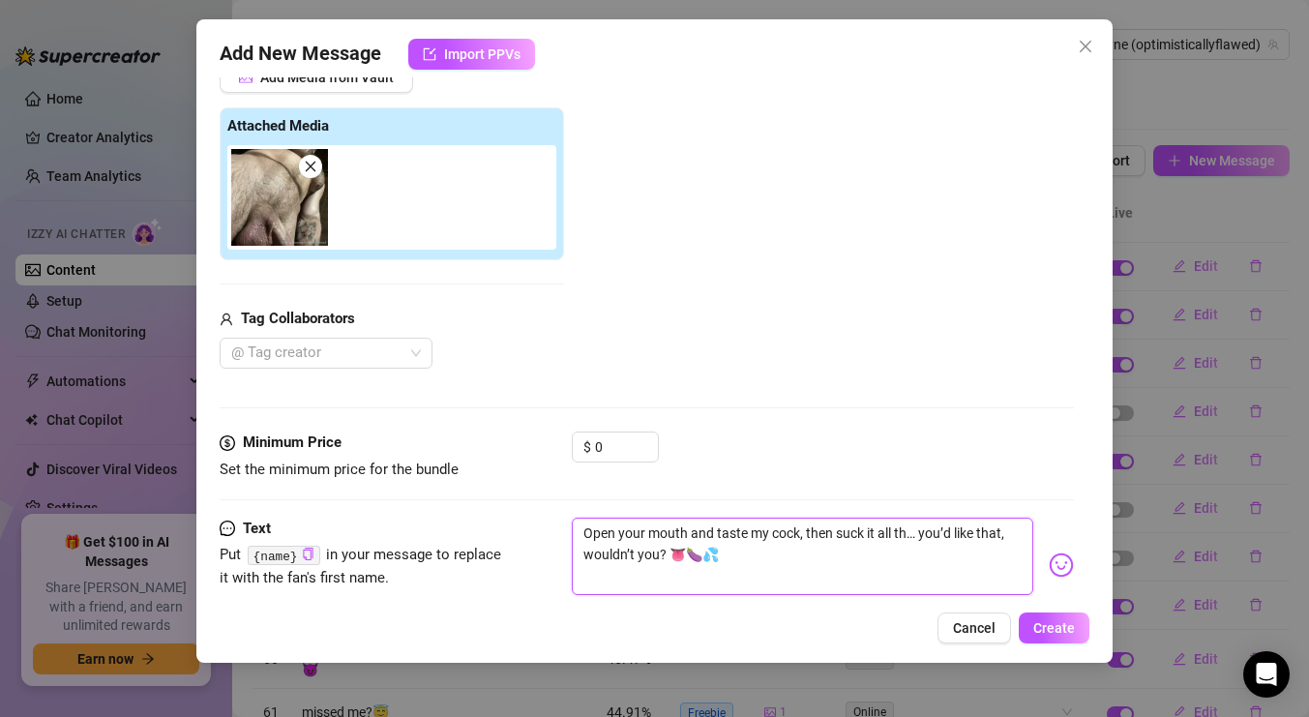
type textarea "Open your mouth and taste my cock, then suck it all the… you’d like that, would…"
type textarea "Open your mouth and taste my cock, then suck it all th… you’d like that, wouldn…"
type textarea "Open your mouth and taste my cock, then suck it all t… you’d like that, wouldn’…"
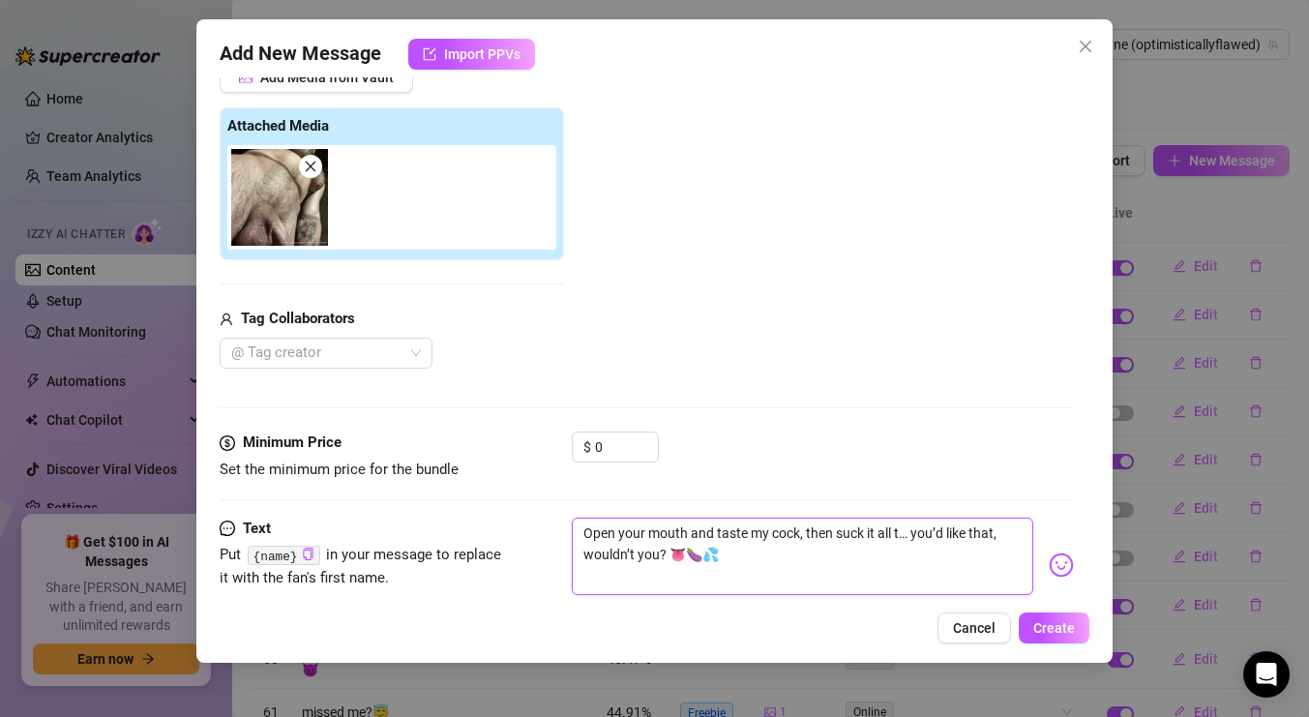
type textarea "Open your mouth and taste my cock, then suck it all … you’d like that, wouldn’t…"
type textarea "Open your mouth and taste my cock, then suck it all… you’d like that, wouldn’t …"
type textarea "Open your mouth and taste my cock, then suck it al… you’d like that, wouldn’t y…"
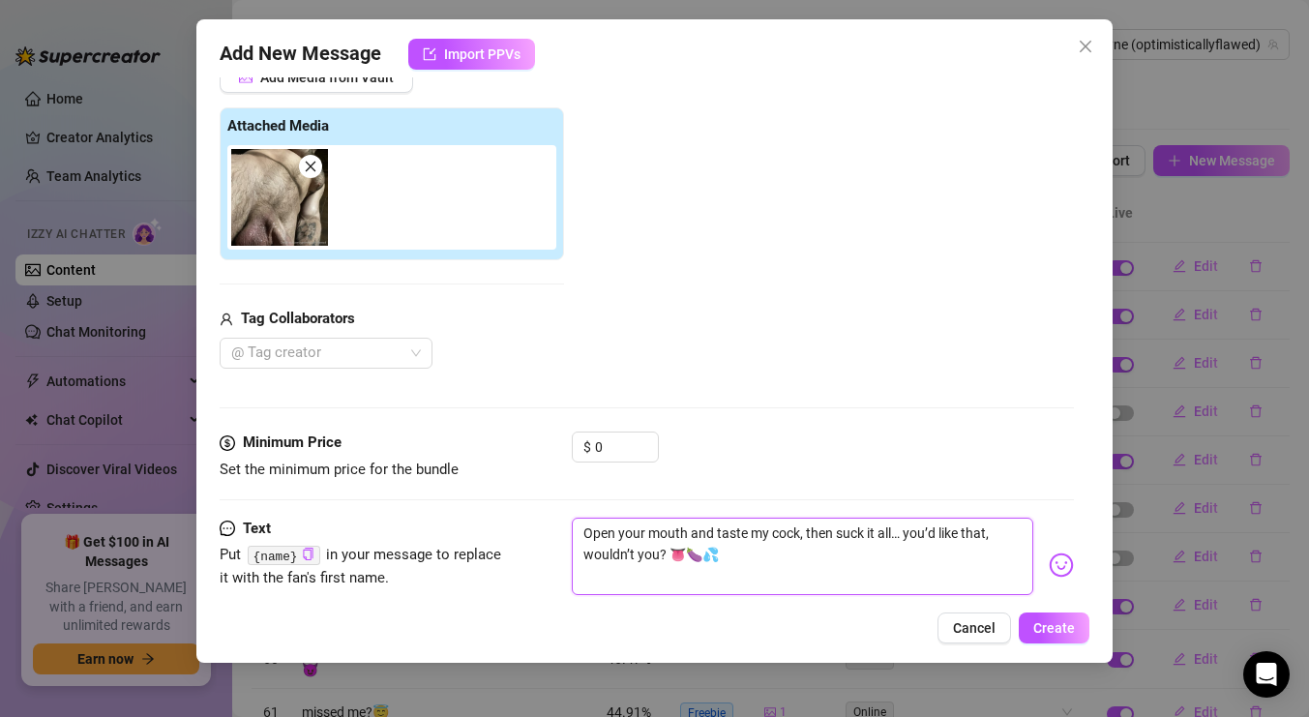
type textarea "Open your mouth and taste my cock, then suck it al… you’d like that, wouldn’t y…"
type textarea "Open your mouth and taste my cock, then suck it a… you’d like that, wouldn’t yo…"
type textarea "Open your mouth and taste my cock, then suck it … you’d like that, wouldn’t you…"
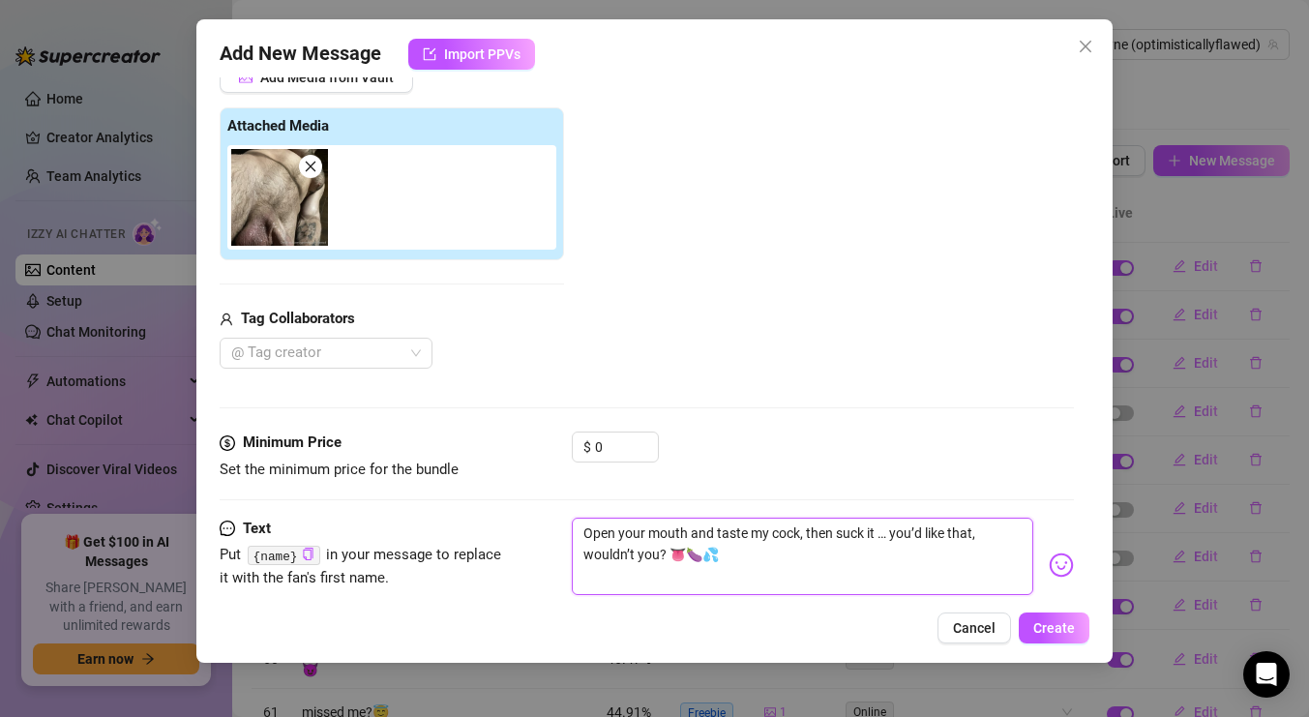
type textarea "Open your mouth and taste my cock, then suck it d… you’d like that, wouldn’t yo…"
type textarea "Open your mouth and taste my cock, then suck it de… you’d like that, wouldn’t y…"
type textarea "Open your mouth and taste my cock, then suck it dee… you’d like that, wouldn’t …"
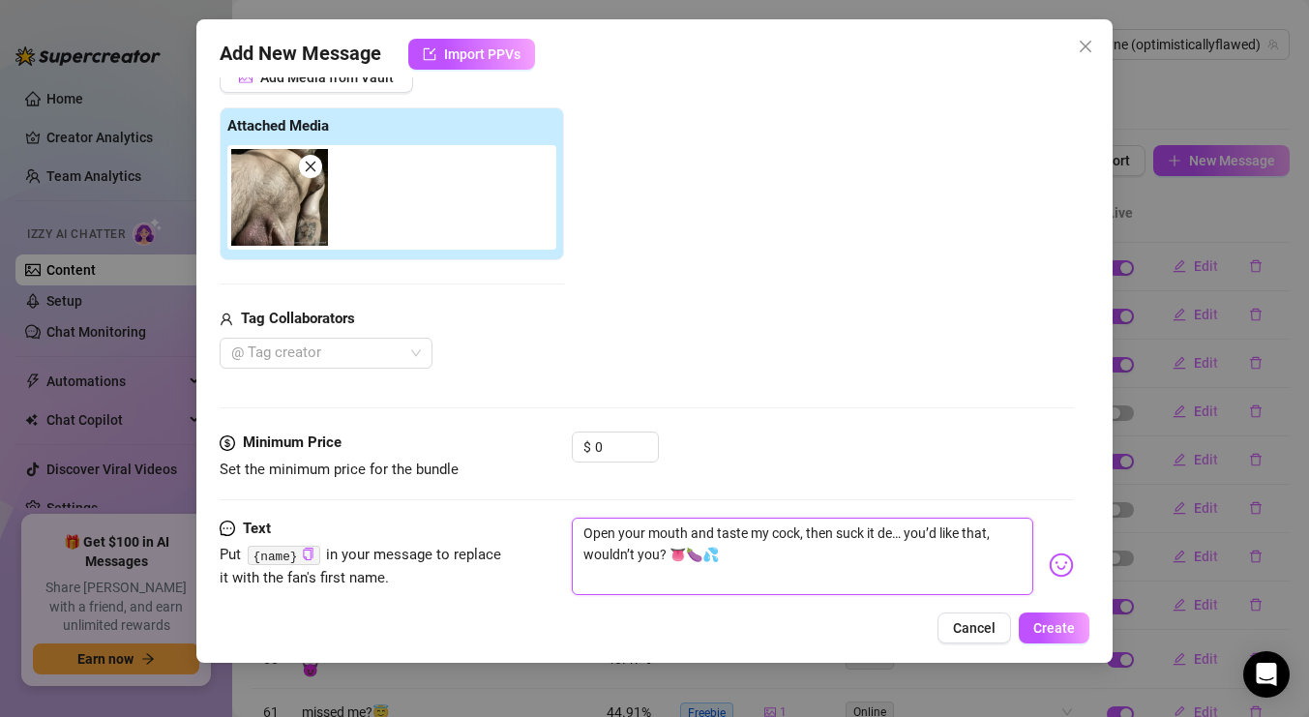
type textarea "Open your mouth and taste my cock, then suck it dee… you’d like that, wouldn’t …"
type textarea "Open your mouth and taste my cock, then suck it deep… you’d like that, wouldn’t…"
drag, startPoint x: 805, startPoint y: 549, endPoint x: 848, endPoint y: 552, distance: 43.6
click at [848, 552] on textarea "Open your mouth and taste my cock, then suck it deep down your throat… you’d li…" at bounding box center [802, 555] width 461 height 77
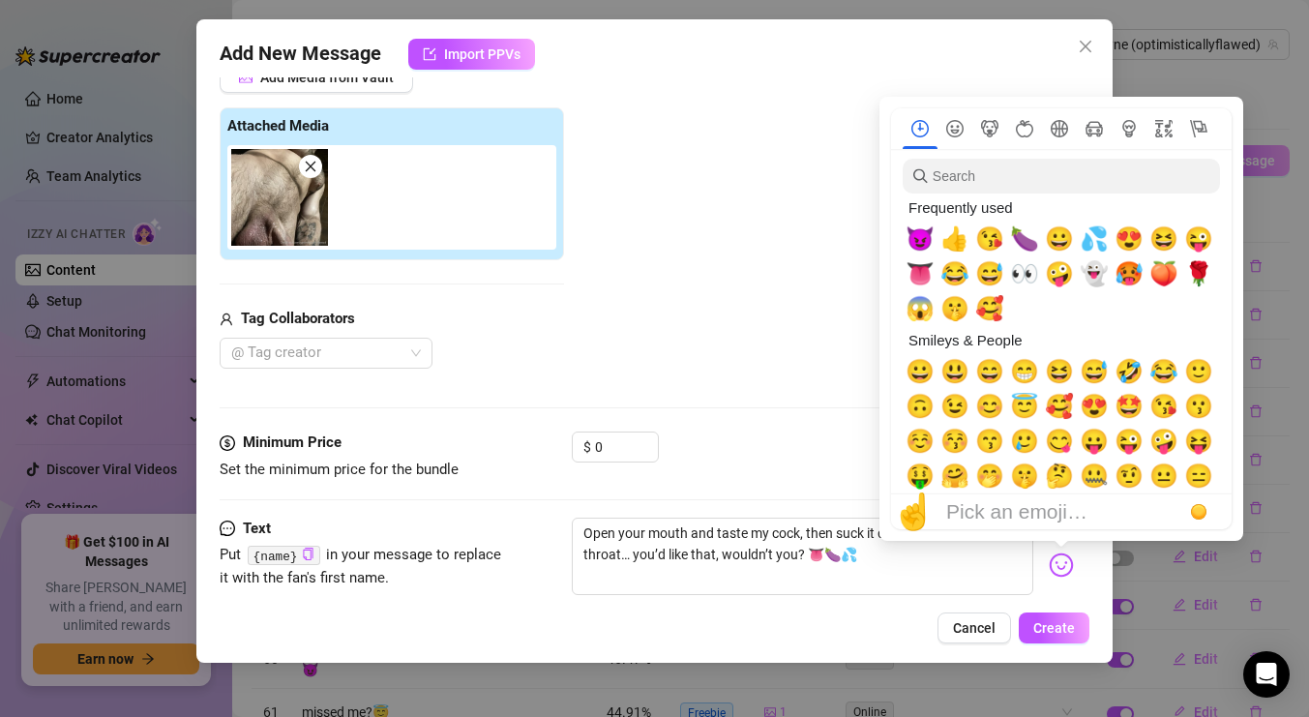
click at [1060, 560] on img at bounding box center [1060, 564] width 25 height 25
click at [923, 247] on span "😈" at bounding box center [919, 238] width 29 height 27
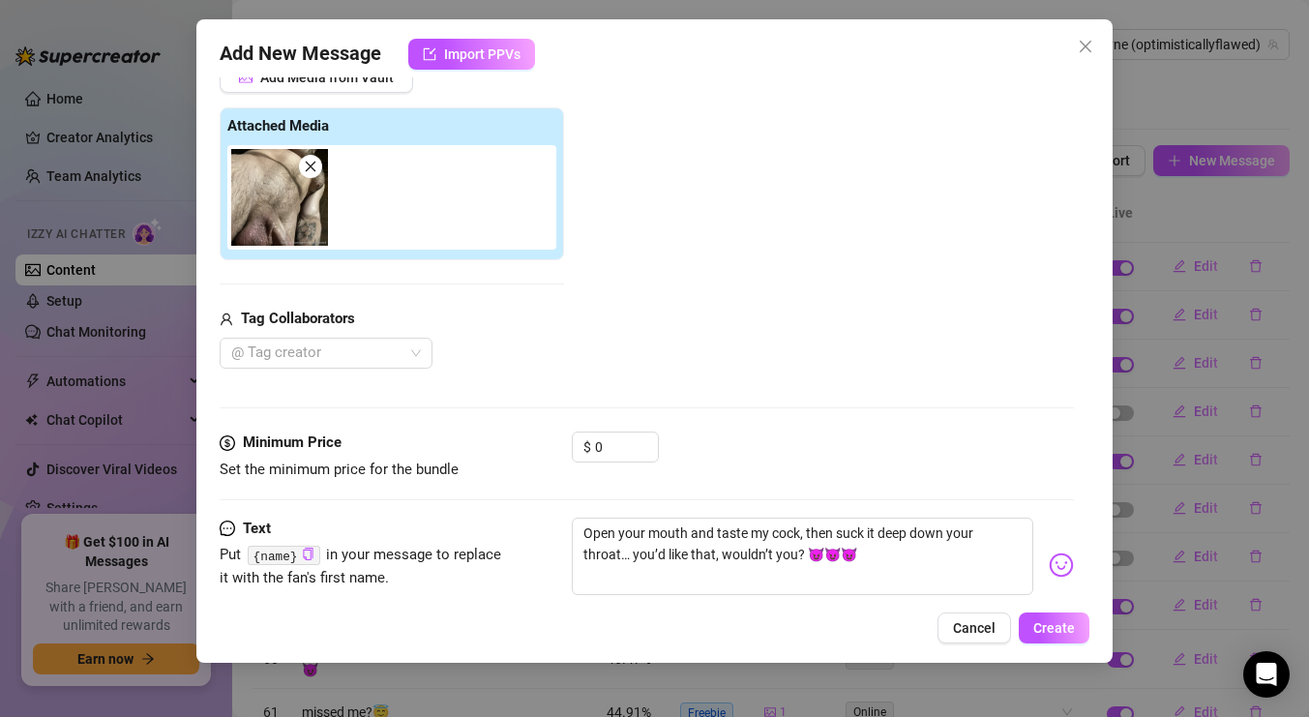
click at [756, 330] on div "Add Media from Vault Attached Media Tag Collaborators @ Tag creator" at bounding box center [647, 216] width 854 height 308
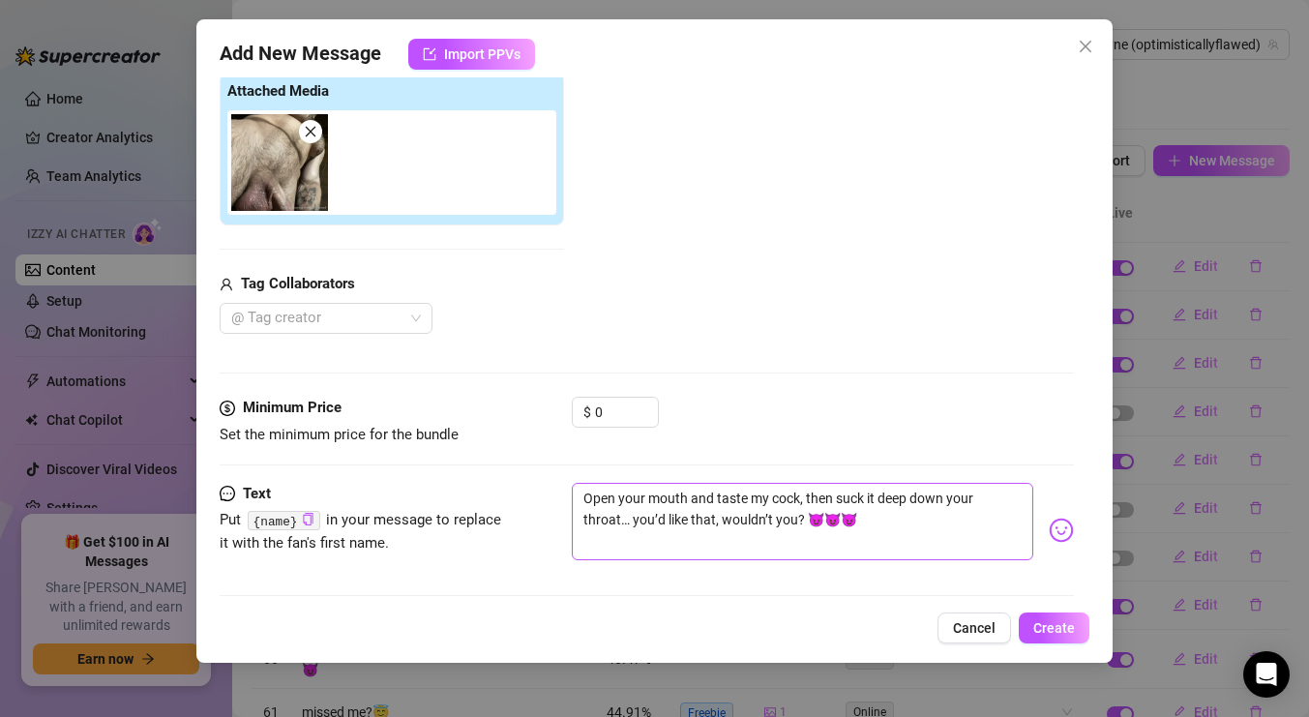
scroll to position [359, 0]
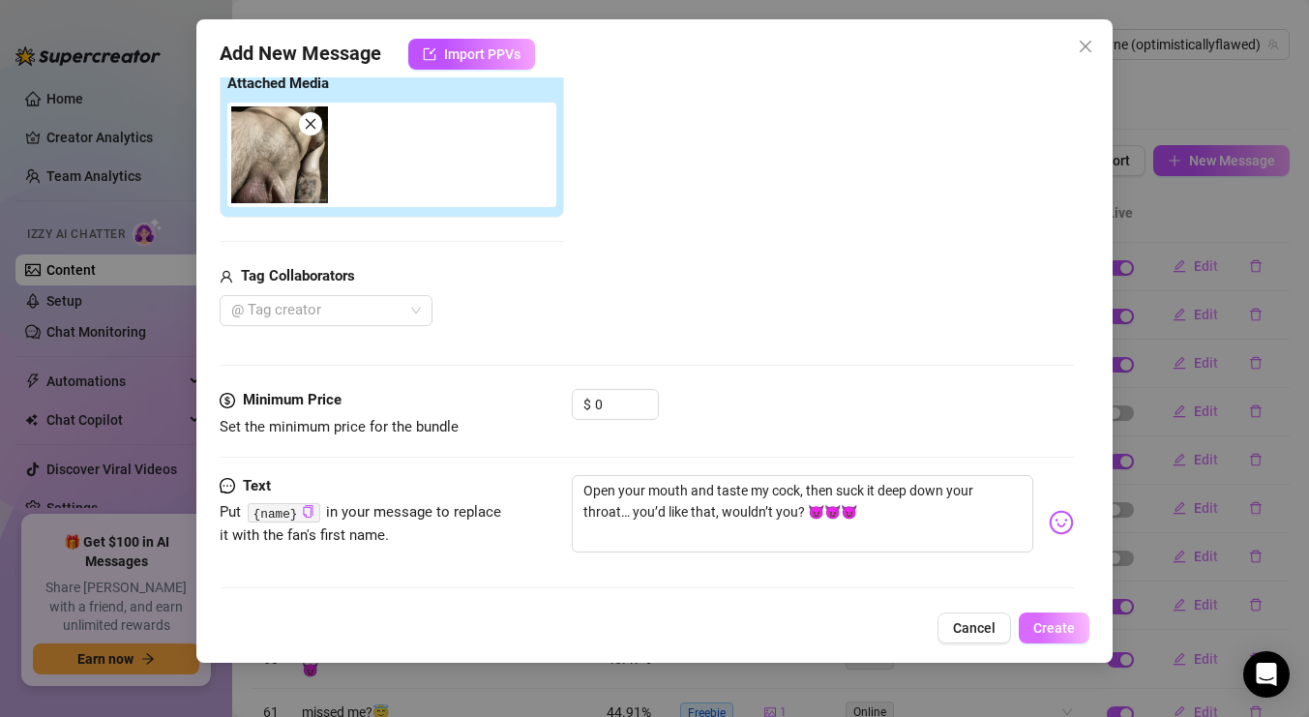
click at [1044, 629] on span "Create" at bounding box center [1054, 627] width 42 height 15
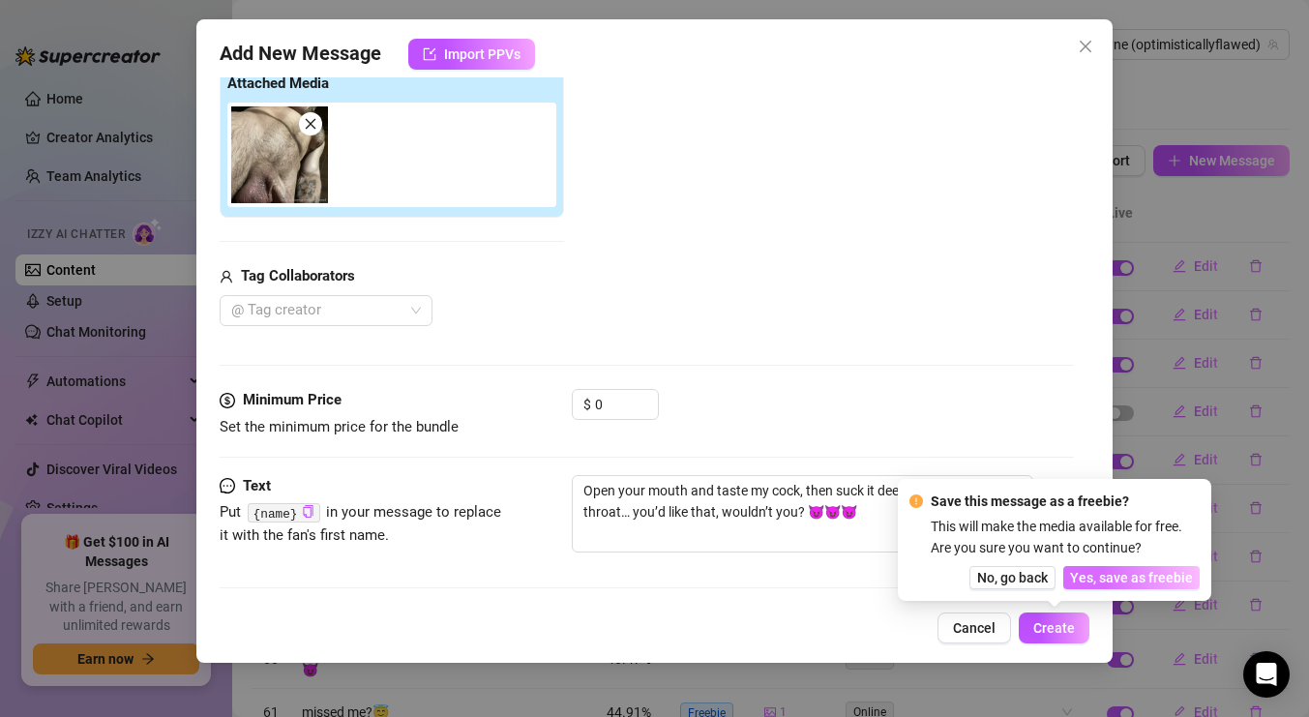
click at [1091, 574] on span "Yes, save as freebie" at bounding box center [1131, 577] width 123 height 15
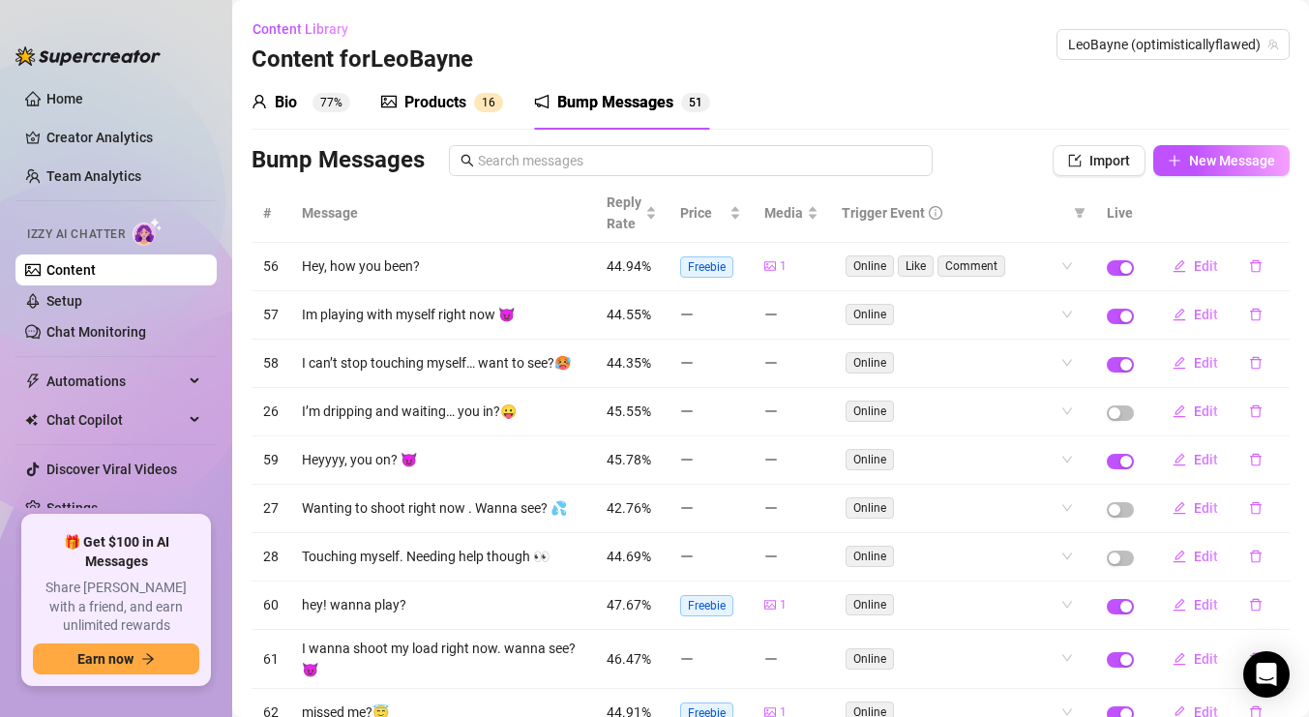
click at [80, 361] on ul "Home Creator Analytics Team Analytics Izzy AI Chatter Content Setup Chat Monito…" at bounding box center [115, 291] width 201 height 432
click at [80, 364] on ul "Home Creator Analytics Team Analytics Izzy AI Chatter Content Setup Chat Monito…" at bounding box center [115, 291] width 201 height 432
click at [80, 371] on span "Automations" at bounding box center [114, 381] width 137 height 31
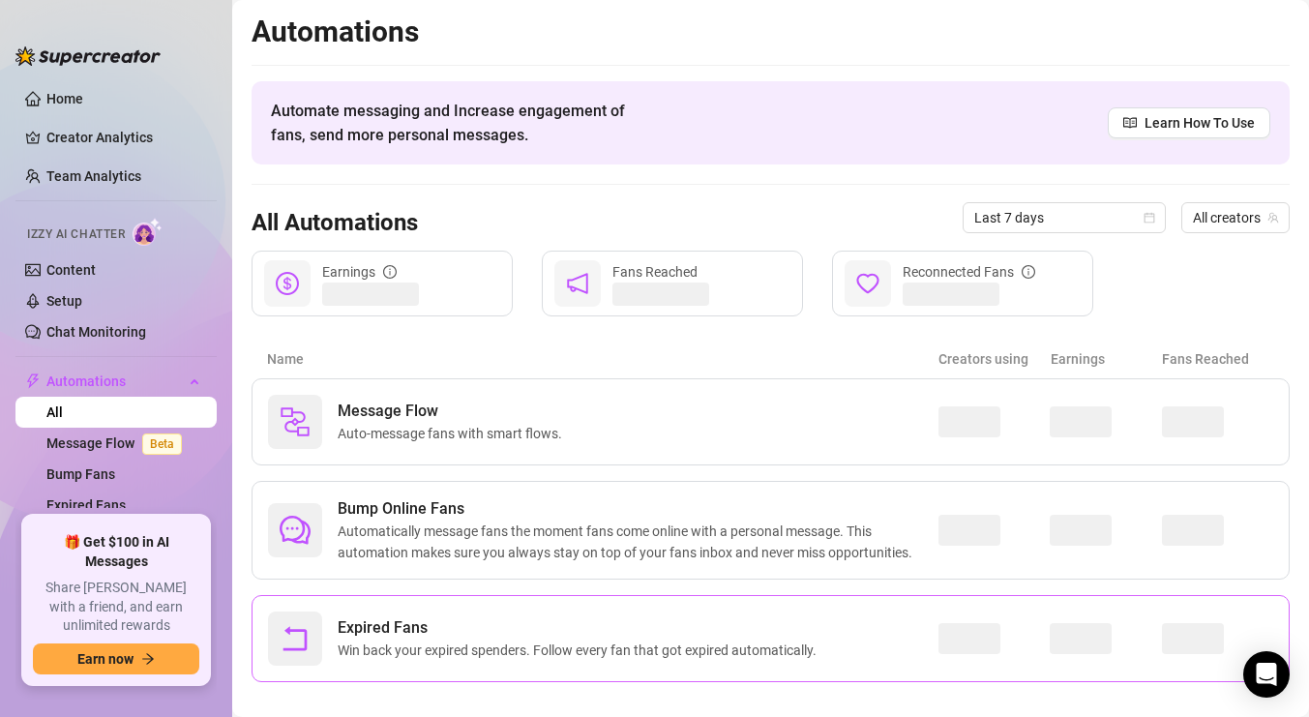
click at [798, 625] on span "Expired Fans" at bounding box center [581, 627] width 487 height 23
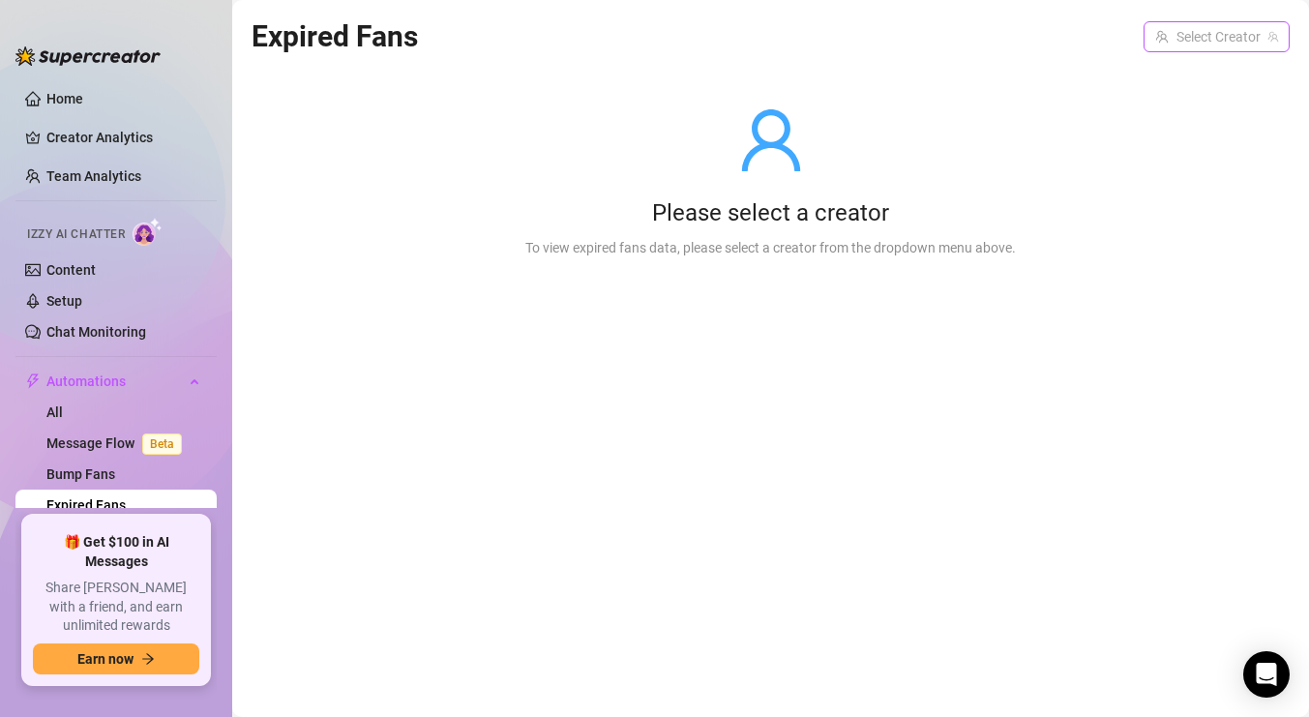
click at [1182, 44] on input "search" at bounding box center [1207, 36] width 105 height 29
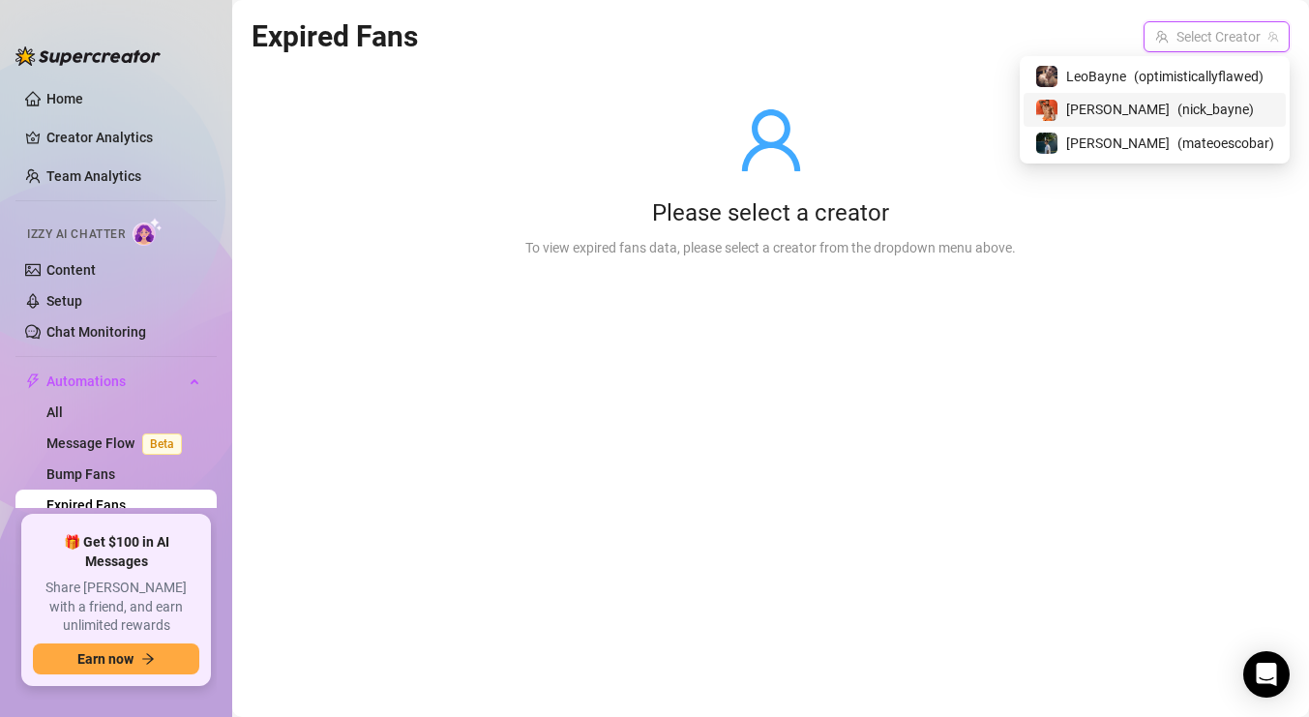
drag, startPoint x: 1147, startPoint y: 134, endPoint x: 1133, endPoint y: 97, distance: 40.4
click at [1133, 97] on div "LeoBayne ( optimisticallyflawed ) [PERSON_NAME] ( [PERSON_NAME] ( mateoescobar )" at bounding box center [1154, 110] width 262 height 100
click at [1132, 97] on div "[PERSON_NAME] ( nick_bayne )" at bounding box center [1154, 109] width 262 height 33
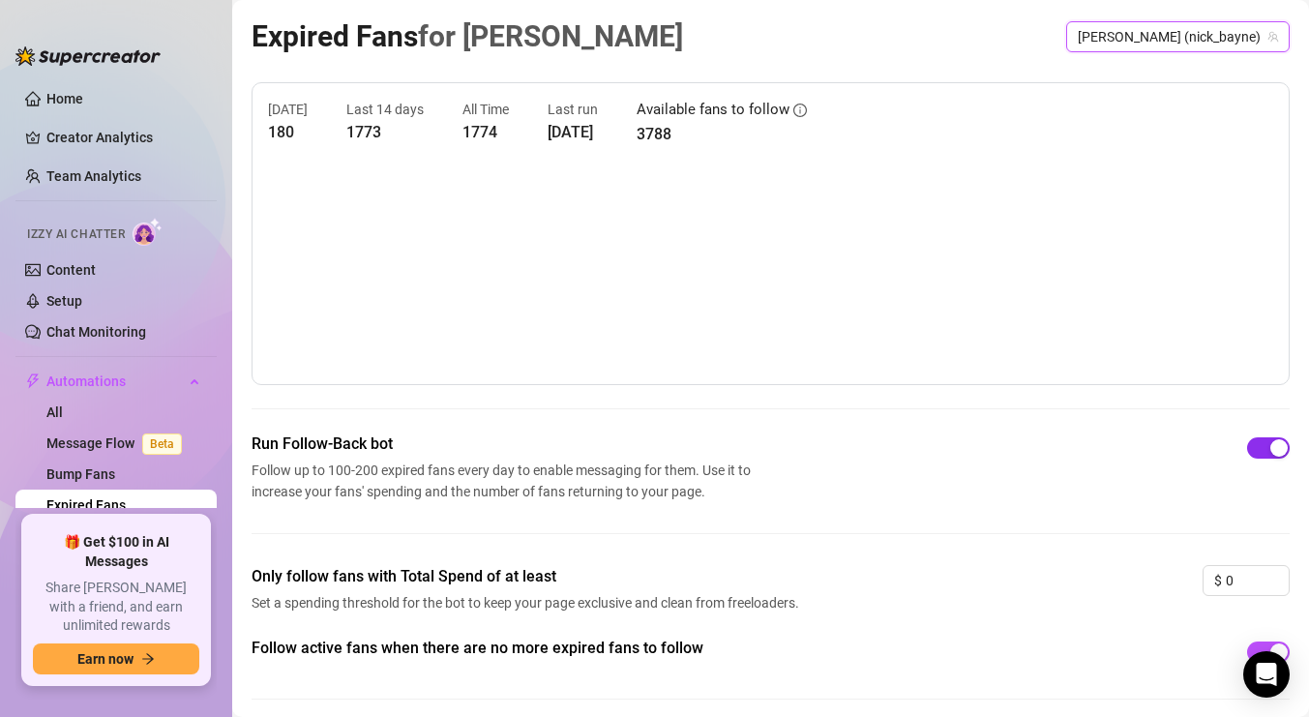
click at [1270, 448] on div "button" at bounding box center [1278, 447] width 17 height 17
click at [1269, 448] on button "button" at bounding box center [1268, 447] width 43 height 21
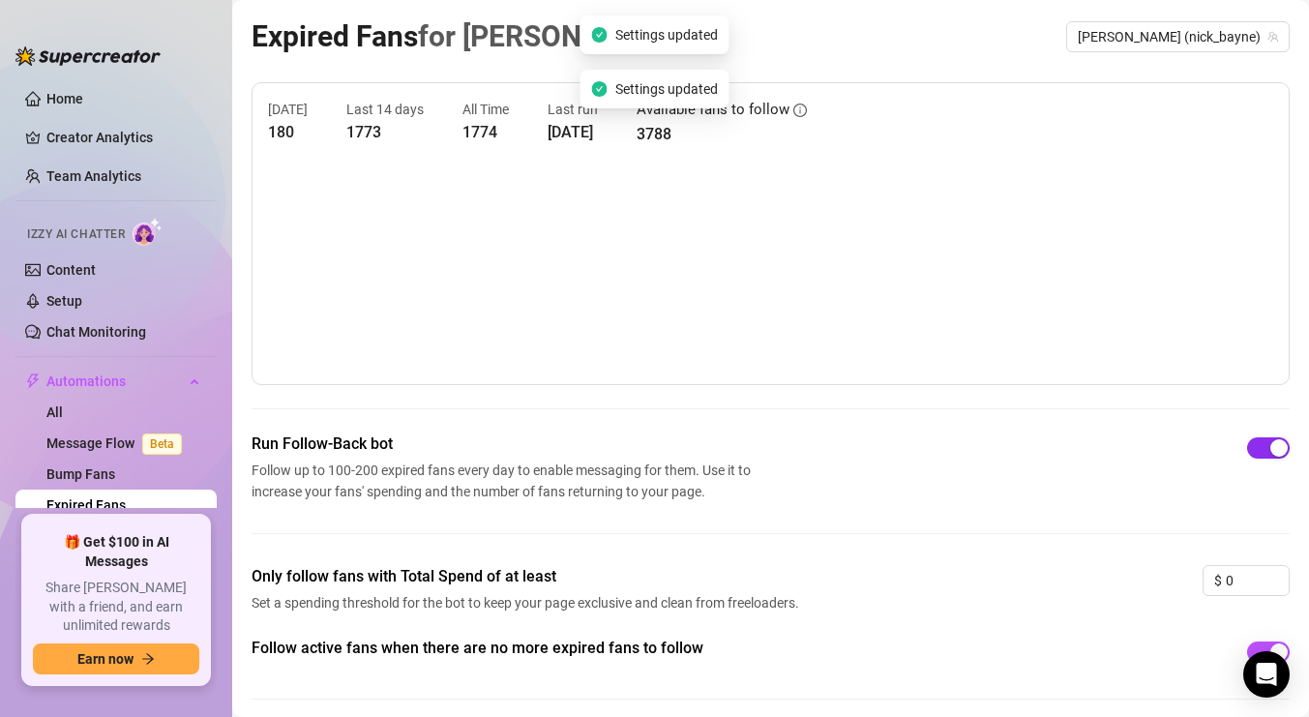
scroll to position [72, 0]
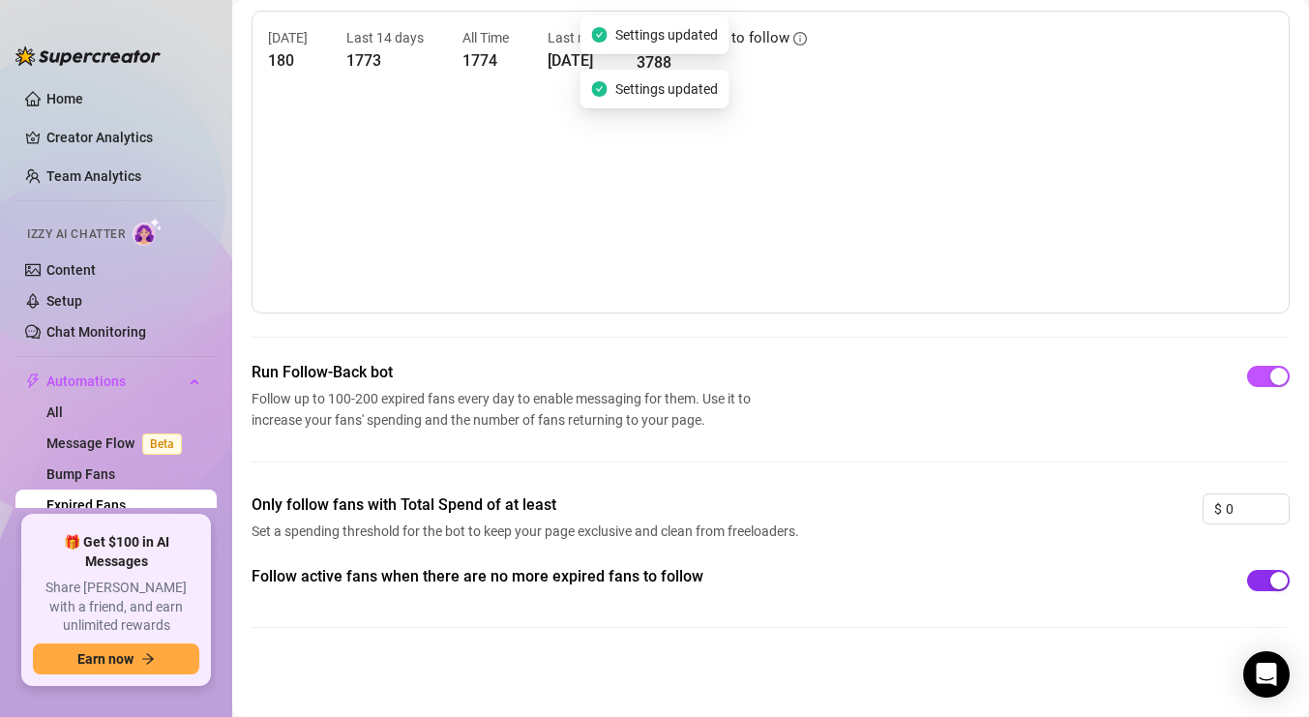
click at [1280, 583] on div "button" at bounding box center [1278, 580] width 17 height 17
click at [1280, 583] on button "button" at bounding box center [1268, 580] width 43 height 21
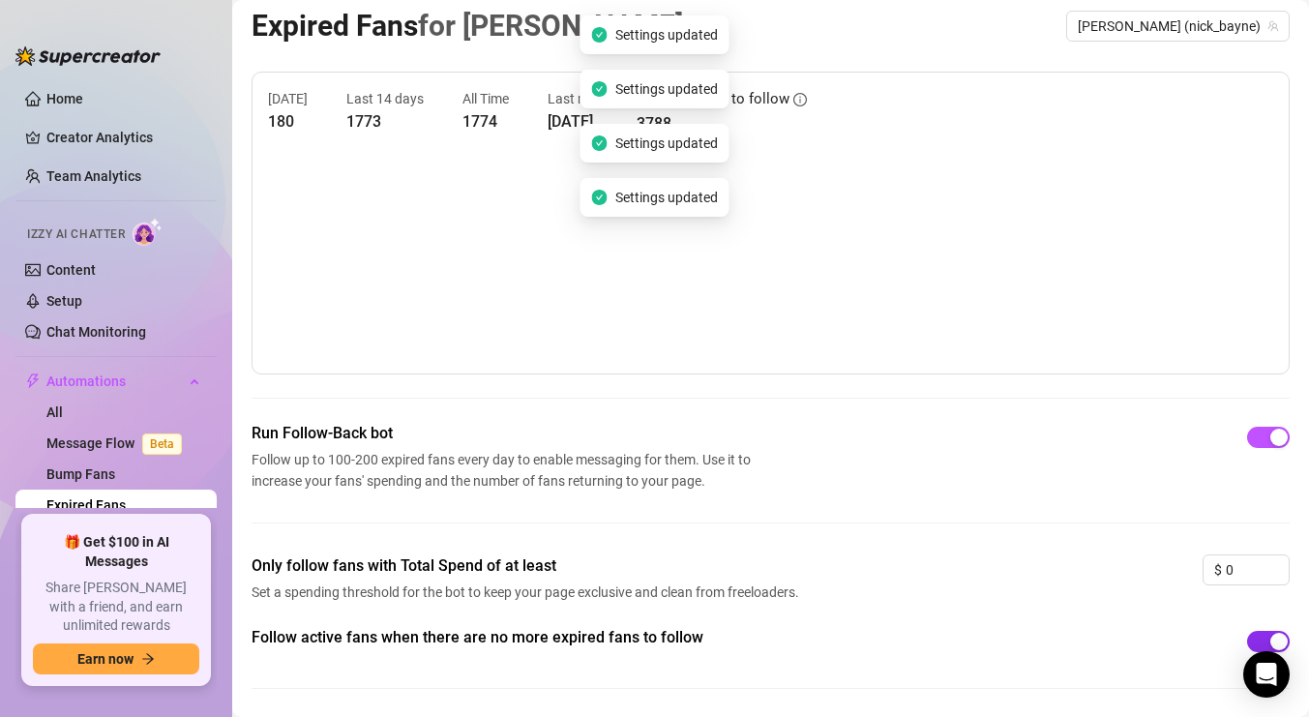
scroll to position [17, 0]
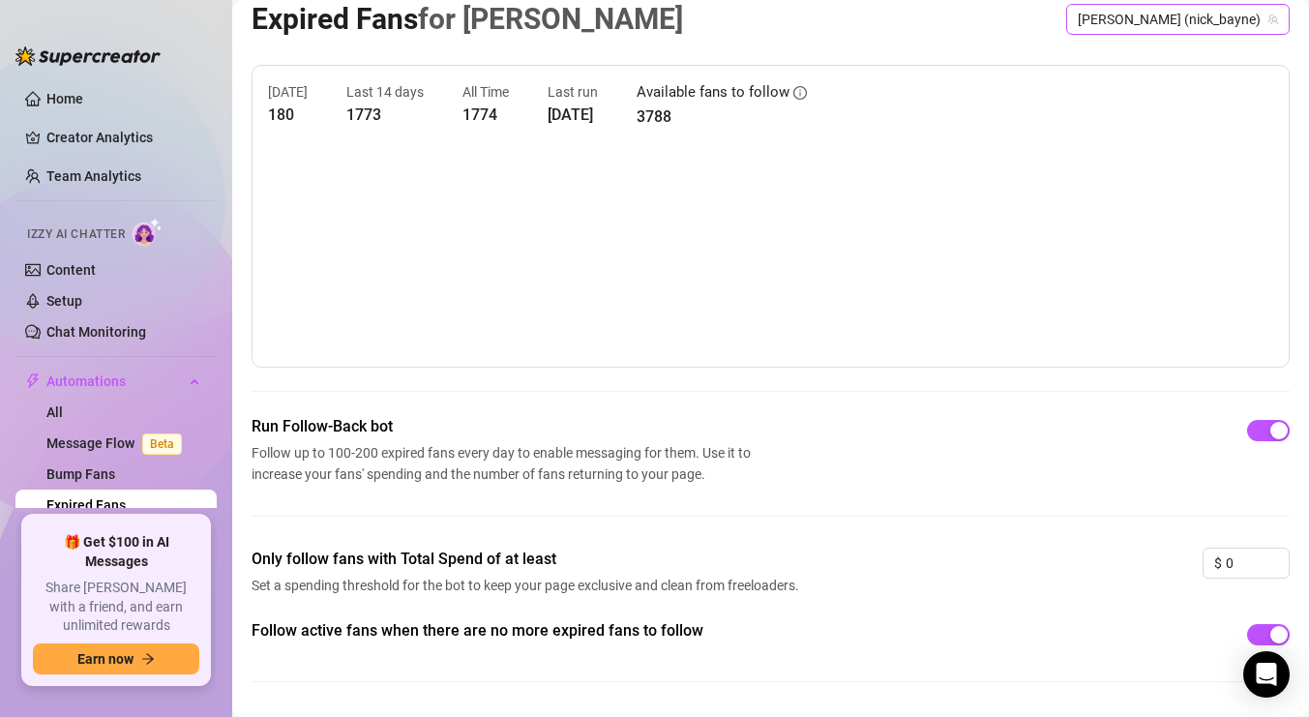
click at [1198, 27] on span "[PERSON_NAME] (nick_bayne)" at bounding box center [1177, 19] width 200 height 29
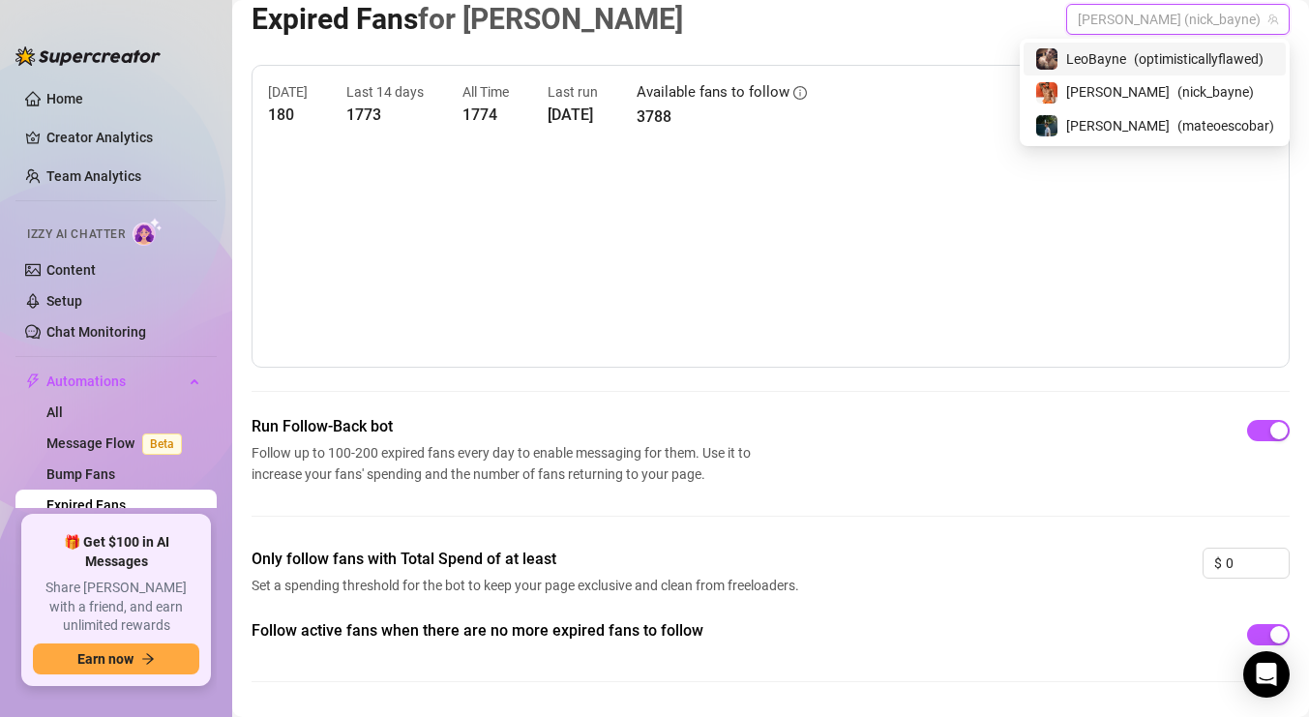
click at [1106, 53] on span "LeoBayne" at bounding box center [1096, 58] width 60 height 21
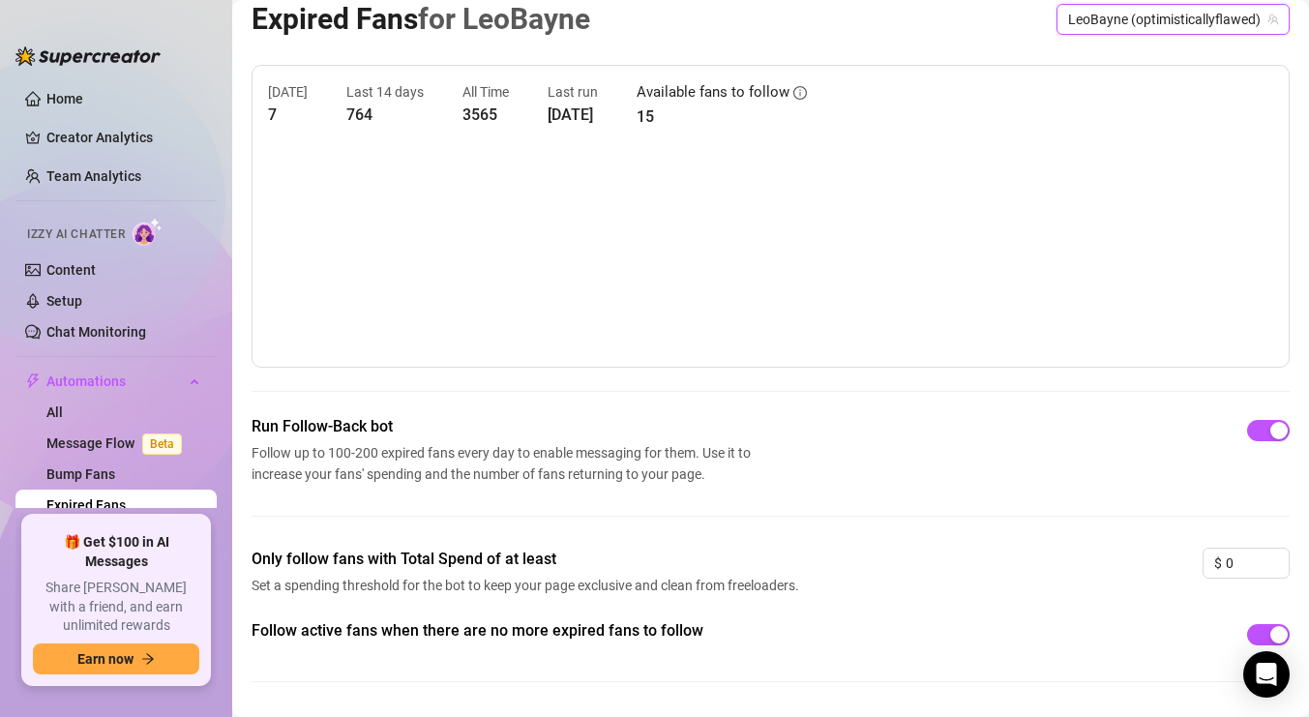
click at [1146, 20] on span "LeoBayne (optimisticallyflawed)" at bounding box center [1173, 19] width 210 height 29
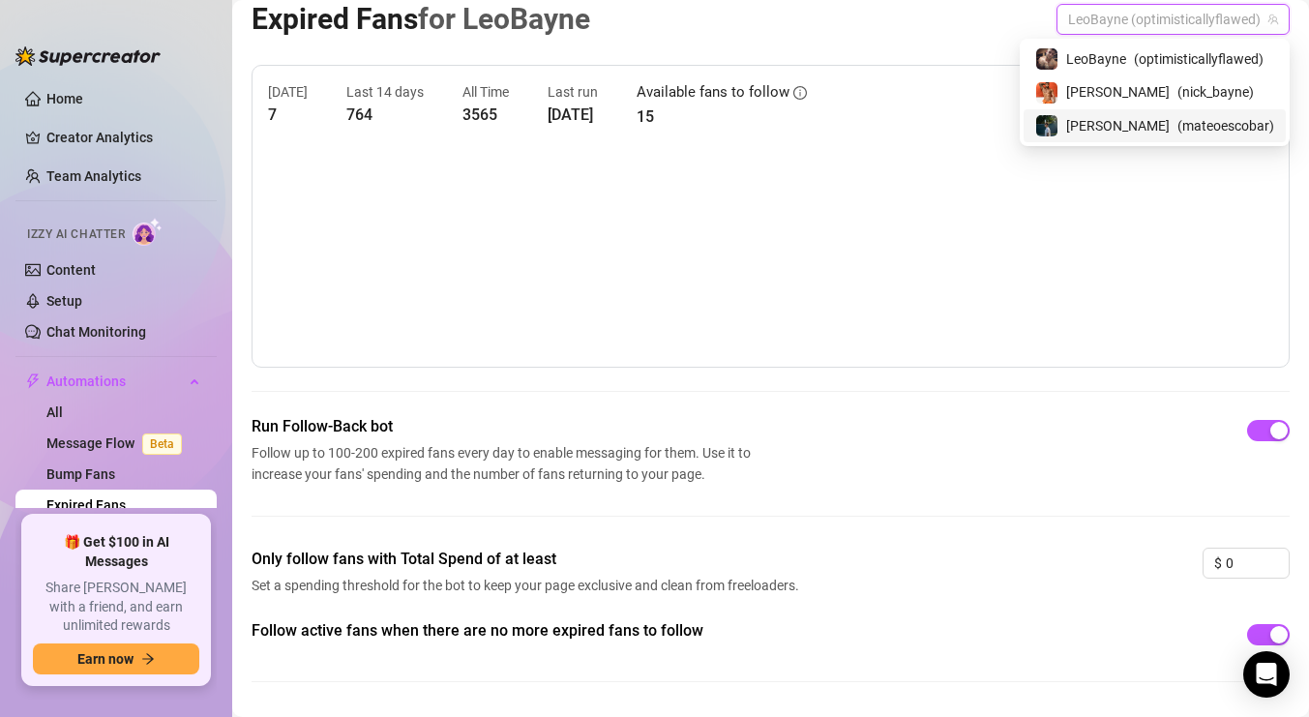
click at [1099, 111] on div "[PERSON_NAME] ( mateoescobar )" at bounding box center [1154, 125] width 262 height 33
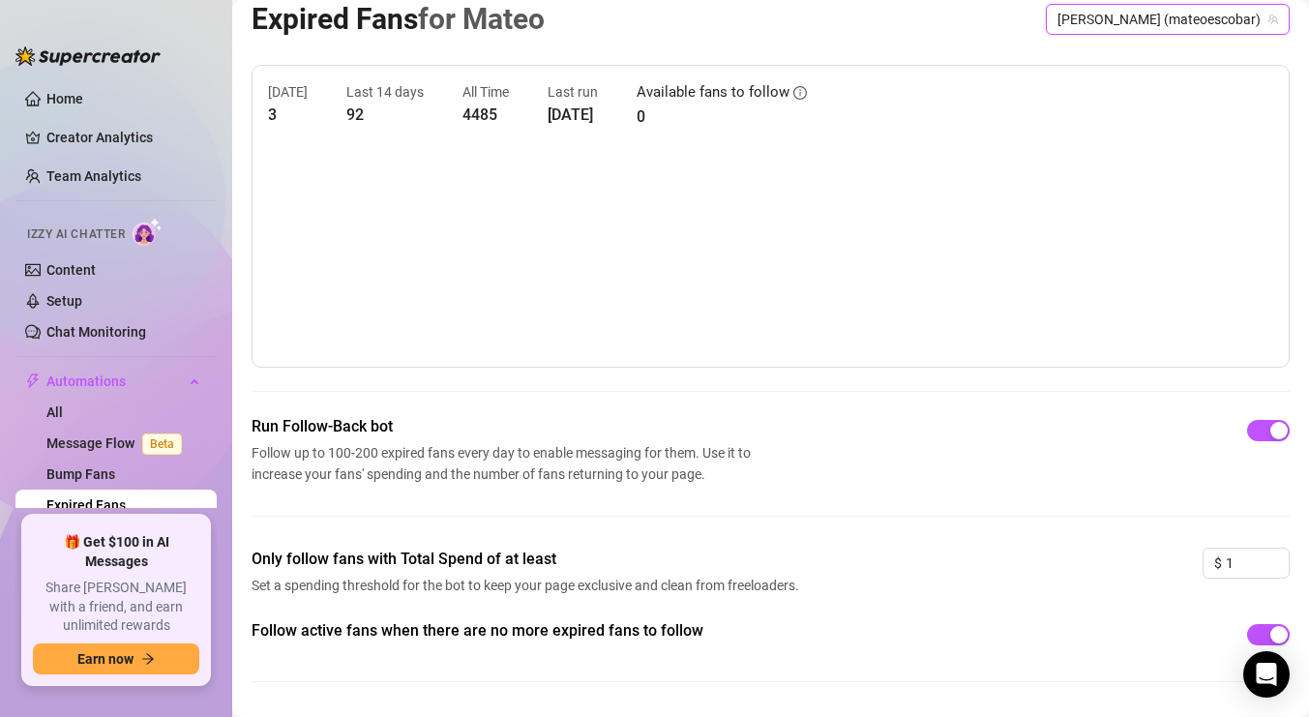
click at [1174, 18] on span "[PERSON_NAME] (mateoescobar)" at bounding box center [1167, 19] width 221 height 29
